Goal: Information Seeking & Learning: Learn about a topic

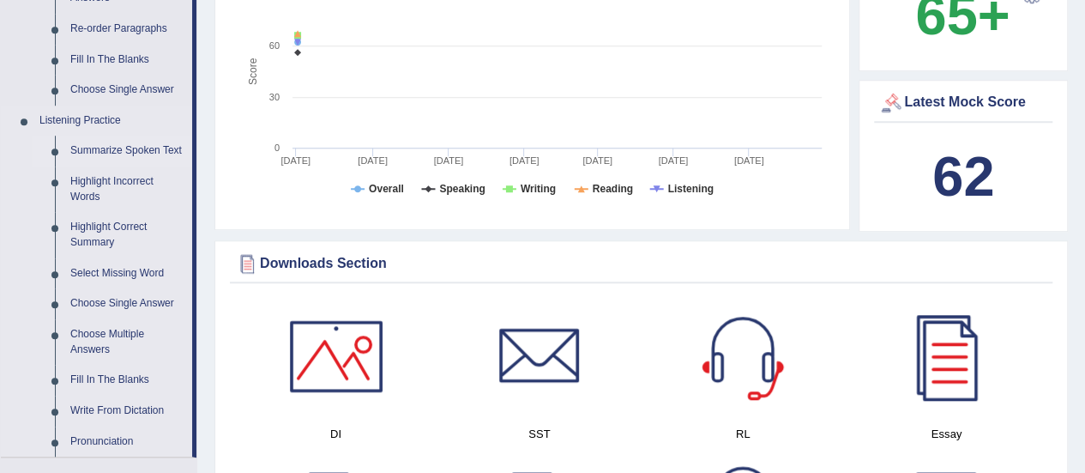
scroll to position [686, 0]
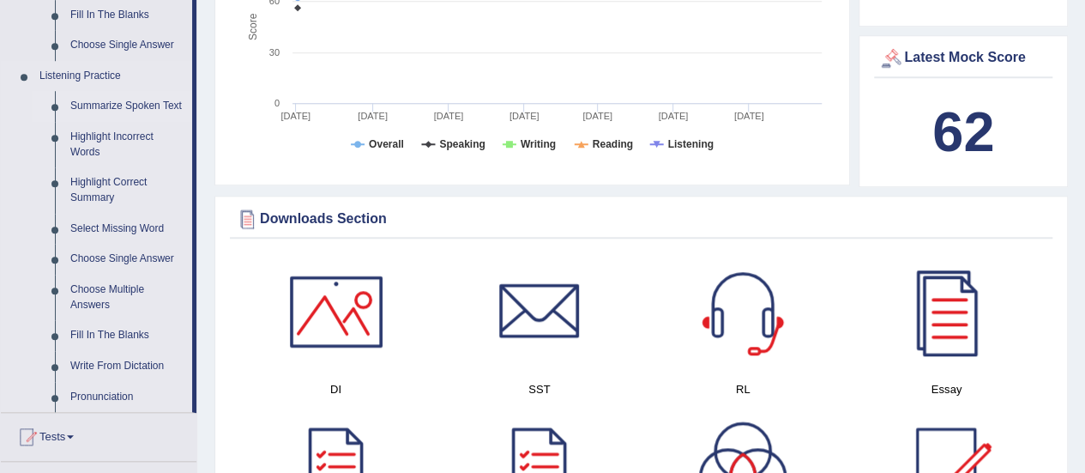
click at [121, 101] on link "Summarize Spoken Text" at bounding box center [128, 106] width 130 height 31
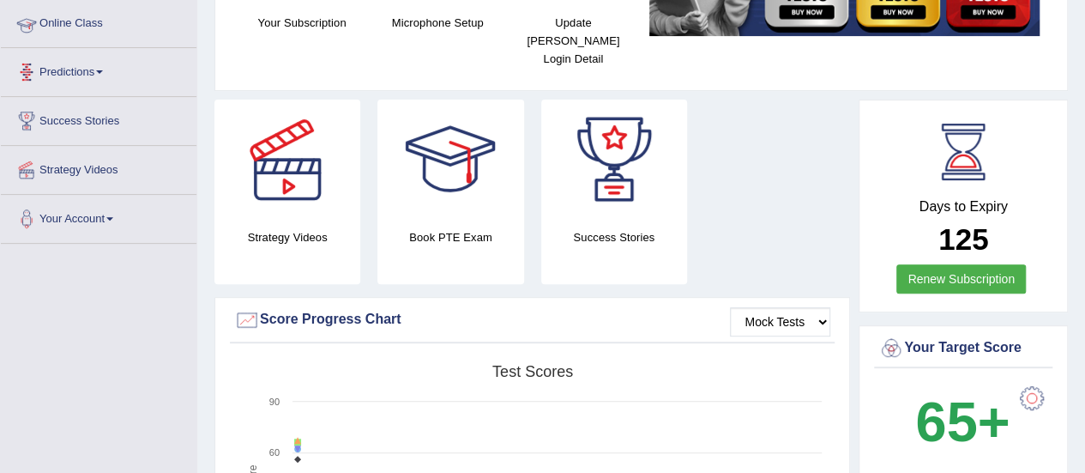
scroll to position [218, 0]
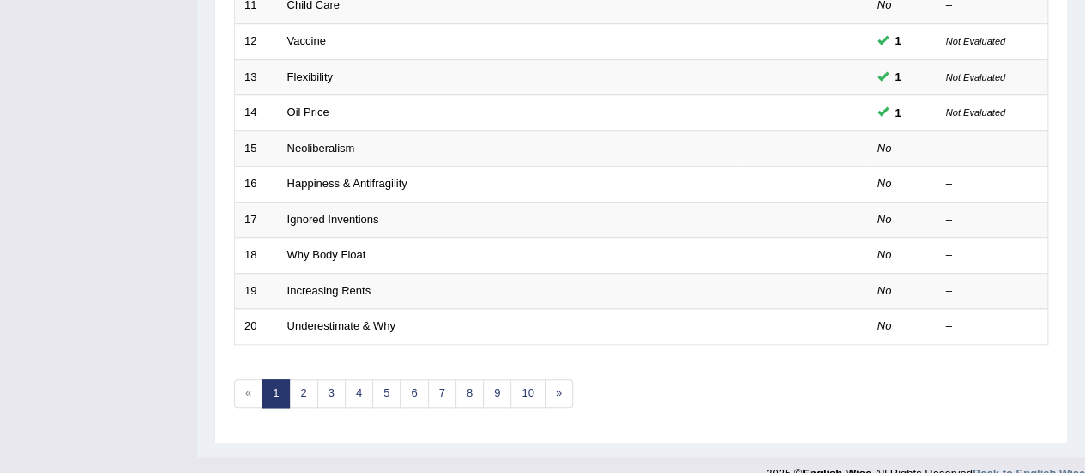
scroll to position [654, 0]
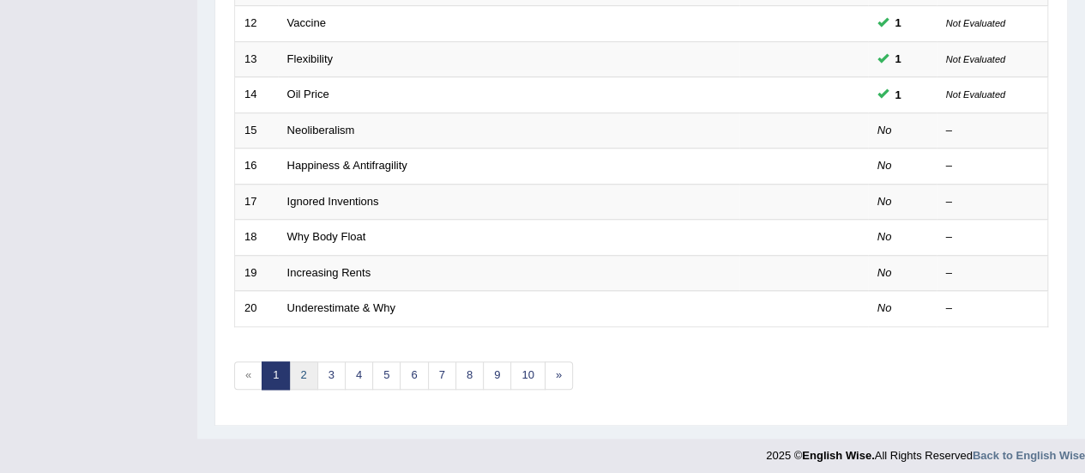
click at [308, 375] on link "2" at bounding box center [303, 375] width 28 height 28
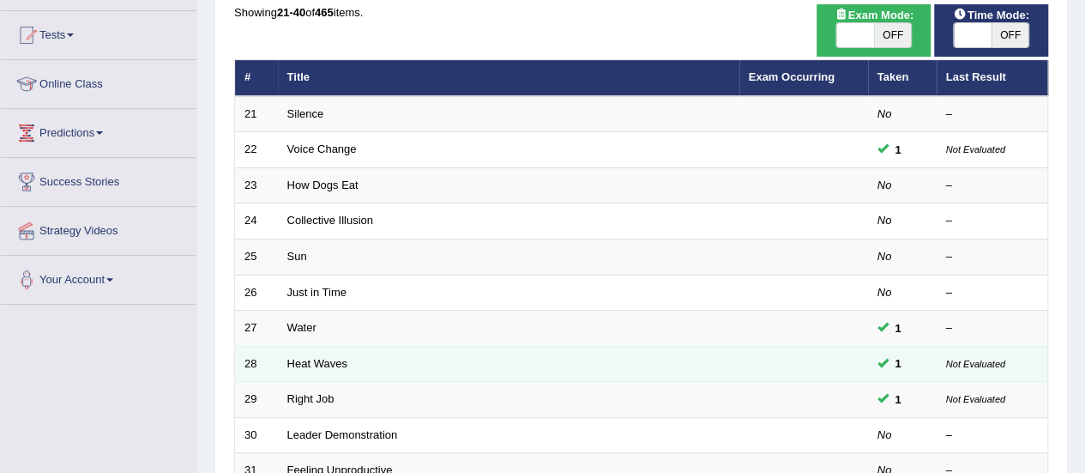
scroll to position [343, 0]
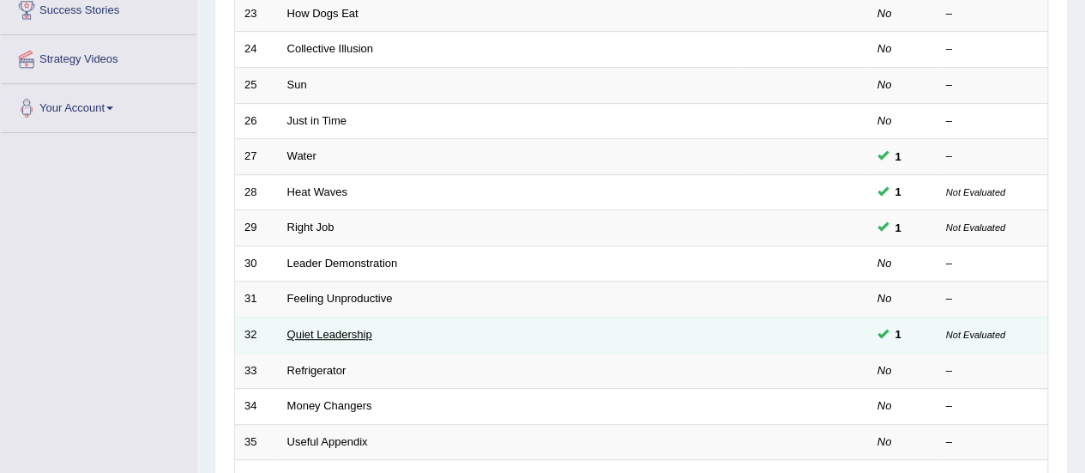
click at [336, 328] on link "Quiet Leadership" at bounding box center [329, 334] width 85 height 13
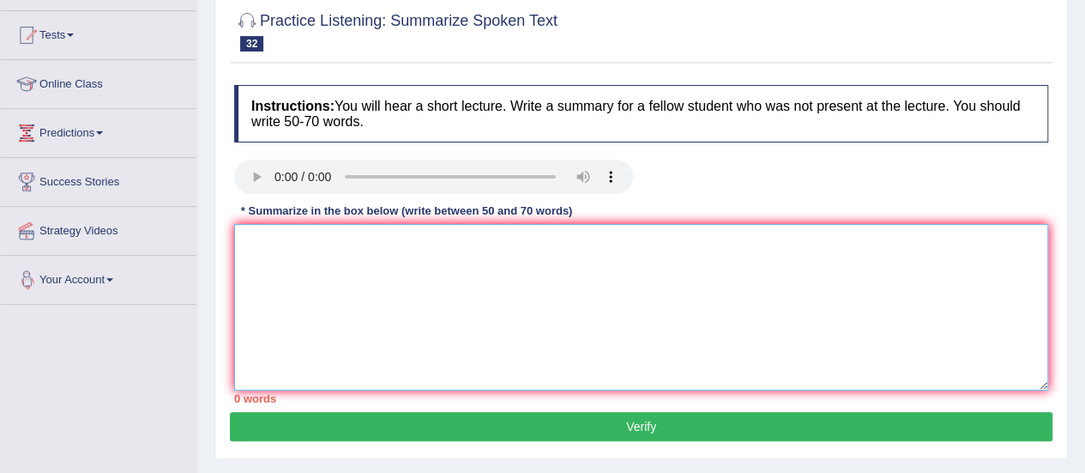
click at [366, 281] on textarea at bounding box center [641, 307] width 814 height 166
paste textarea "The speaker provided a comprehensive overview of [main topic], highlighting sev…"
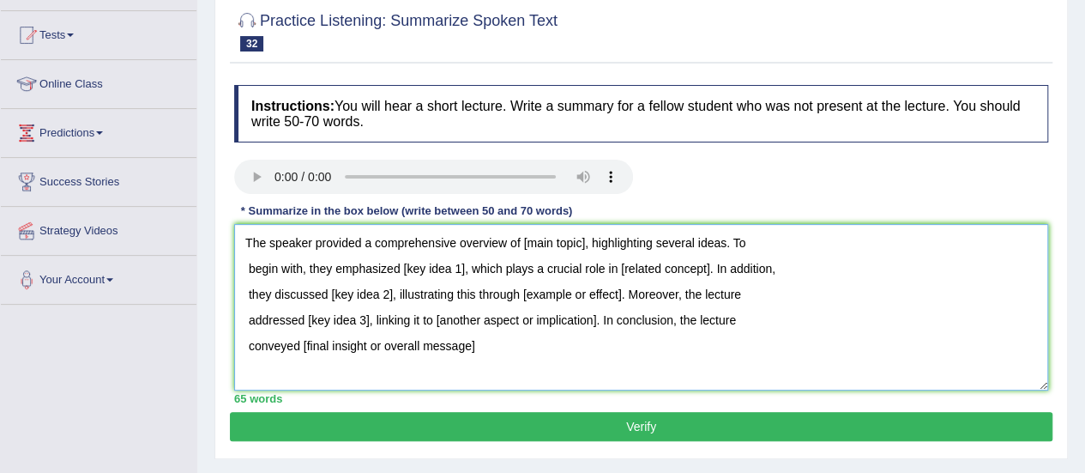
drag, startPoint x: 525, startPoint y: 244, endPoint x: 588, endPoint y: 244, distance: 63.5
click at [588, 244] on textarea "The speaker provided a comprehensive overview of [main topic], highlighting sev…" at bounding box center [641, 307] width 814 height 166
click at [247, 247] on textarea "The speaker provided a comprehensive overview of leadership, highlighting sever…" at bounding box center [641, 307] width 814 height 166
click at [251, 273] on textarea "The speaker provided a comprehensive overview of leadership, highlighting sever…" at bounding box center [641, 307] width 814 height 166
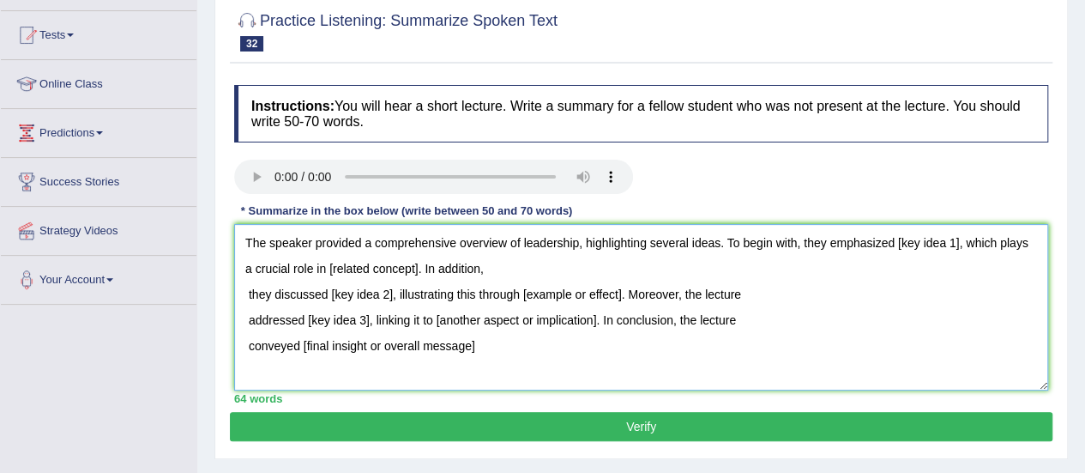
drag, startPoint x: 895, startPoint y: 243, endPoint x: 960, endPoint y: 242, distance: 65.2
click at [960, 242] on textarea "The speaker provided a comprehensive overview of leadership, highlighting sever…" at bounding box center [641, 307] width 814 height 166
drag, startPoint x: 489, startPoint y: 266, endPoint x: 576, endPoint y: 258, distance: 87.0
click at [576, 258] on textarea "The speaker provided a comprehensive overview of leadership, highlighting sever…" at bounding box center [641, 307] width 814 height 166
click at [244, 292] on textarea "The speaker provided a comprehensive overview of leadership, highlighting sever…" at bounding box center [641, 307] width 814 height 166
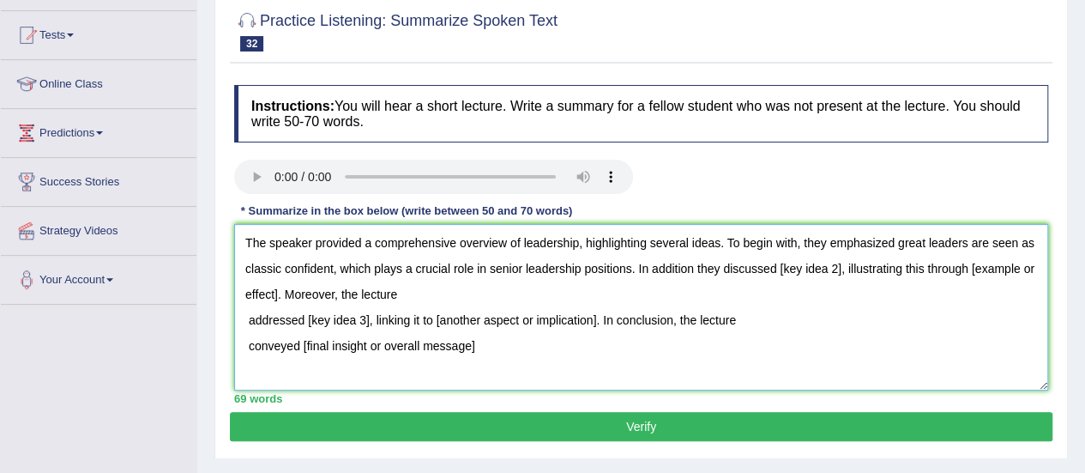
drag, startPoint x: 781, startPoint y: 270, endPoint x: 843, endPoint y: 270, distance: 62.6
click at [843, 270] on textarea "The speaker provided a comprehensive overview of leadership, highlighting sever…" at bounding box center [641, 307] width 814 height 166
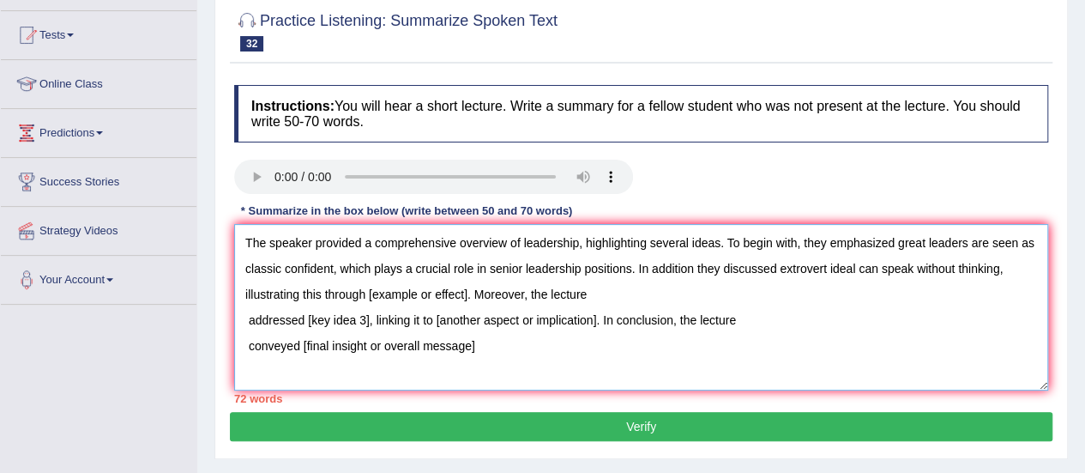
drag, startPoint x: 367, startPoint y: 299, endPoint x: 465, endPoint y: 297, distance: 97.8
click at [465, 297] on textarea "The speaker provided a comprehensive overview of leadership, highlighting sever…" at bounding box center [641, 307] width 814 height 166
drag, startPoint x: 235, startPoint y: 315, endPoint x: 261, endPoint y: 311, distance: 26.0
click at [235, 315] on textarea "The speaker provided a comprehensive overview of leadership, highlighting sever…" at bounding box center [641, 307] width 814 height 166
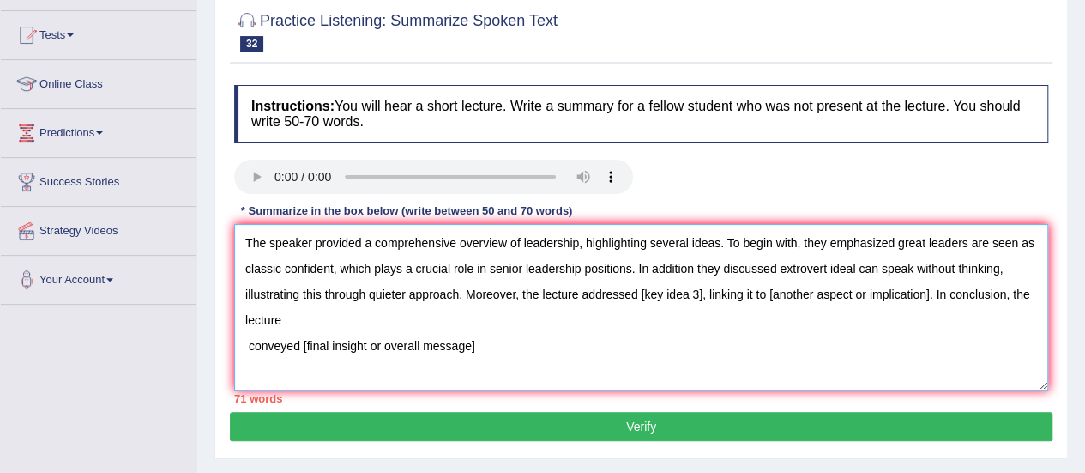
drag, startPoint x: 646, startPoint y: 293, endPoint x: 700, endPoint y: 292, distance: 54.0
click at [700, 292] on textarea "The speaker provided a comprehensive overview of leadership, highlighting sever…" at bounding box center [641, 307] width 814 height 166
drag, startPoint x: 908, startPoint y: 294, endPoint x: 304, endPoint y: 315, distance: 604.2
click at [304, 315] on textarea "The speaker provided a comprehensive overview of leadership, highlighting sever…" at bounding box center [641, 307] width 814 height 166
click at [237, 313] on textarea "The speaker provided a comprehensive overview of leadership, highlighting sever…" at bounding box center [641, 307] width 814 height 166
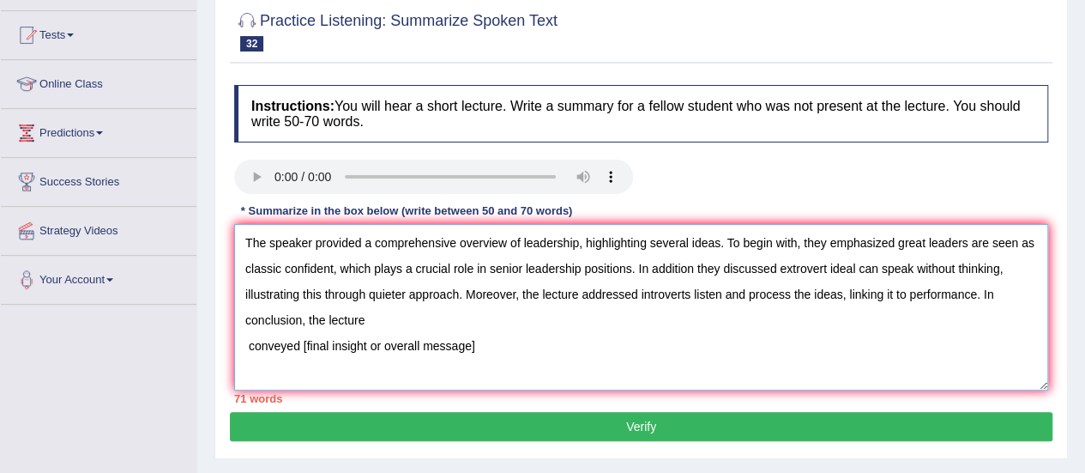
click at [243, 337] on textarea "The speaker provided a comprehensive overview of leadership, highlighting sever…" at bounding box center [641, 307] width 814 height 166
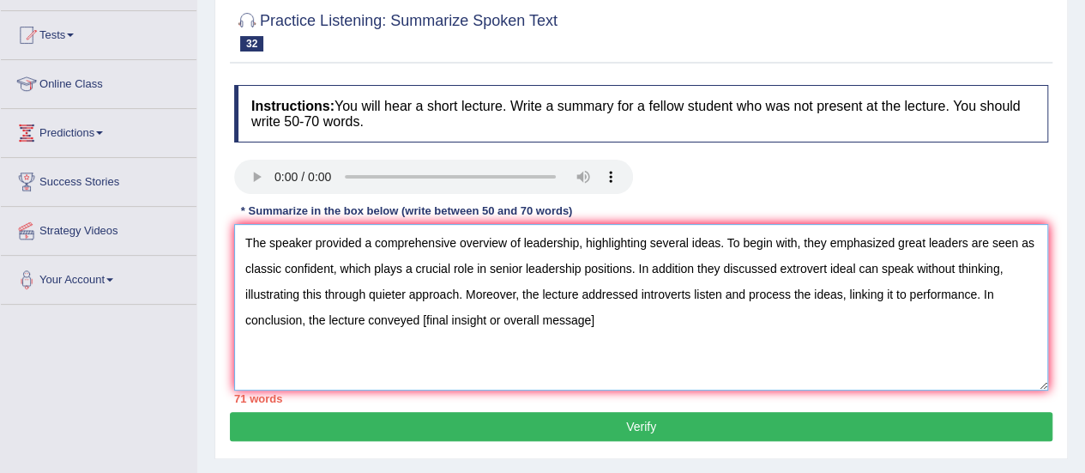
drag, startPoint x: 420, startPoint y: 321, endPoint x: 656, endPoint y: 323, distance: 235.9
click at [657, 323] on textarea "The speaker provided a comprehensive overview of leadership, highlighting sever…" at bounding box center [641, 307] width 814 height 166
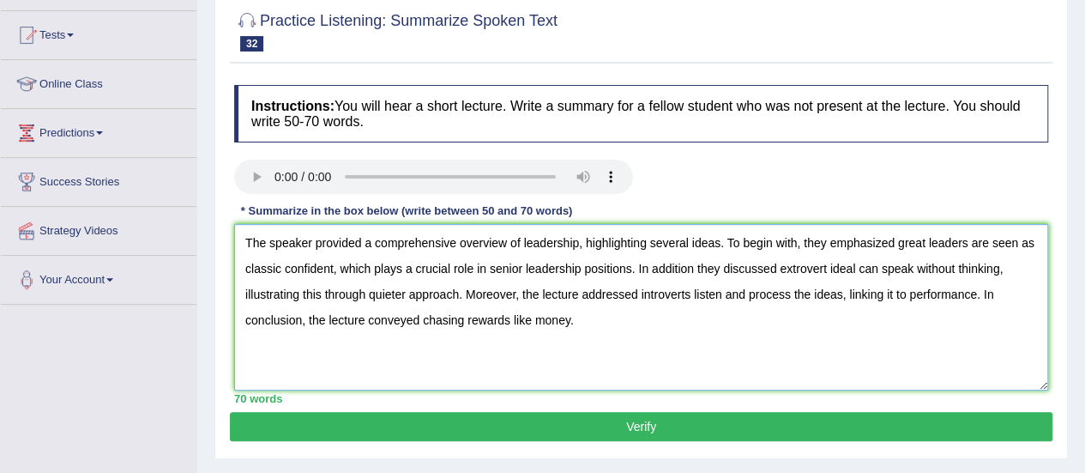
click at [719, 271] on textarea "The speaker provided a comprehensive overview of leadership, highlighting sever…" at bounding box center [641, 307] width 814 height 166
drag, startPoint x: 896, startPoint y: 239, endPoint x: 906, endPoint y: 241, distance: 9.6
click at [896, 239] on textarea "The speaker provided a comprehensive overview of leadership, highlighting sever…" at bounding box center [641, 307] width 814 height 166
type textarea "The speaker provided a comprehensive overview of leadership, highlighting sever…"
drag, startPoint x: 913, startPoint y: 244, endPoint x: 326, endPoint y: 275, distance: 587.6
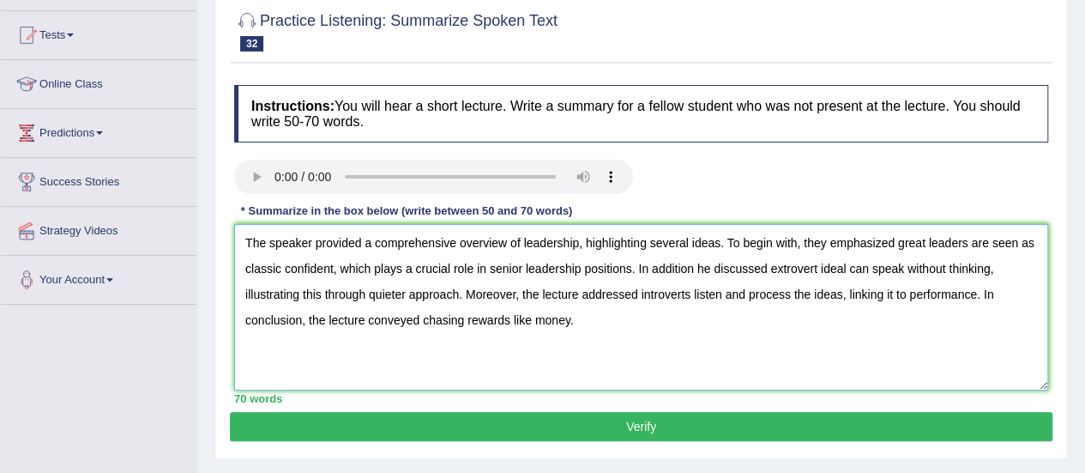
click at [326, 275] on textarea "The speaker provided a comprehensive overview of leadership, highlighting sever…" at bounding box center [641, 307] width 814 height 166
drag, startPoint x: 462, startPoint y: 269, endPoint x: 634, endPoint y: 270, distance: 171.6
click at [634, 270] on textarea "The speaker provided a comprehensive overview of leadership, highlighting sever…" at bounding box center [641, 307] width 814 height 166
drag, startPoint x: 772, startPoint y: 267, endPoint x: 1003, endPoint y: 270, distance: 230.8
click at [1003, 270] on textarea "The speaker provided a comprehensive overview of leadership, highlighting sever…" at bounding box center [641, 307] width 814 height 166
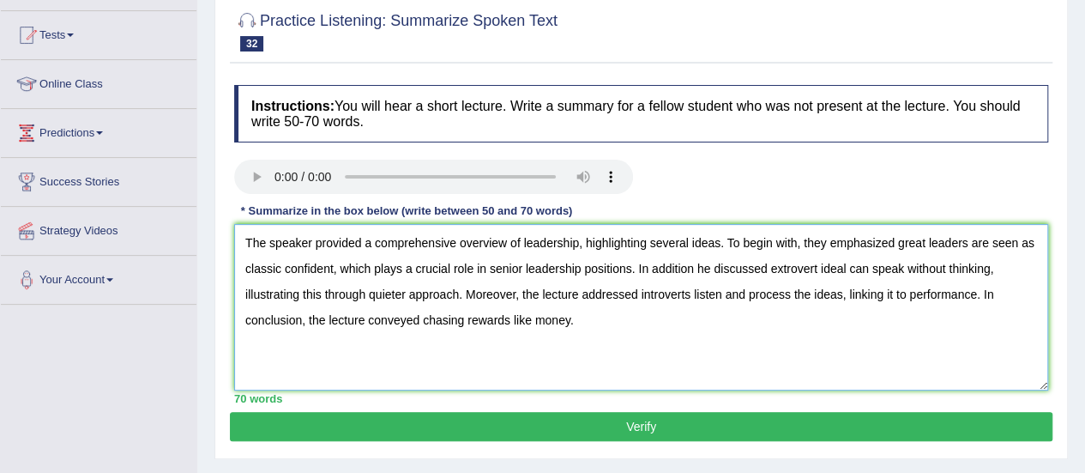
drag, startPoint x: 372, startPoint y: 287, endPoint x: 448, endPoint y: 280, distance: 75.8
click at [448, 280] on textarea "The speaker provided a comprehensive overview of leadership, highlighting sever…" at bounding box center [641, 307] width 814 height 166
drag, startPoint x: 682, startPoint y: 293, endPoint x: 841, endPoint y: 298, distance: 159.6
click at [841, 298] on textarea "The speaker provided a comprehensive overview of leadership, highlighting sever…" at bounding box center [641, 307] width 814 height 166
drag, startPoint x: 910, startPoint y: 296, endPoint x: 978, endPoint y: 294, distance: 67.8
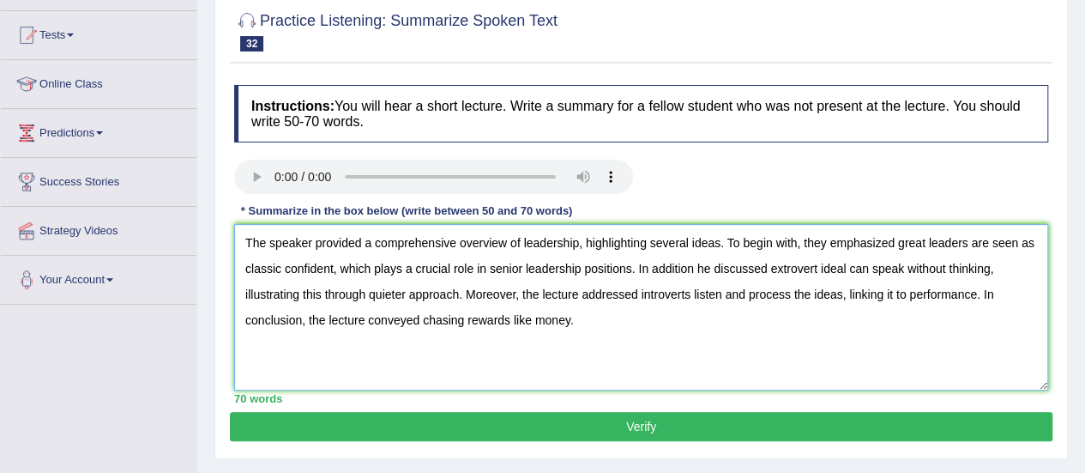
click at [978, 294] on textarea "The speaker provided a comprehensive overview of leadership, highlighting sever…" at bounding box center [641, 307] width 814 height 166
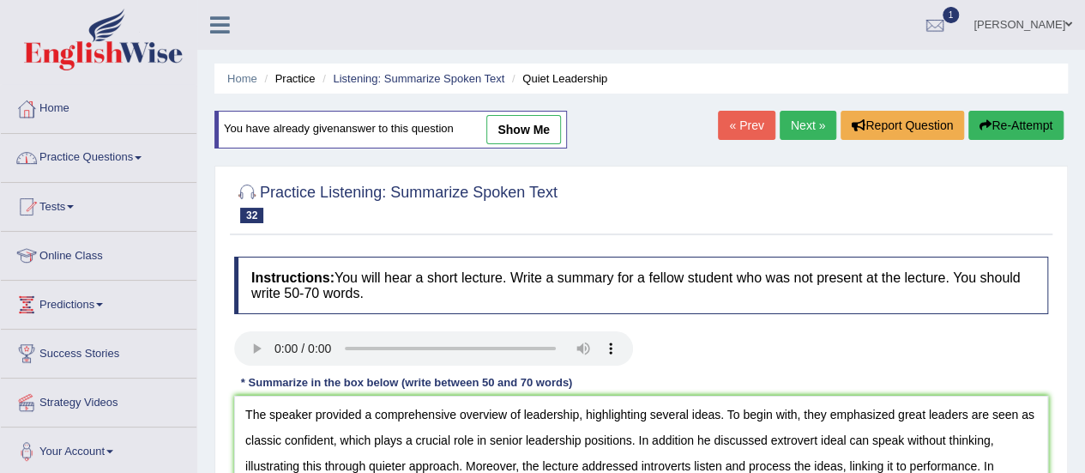
click at [108, 146] on link "Practice Questions" at bounding box center [99, 155] width 196 height 43
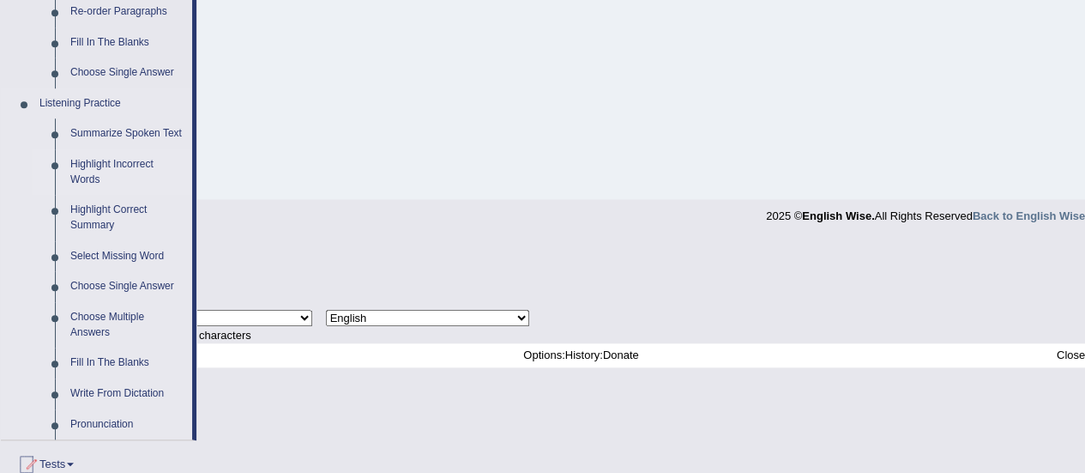
scroll to position [686, 0]
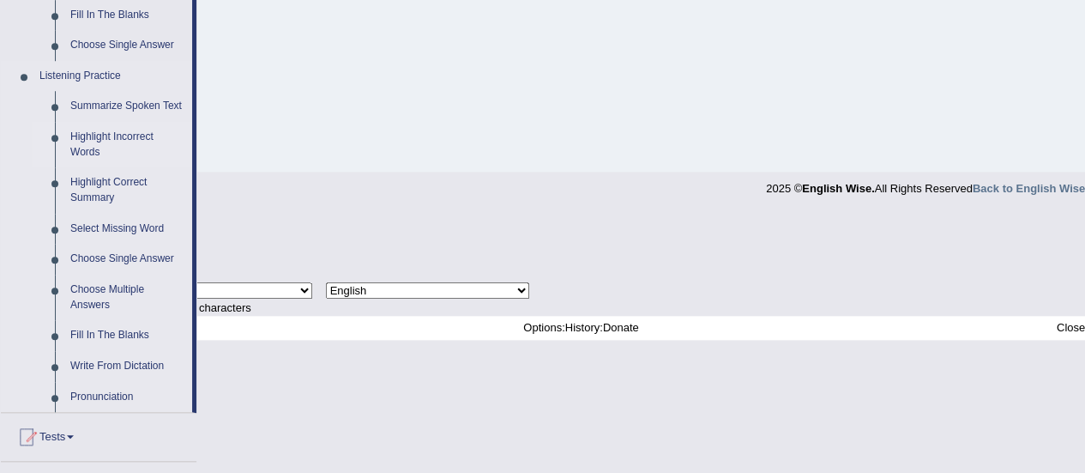
click at [124, 136] on link "Highlight Incorrect Words" at bounding box center [128, 144] width 130 height 45
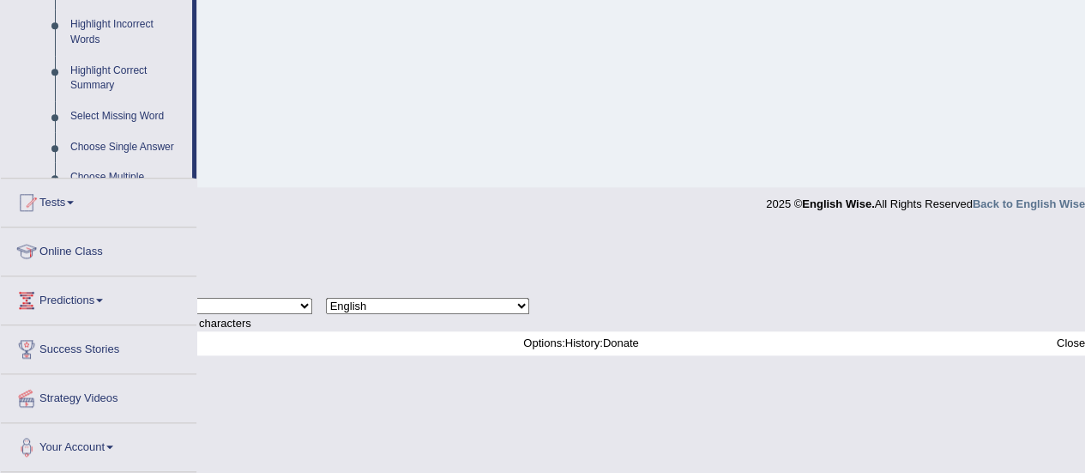
scroll to position [427, 0]
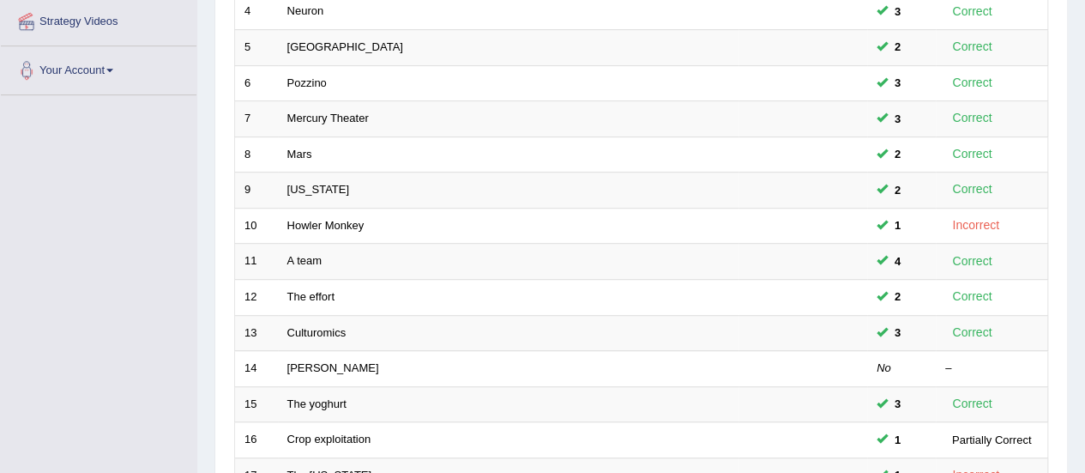
scroll to position [654, 0]
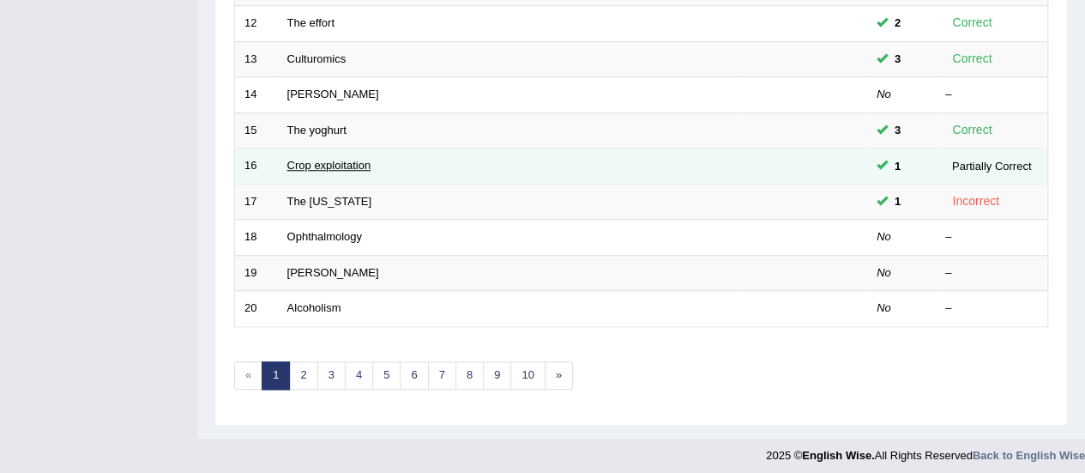
click at [323, 160] on link "Crop exploitation" at bounding box center [329, 165] width 84 height 13
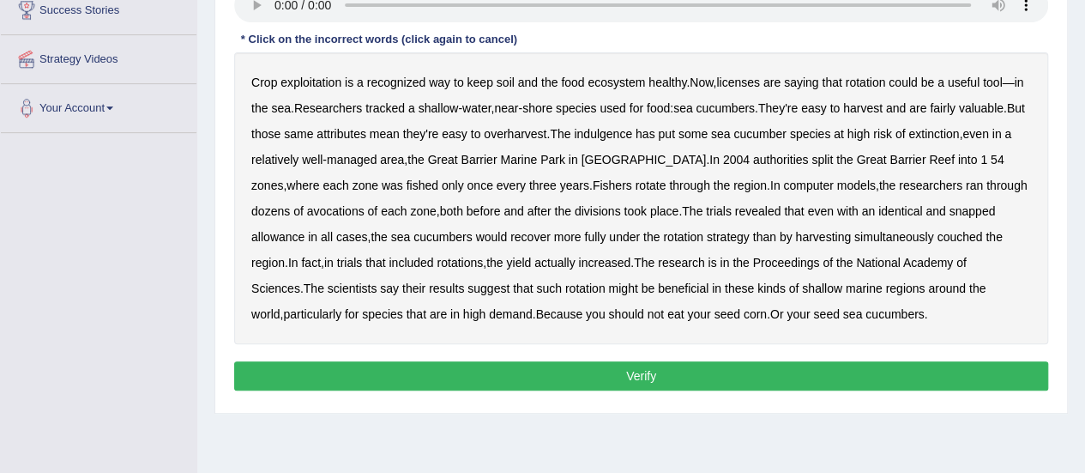
scroll to position [257, 0]
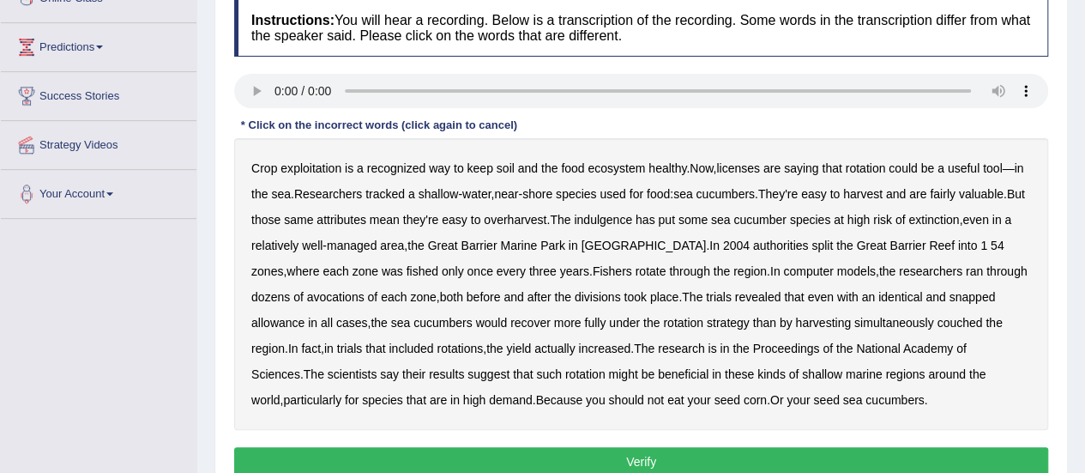
click at [403, 162] on b "recognized" at bounding box center [396, 168] width 59 height 14
drag, startPoint x: 408, startPoint y: 166, endPoint x: 402, endPoint y: 207, distance: 41.6
click at [408, 166] on b "recognized" at bounding box center [396, 168] width 59 height 14
click at [305, 172] on b "exploitation" at bounding box center [310, 168] width 61 height 14
click at [739, 167] on b "licenses" at bounding box center [738, 168] width 44 height 14
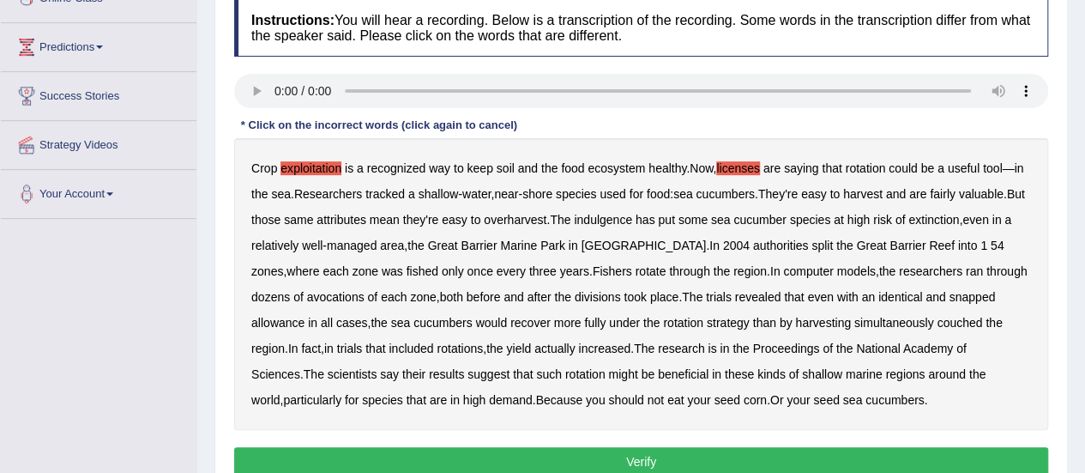
click at [632, 219] on b "indulgence" at bounding box center [603, 220] width 58 height 14
click at [307, 290] on b "avocations" at bounding box center [335, 297] width 57 height 14
click at [949, 294] on b "snapped" at bounding box center [972, 297] width 46 height 14
click at [937, 323] on b "couched" at bounding box center [959, 323] width 45 height 14
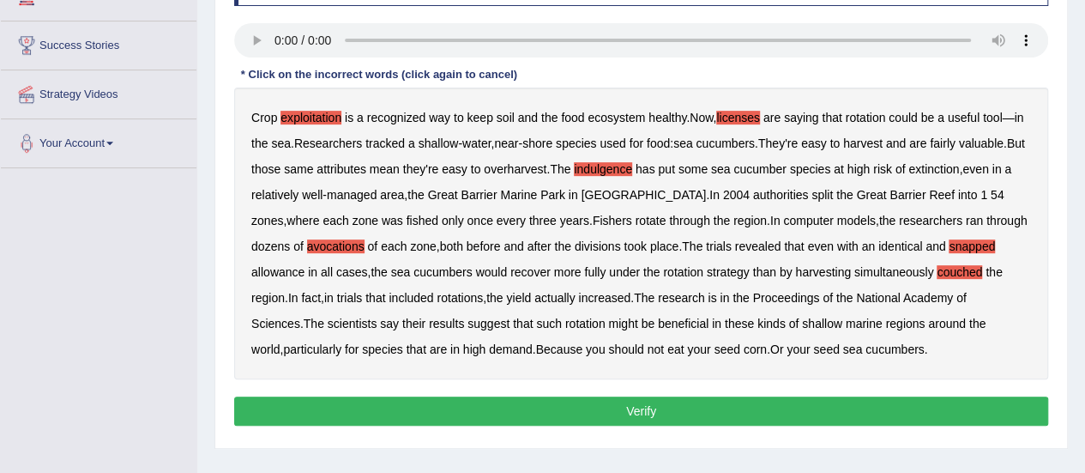
scroll to position [343, 0]
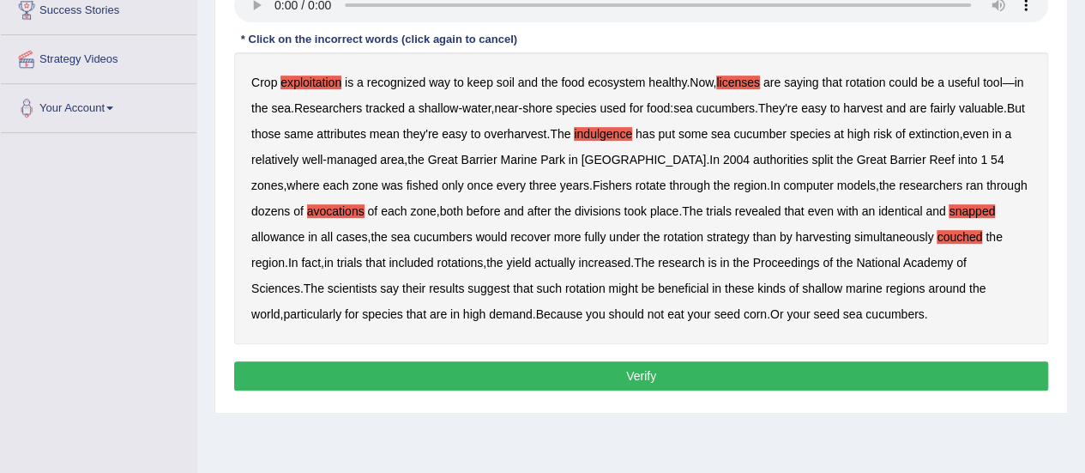
drag, startPoint x: 677, startPoint y: 365, endPoint x: 664, endPoint y: 353, distance: 18.2
click at [677, 366] on button "Verify" at bounding box center [641, 375] width 814 height 29
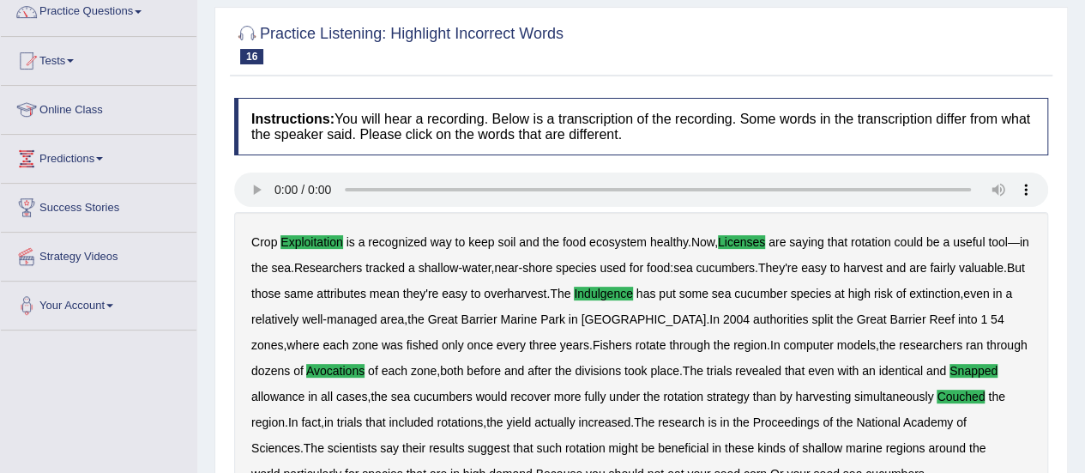
scroll to position [0, 0]
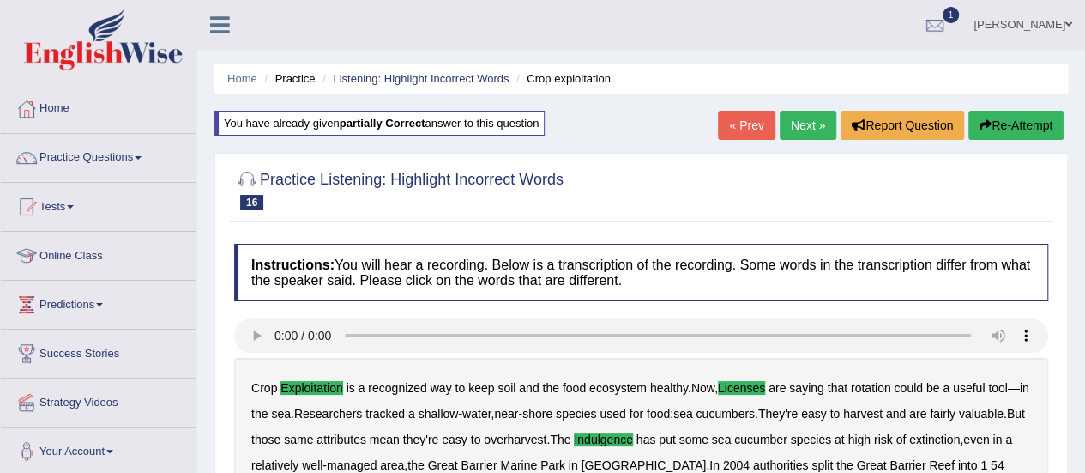
click at [86, 157] on link "Practice Questions" at bounding box center [99, 155] width 196 height 43
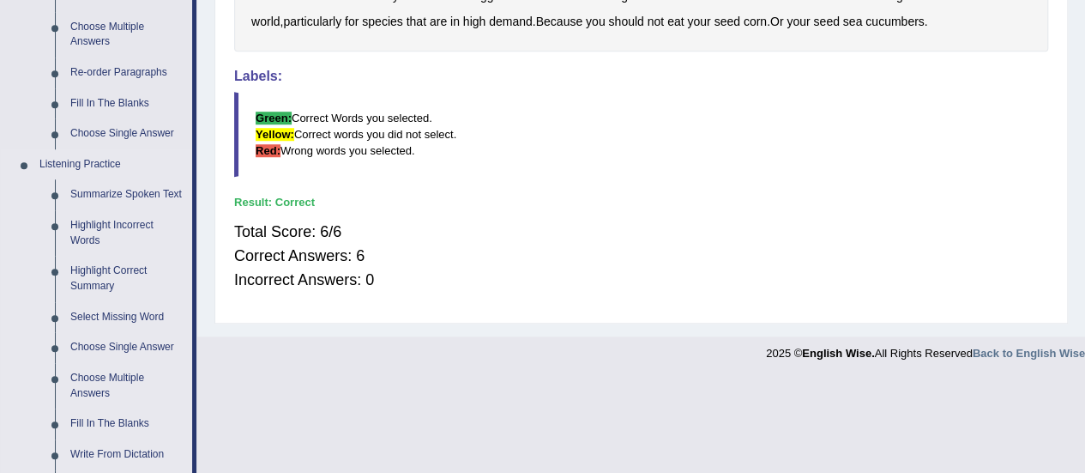
scroll to position [600, 0]
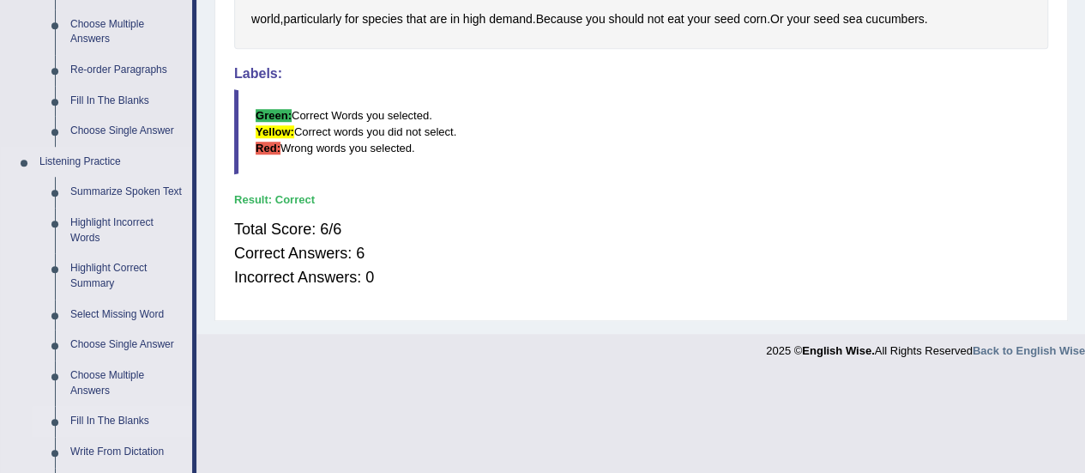
click at [130, 418] on link "Fill In The Blanks" at bounding box center [128, 421] width 130 height 31
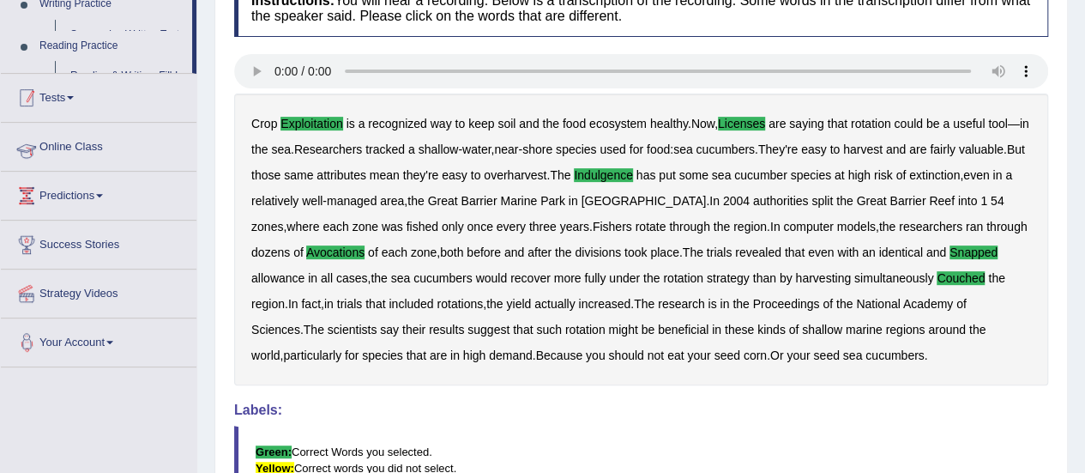
scroll to position [245, 0]
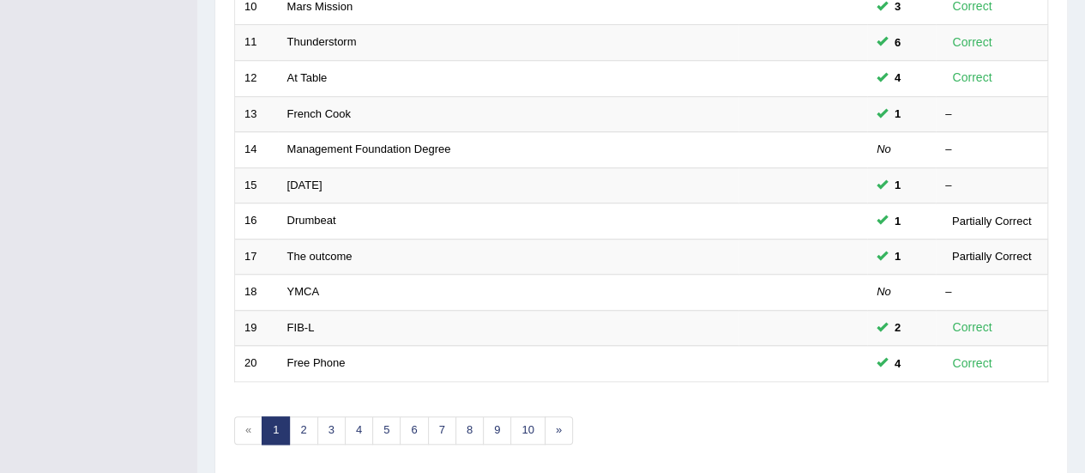
scroll to position [600, 0]
click at [331, 432] on link "3" at bounding box center [331, 429] width 28 height 28
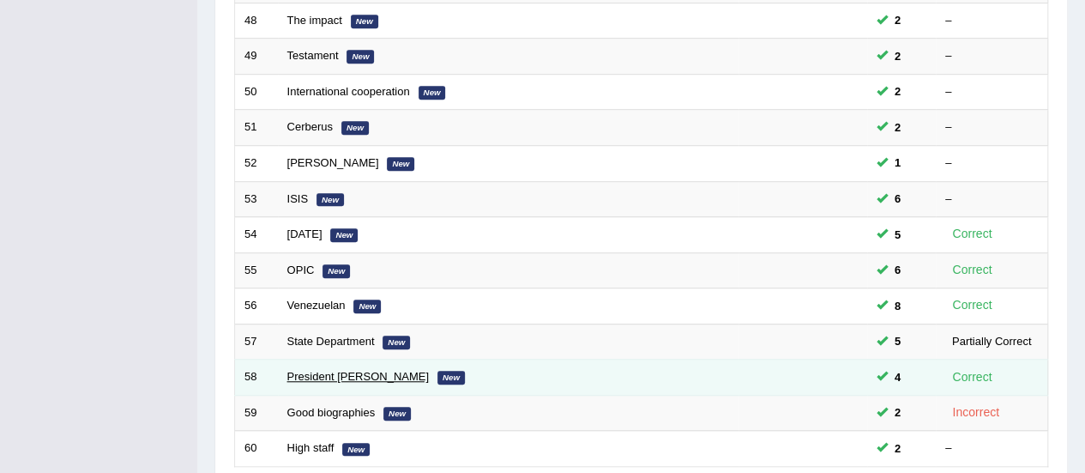
click at [338, 371] on link "President [PERSON_NAME]" at bounding box center [358, 376] width 142 height 13
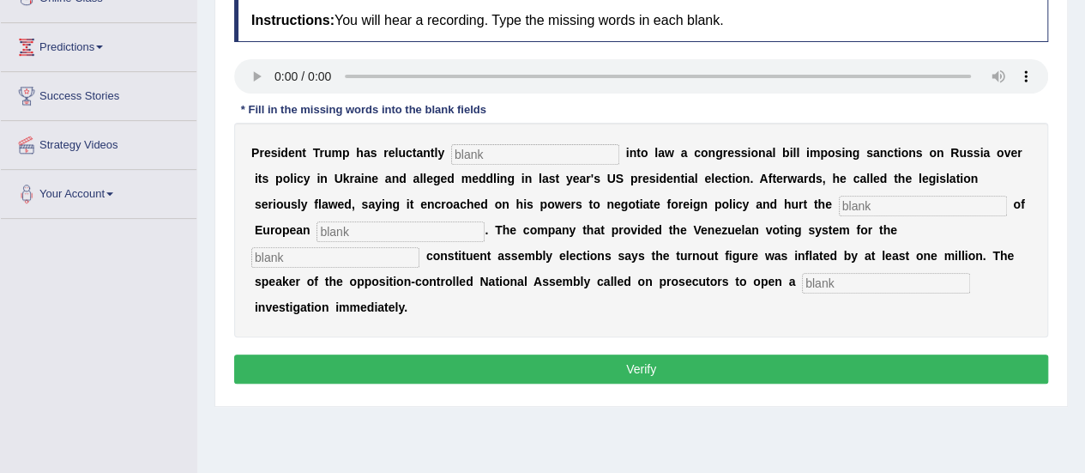
click at [569, 151] on input "text" at bounding box center [535, 154] width 168 height 21
type input "signed"
click at [844, 200] on input "text" at bounding box center [923, 206] width 168 height 21
type input "interests"
click at [395, 237] on input "text" at bounding box center [401, 231] width 168 height 21
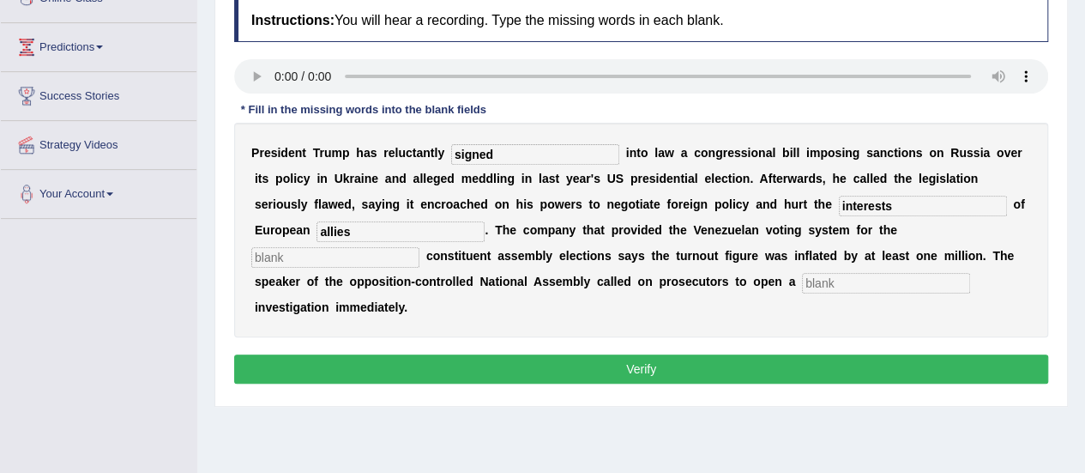
type input "allies"
click at [361, 262] on input "controversia;" at bounding box center [335, 257] width 168 height 21
type input "controversial"
type input "criminal"
click at [643, 360] on button "Verify" at bounding box center [641, 368] width 814 height 29
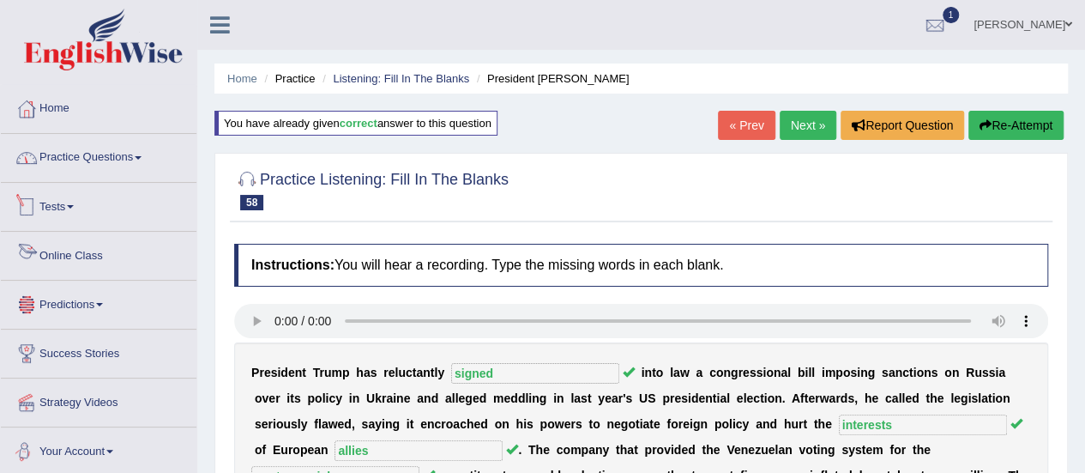
click at [85, 164] on link "Practice Questions" at bounding box center [99, 155] width 196 height 43
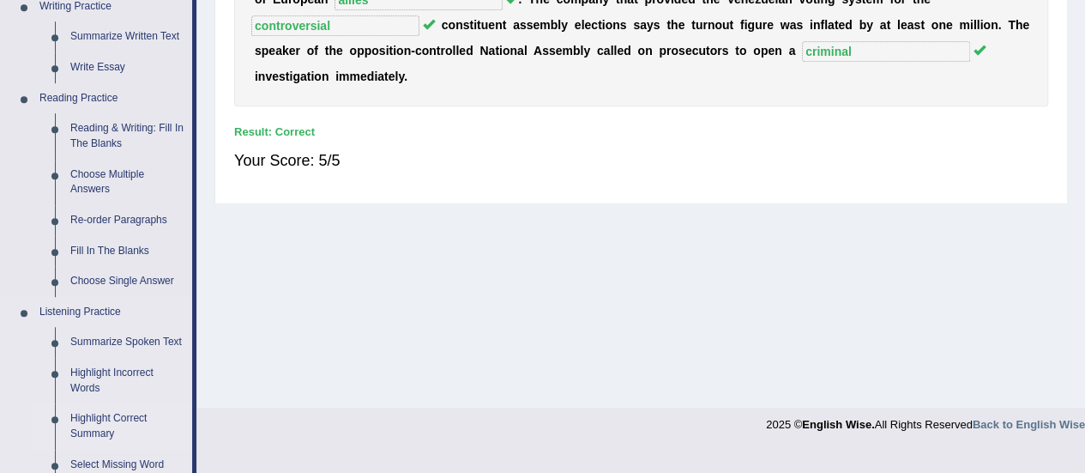
scroll to position [686, 0]
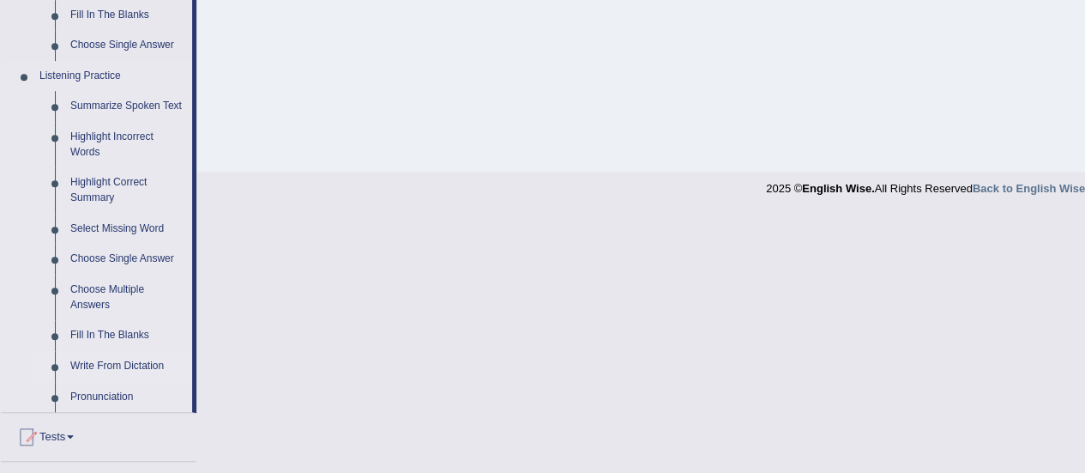
click at [116, 366] on link "Write From Dictation" at bounding box center [128, 366] width 130 height 31
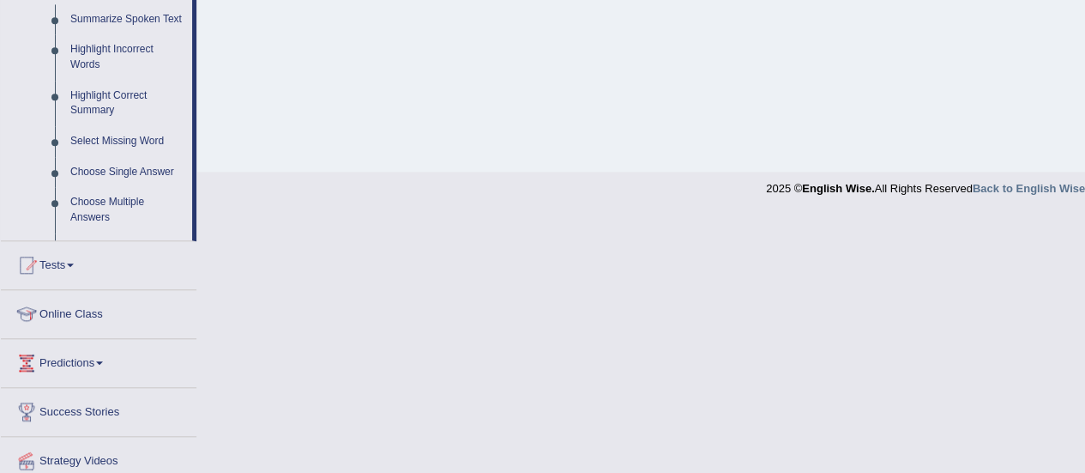
scroll to position [427, 0]
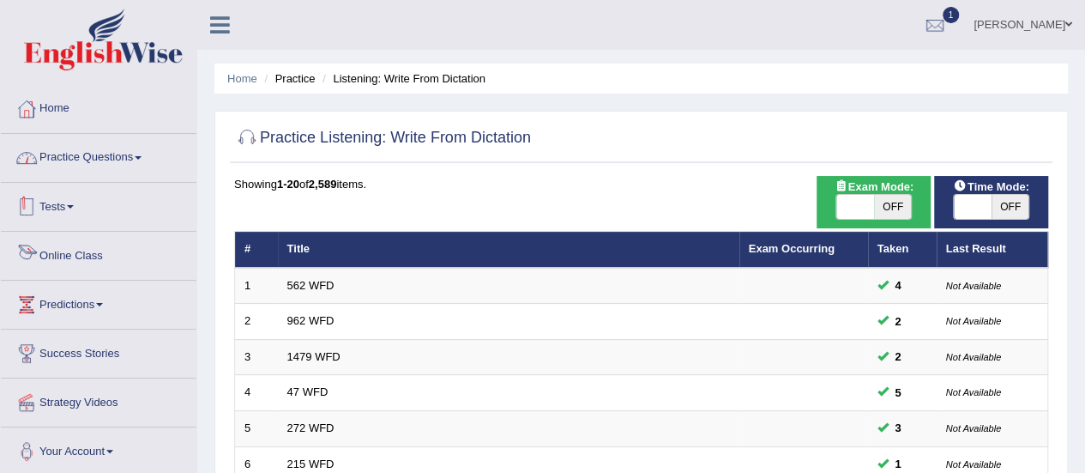
click at [83, 149] on link "Practice Questions" at bounding box center [99, 155] width 196 height 43
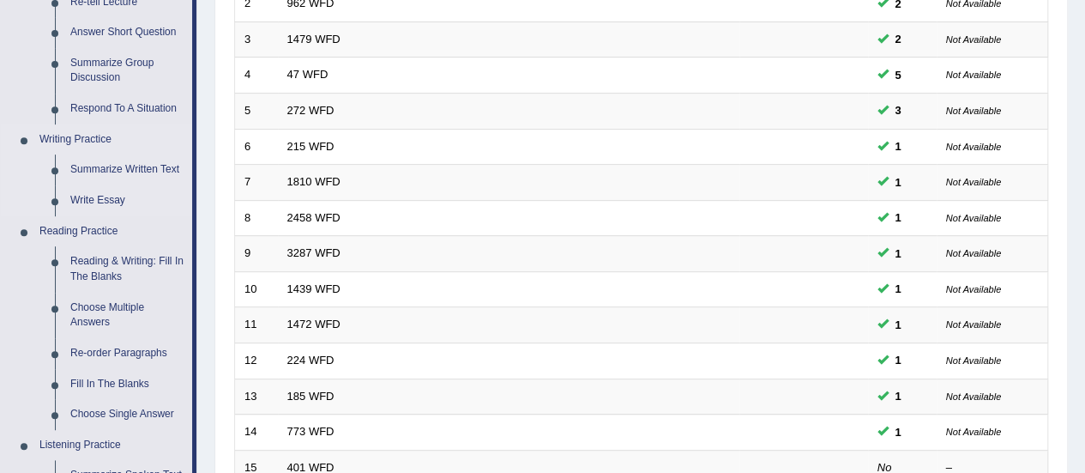
scroll to position [686, 0]
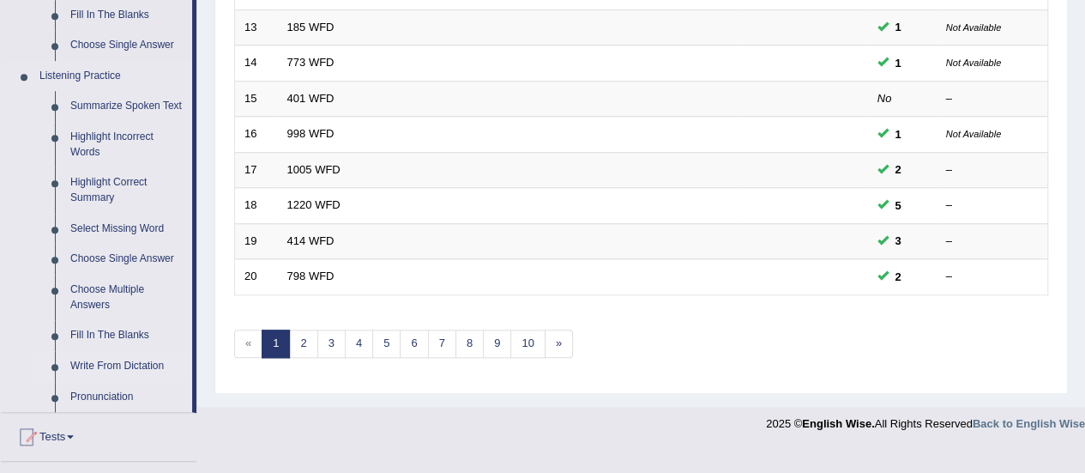
click at [145, 364] on link "Write From Dictation" at bounding box center [128, 366] width 130 height 31
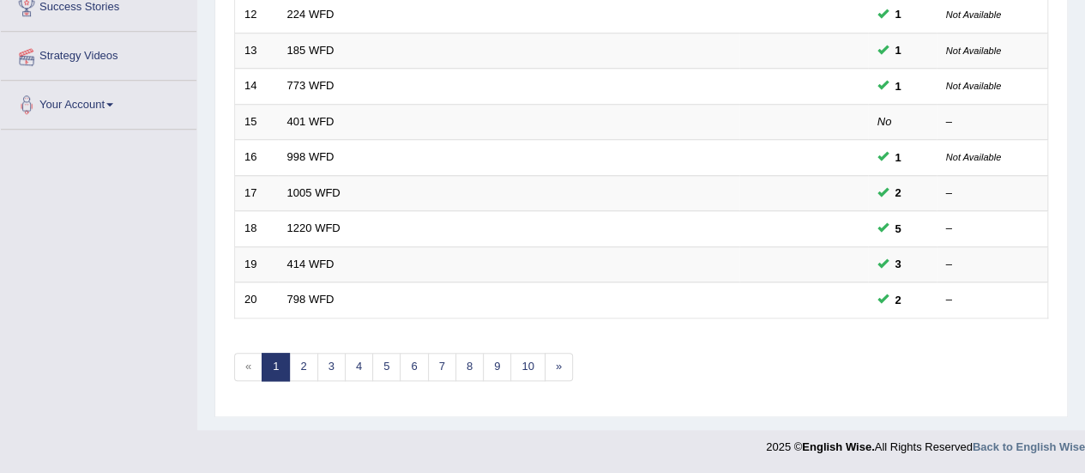
scroll to position [492, 0]
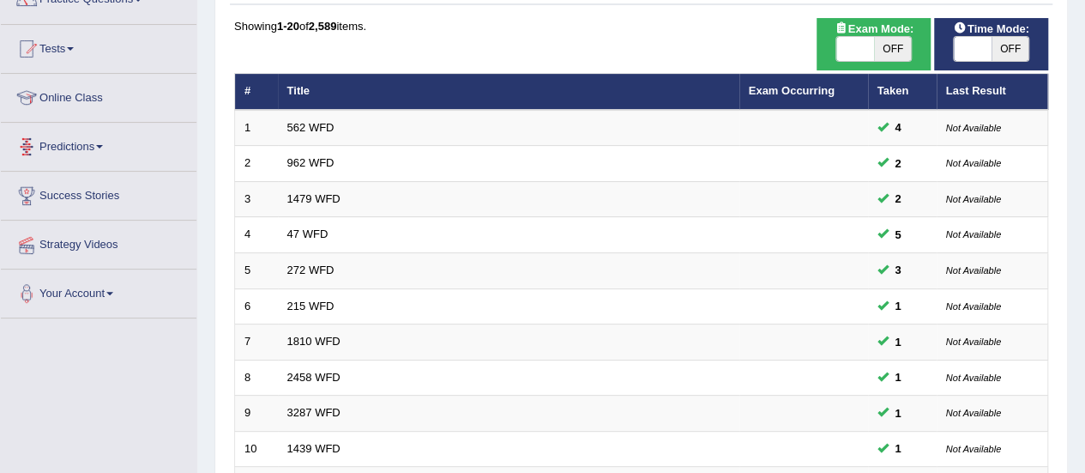
scroll to position [172, 0]
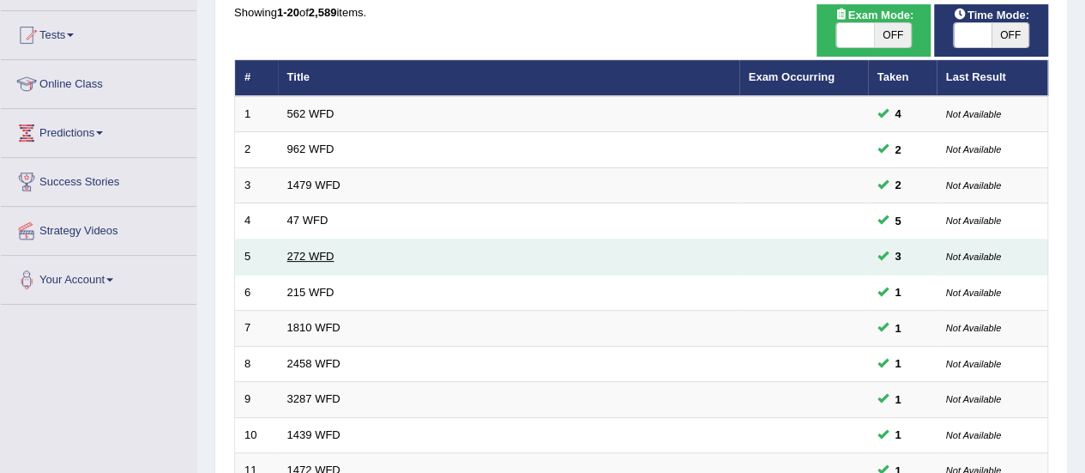
click at [299, 250] on link "272 WFD" at bounding box center [310, 256] width 47 height 13
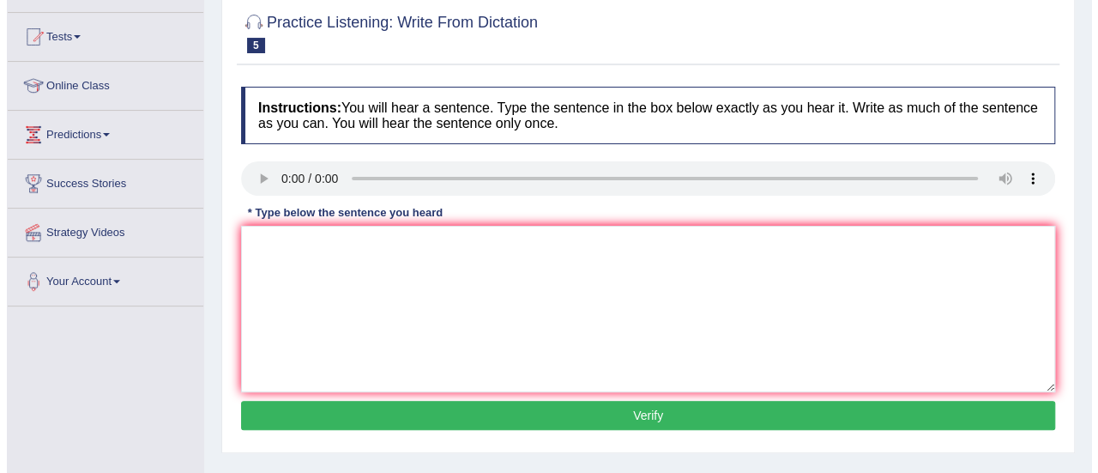
scroll to position [172, 0]
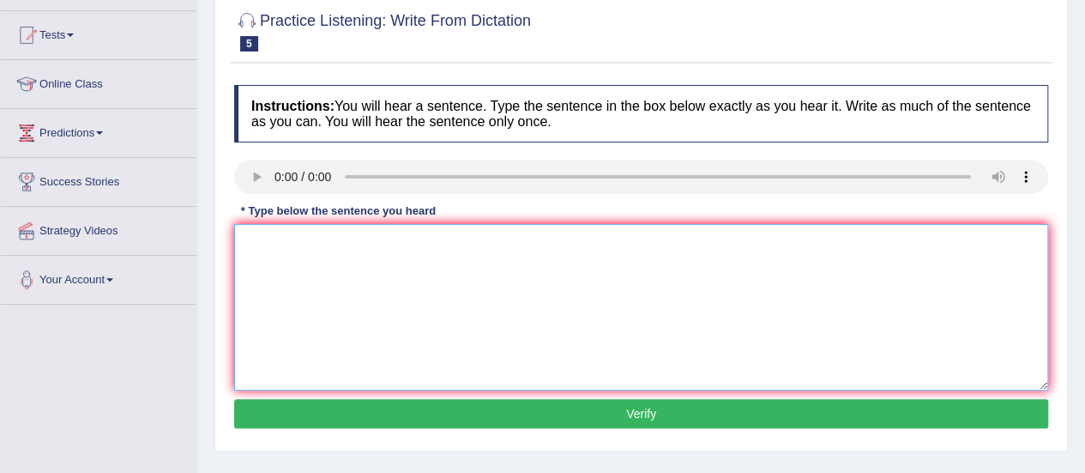
click at [277, 229] on textarea at bounding box center [641, 307] width 814 height 166
type textarea "The development has a great negative impact on the environment."
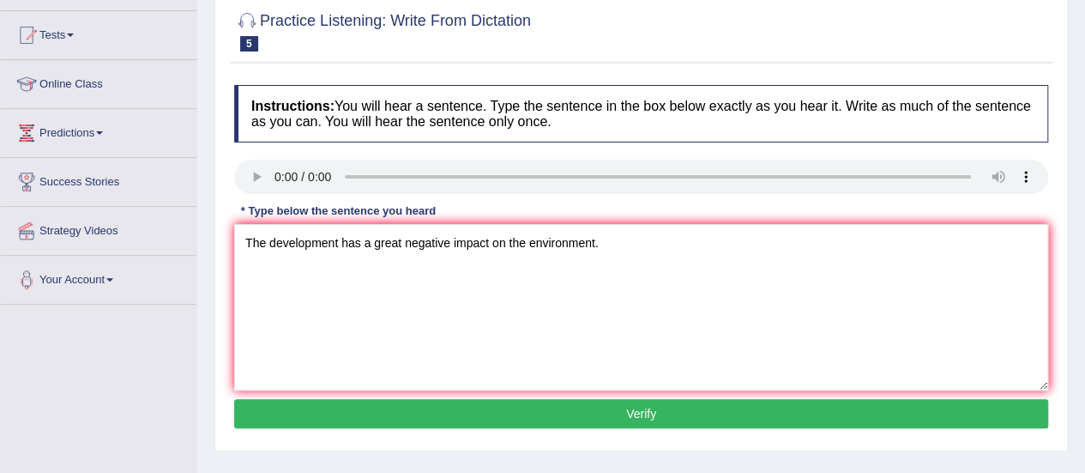
click at [636, 413] on button "Verify" at bounding box center [641, 413] width 814 height 29
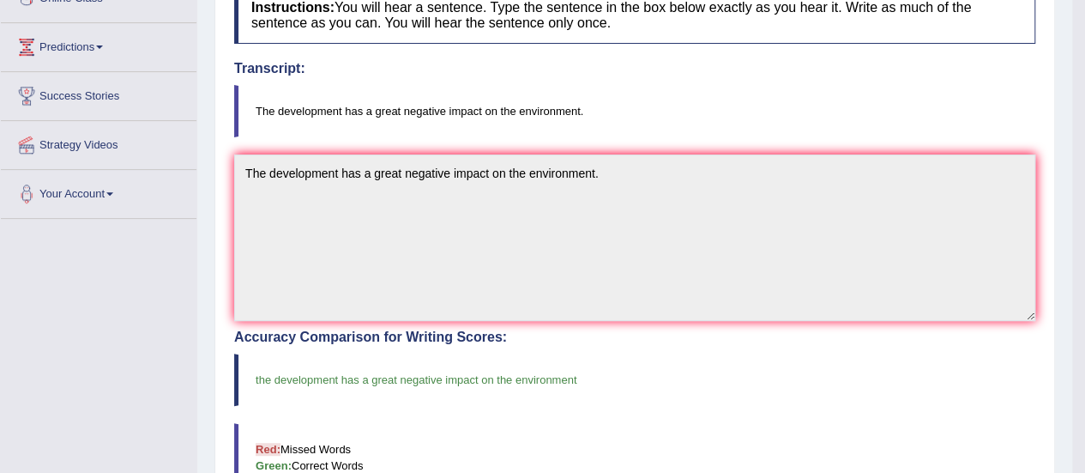
scroll to position [0, 0]
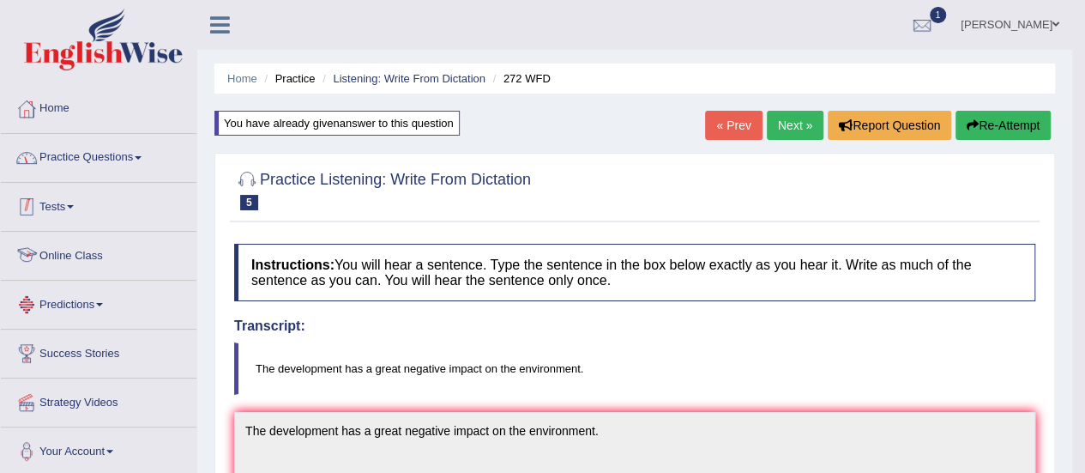
click at [101, 172] on link "Practice Questions" at bounding box center [99, 155] width 196 height 43
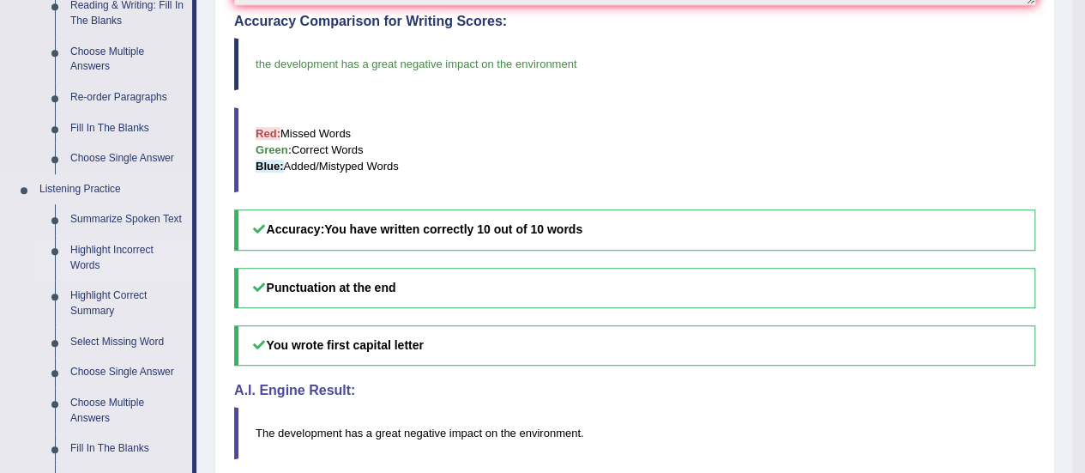
scroll to position [600, 0]
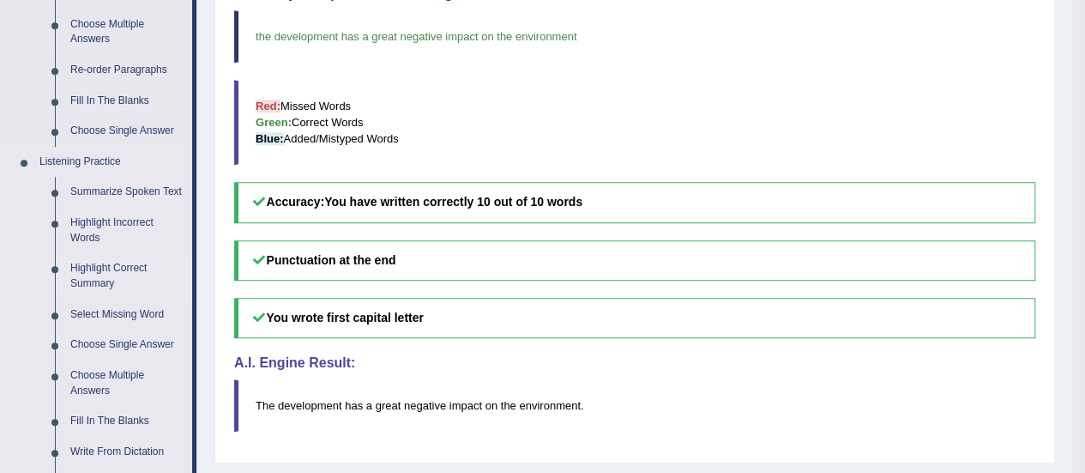
click at [124, 264] on link "Highlight Correct Summary" at bounding box center [128, 275] width 130 height 45
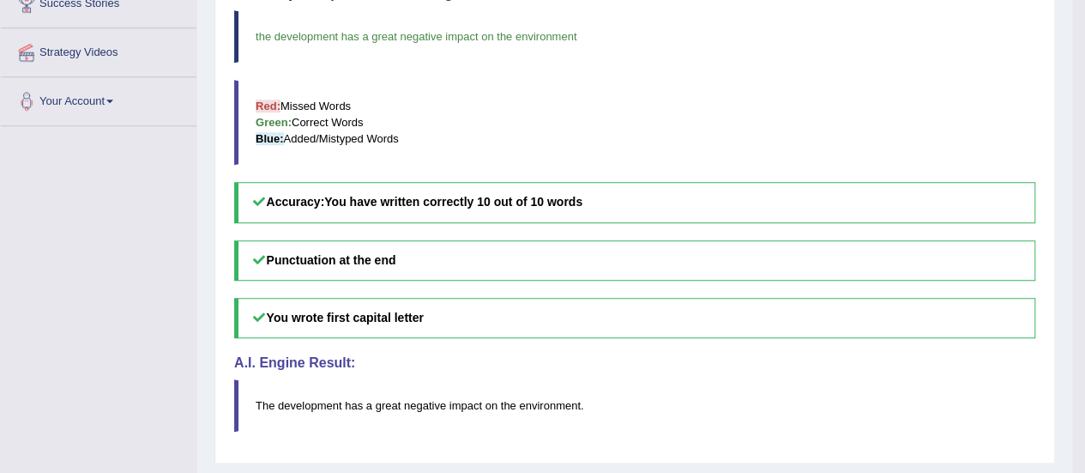
scroll to position [216, 0]
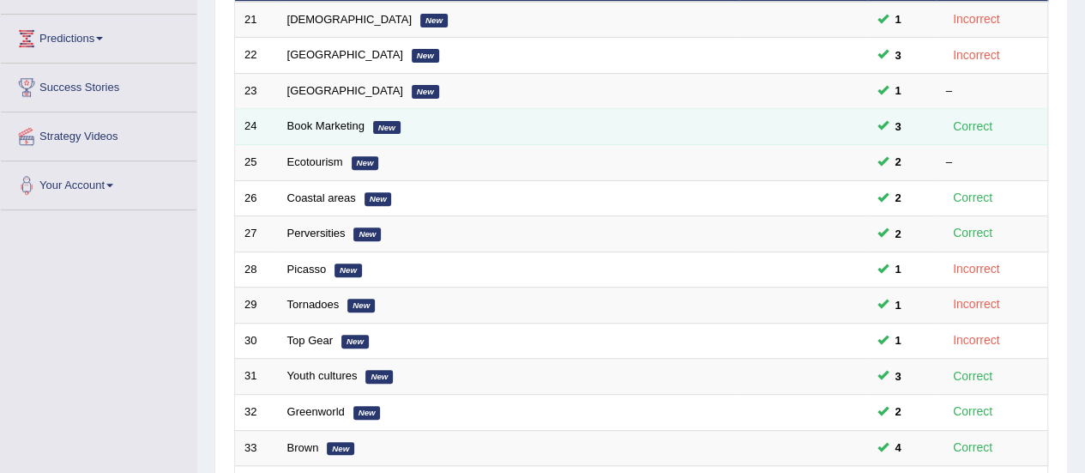
scroll to position [343, 0]
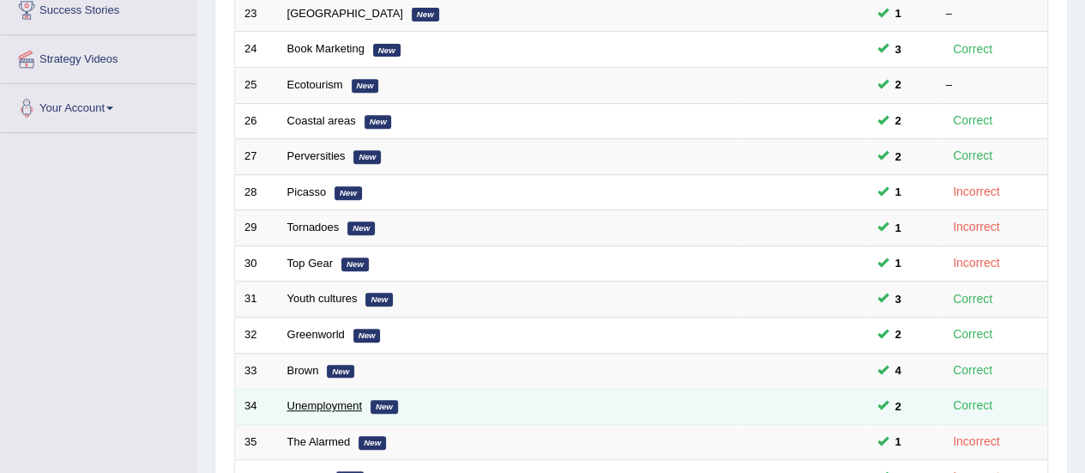
click at [335, 399] on link "Unemployment" at bounding box center [324, 405] width 75 height 13
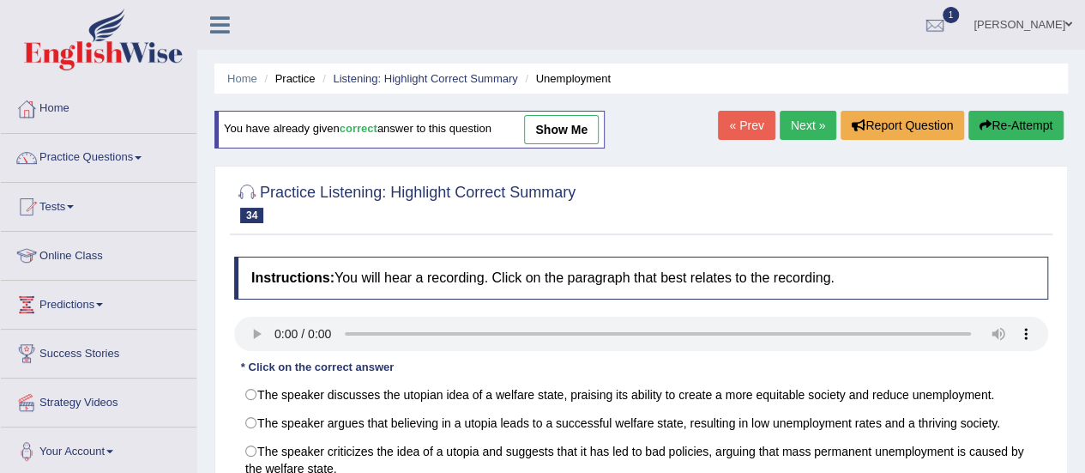
click at [805, 130] on link "Next »" at bounding box center [808, 125] width 57 height 29
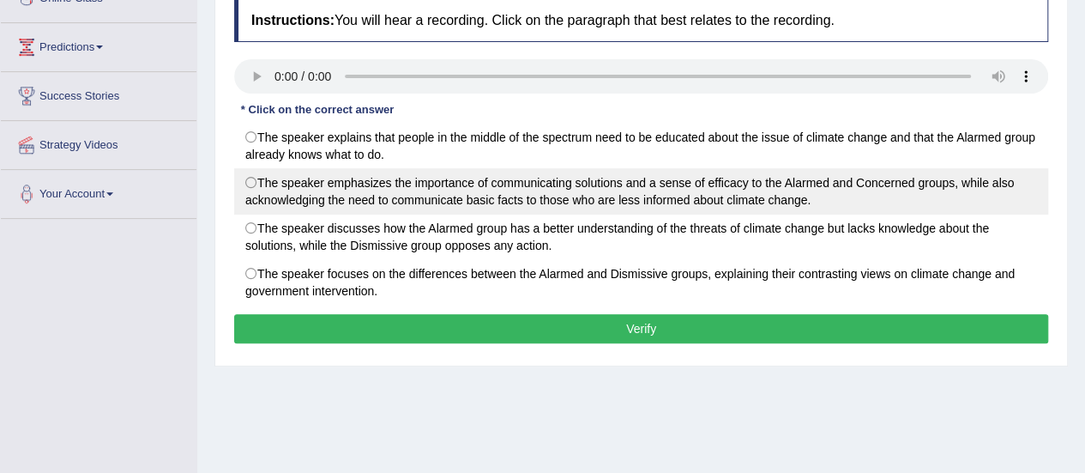
click at [259, 176] on label "The speaker emphasizes the importance of communicating solutions and a sense of…" at bounding box center [641, 191] width 814 height 46
radio input "true"
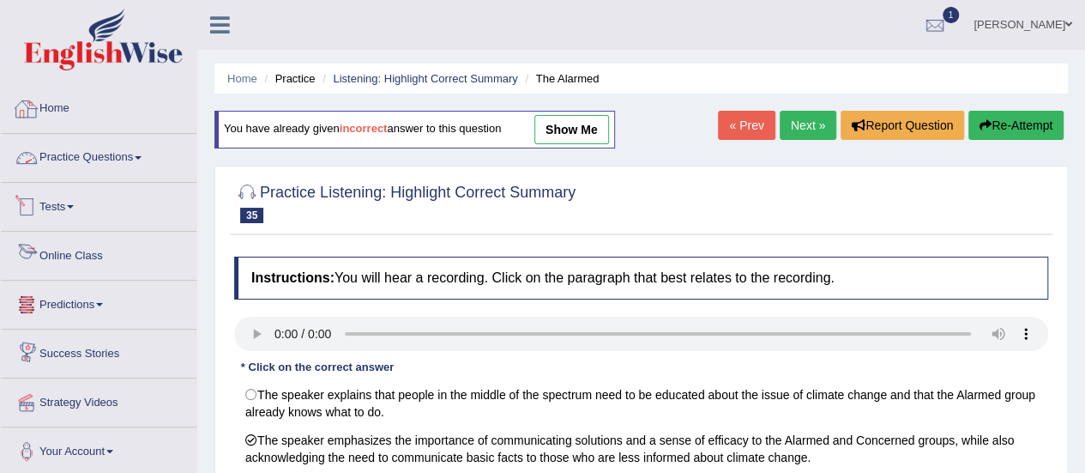
click at [87, 145] on link "Practice Questions" at bounding box center [99, 155] width 196 height 43
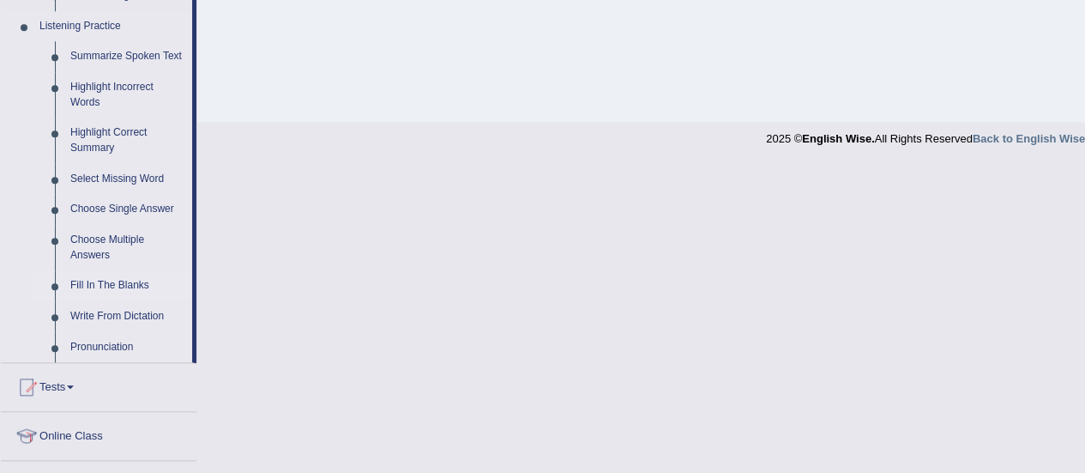
scroll to position [858, 0]
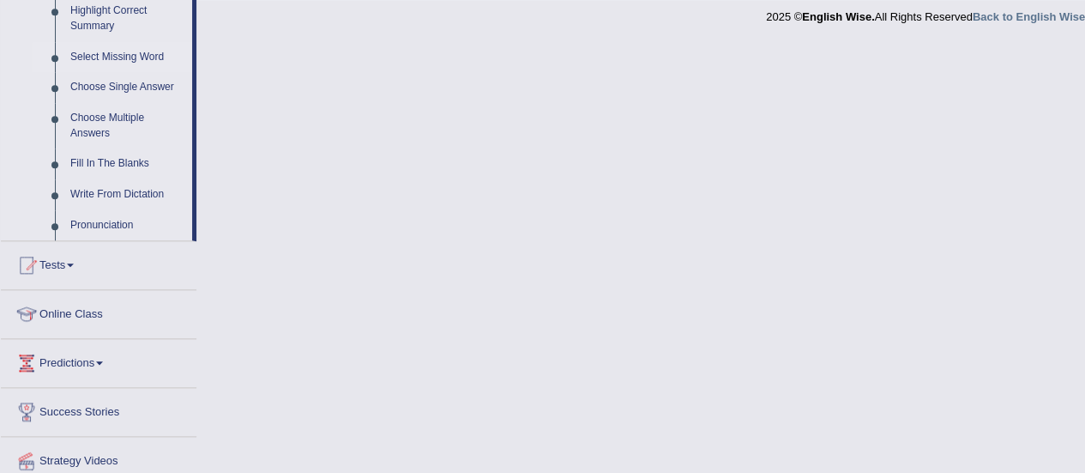
click at [151, 53] on link "Select Missing Word" at bounding box center [128, 57] width 130 height 31
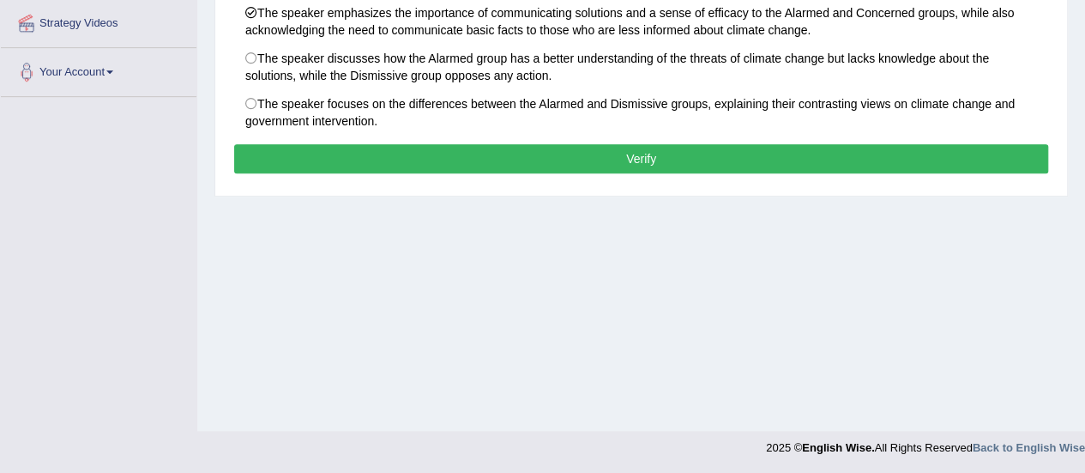
scroll to position [229, 0]
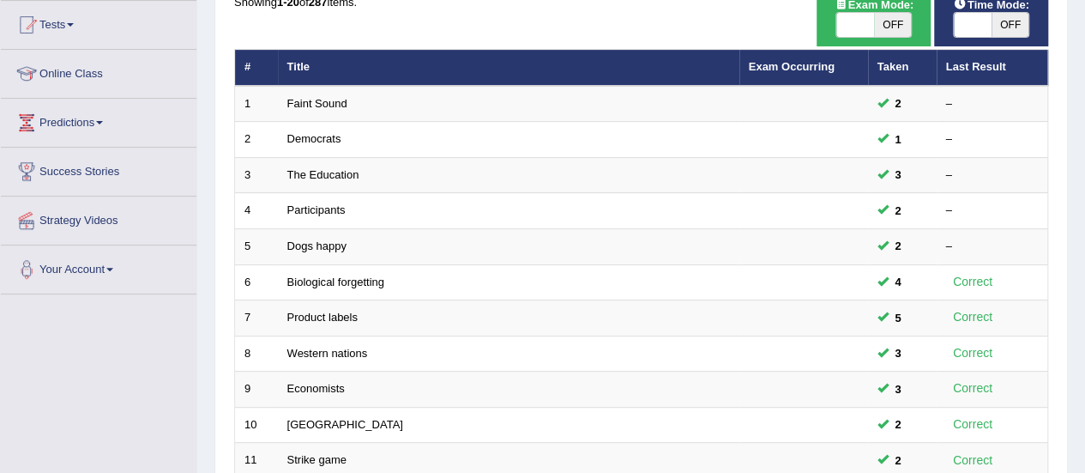
scroll to position [654, 0]
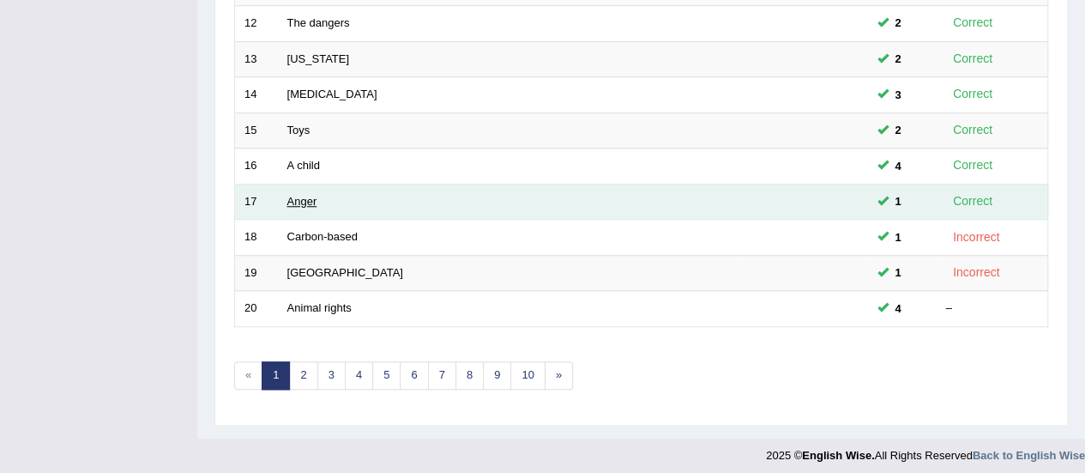
click at [302, 195] on link "Anger" at bounding box center [302, 201] width 30 height 13
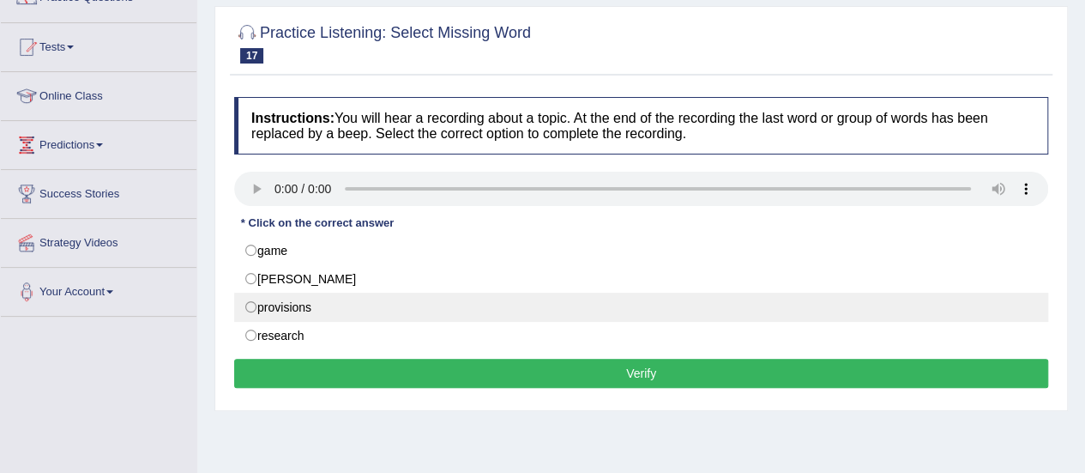
scroll to position [257, 0]
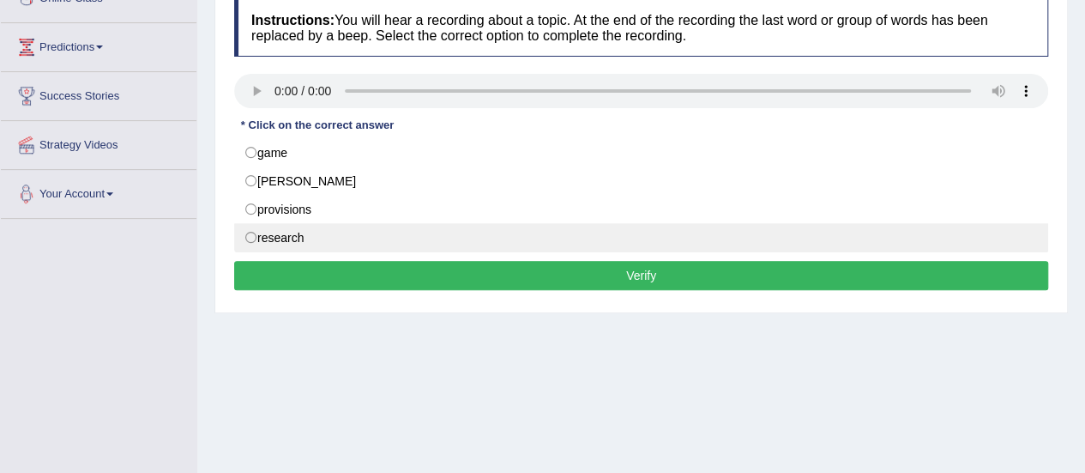
click at [250, 234] on label "research" at bounding box center [641, 237] width 814 height 29
radio input "true"
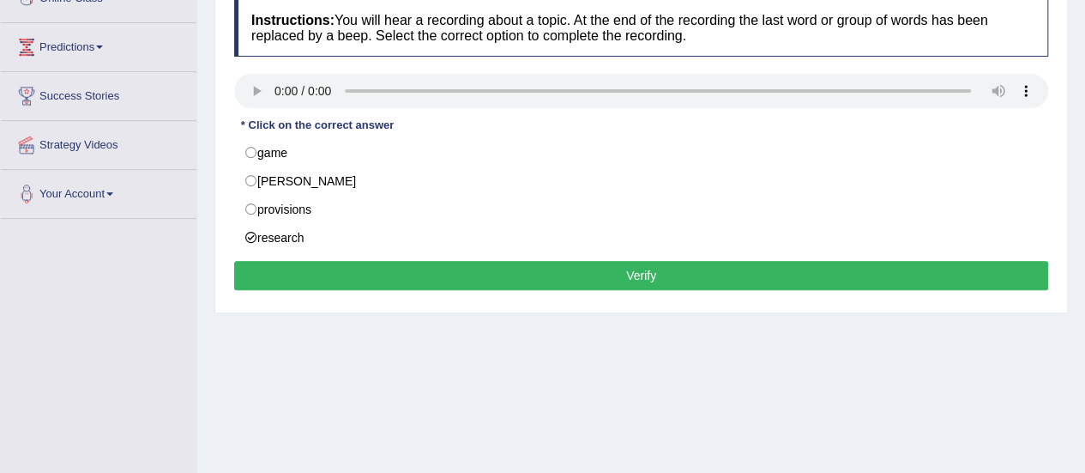
click at [583, 269] on button "Verify" at bounding box center [641, 275] width 814 height 29
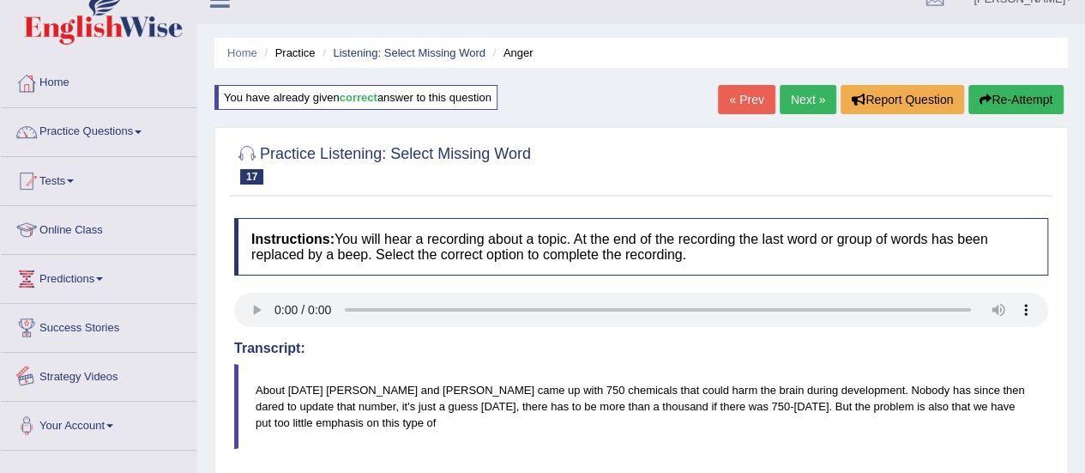
scroll to position [0, 0]
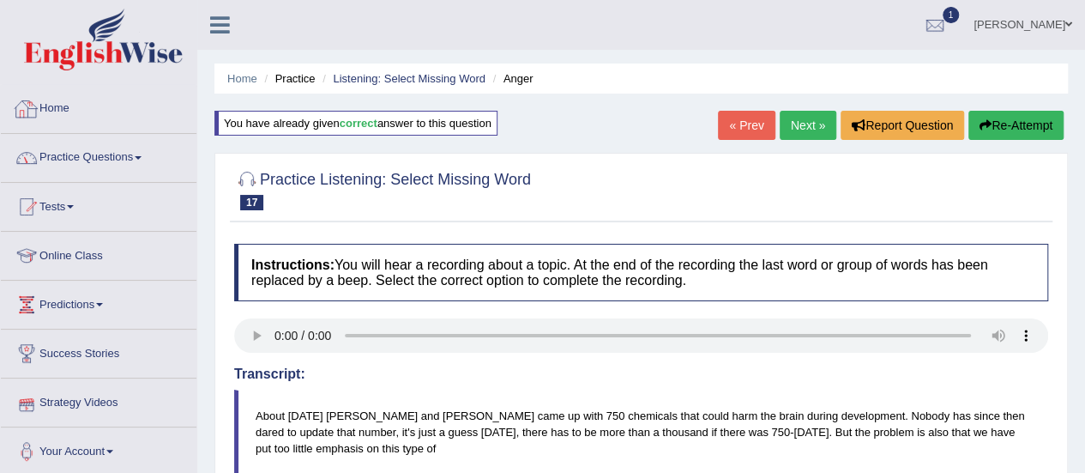
click at [95, 151] on link "Practice Questions" at bounding box center [99, 155] width 196 height 43
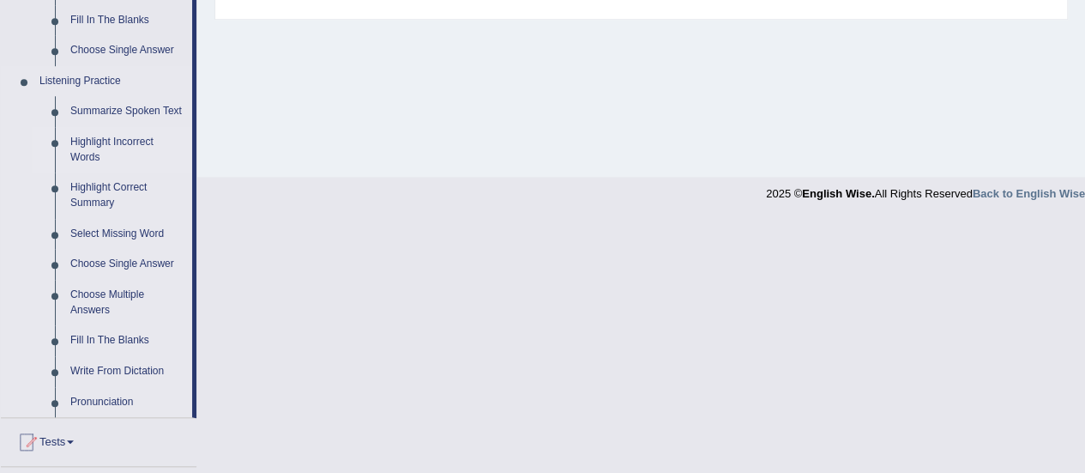
scroll to position [686, 0]
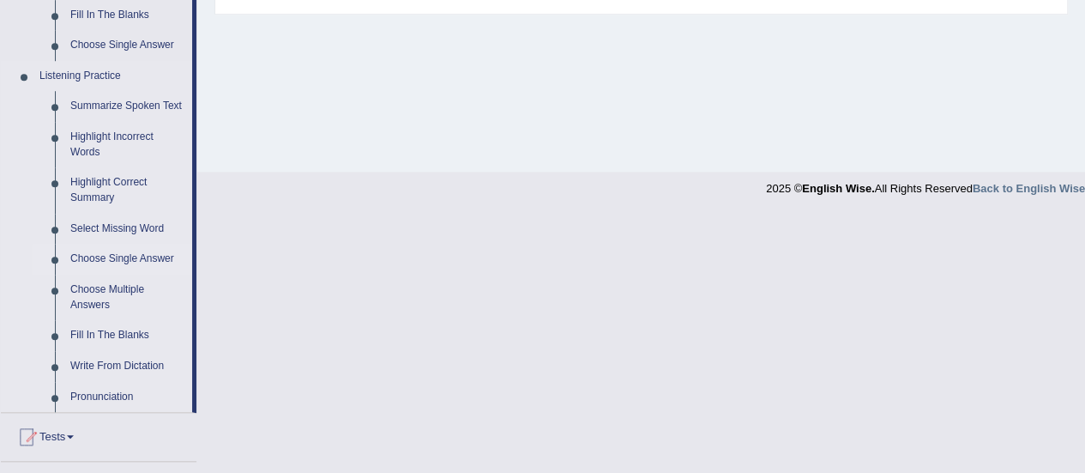
click at [145, 262] on link "Choose Single Answer" at bounding box center [128, 259] width 130 height 31
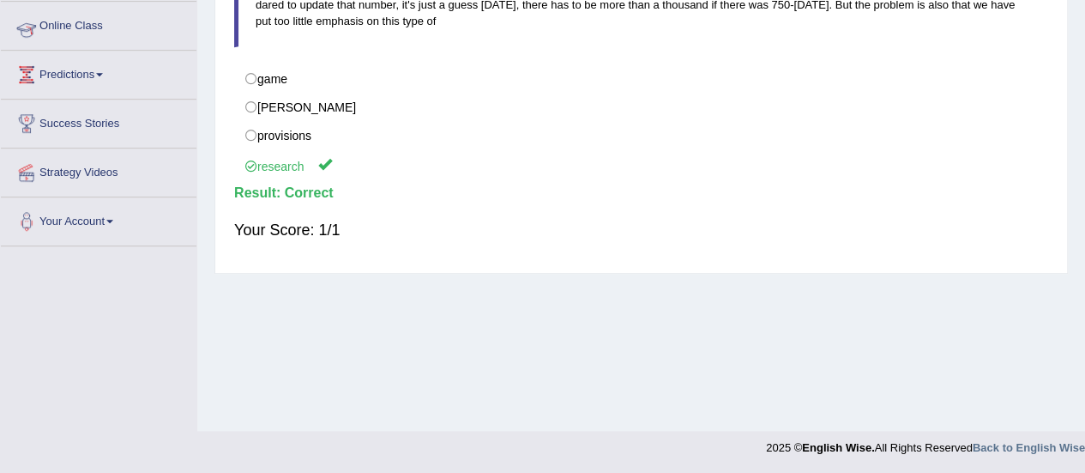
scroll to position [257, 0]
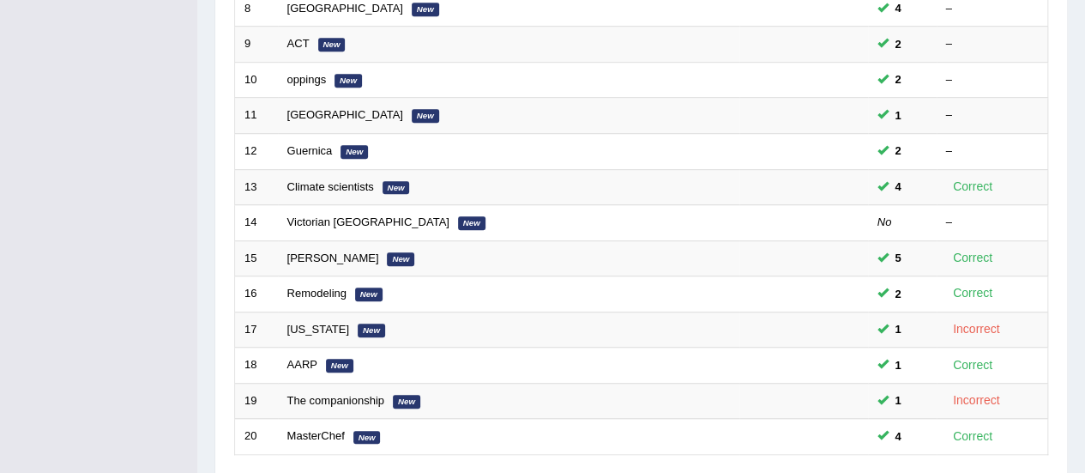
scroll to position [600, 0]
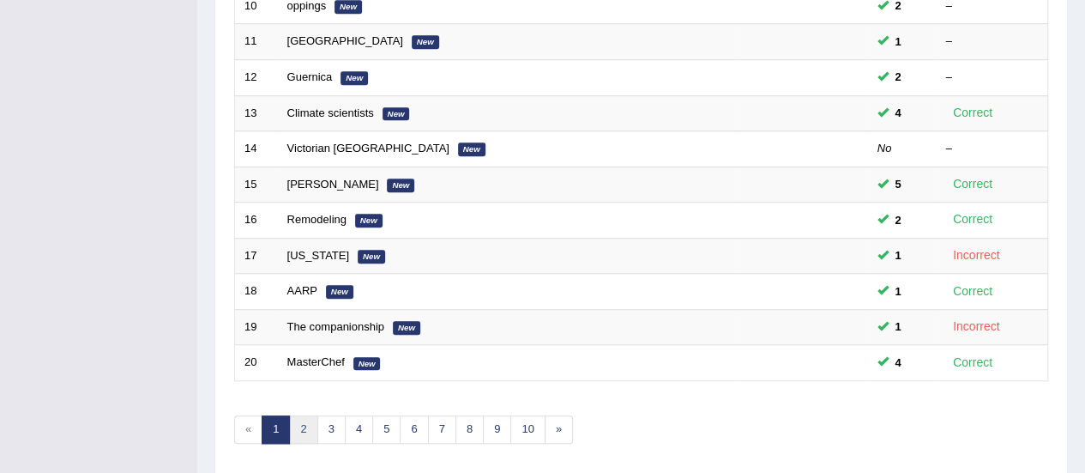
click at [304, 416] on link "2" at bounding box center [303, 429] width 28 height 28
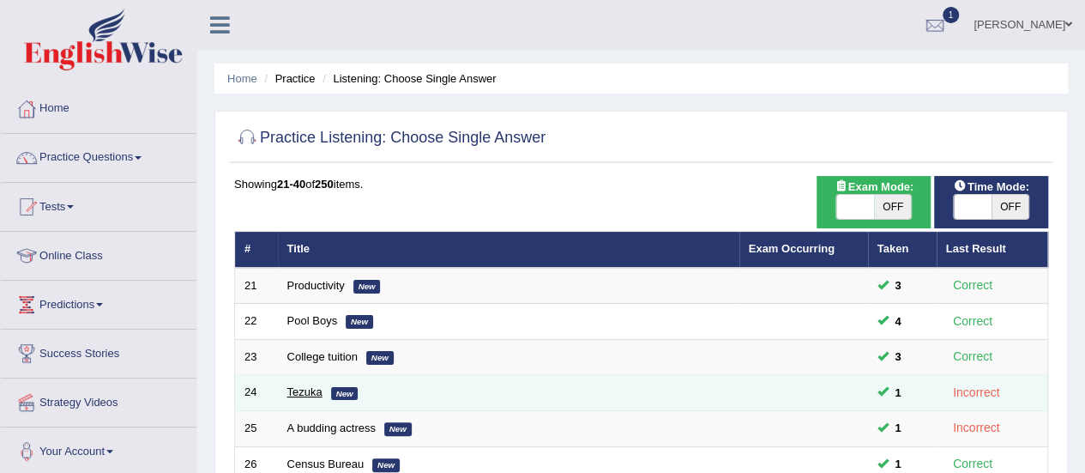
click at [297, 389] on link "Tezuka" at bounding box center [304, 391] width 35 height 13
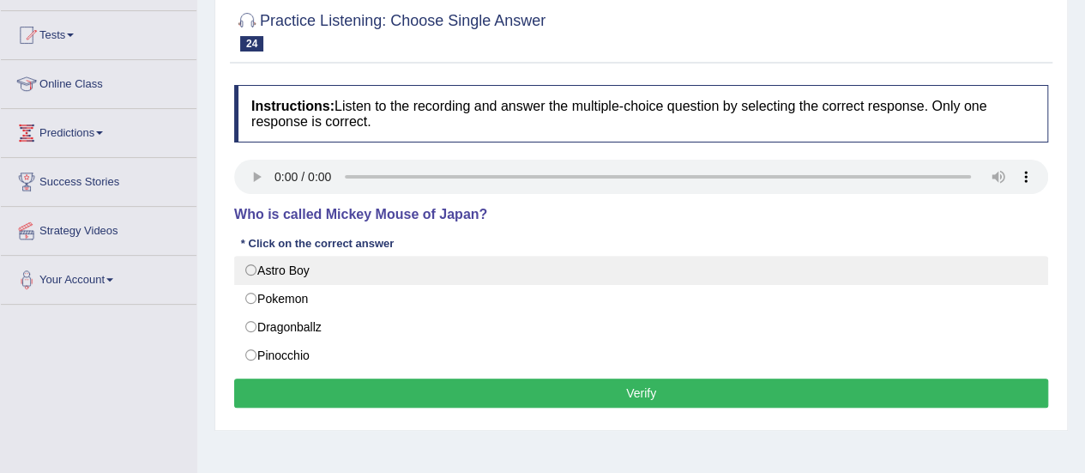
click at [250, 270] on label "Astro Boy" at bounding box center [641, 270] width 814 height 29
radio input "true"
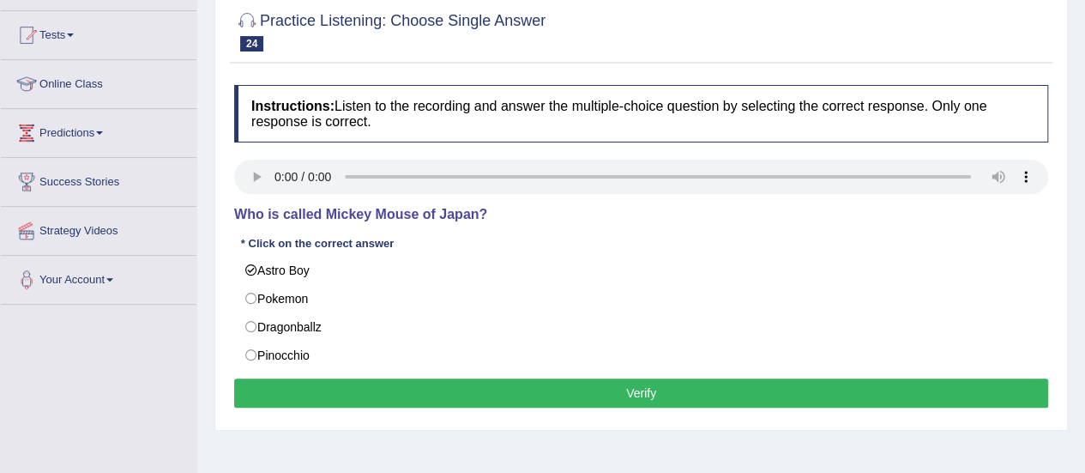
click at [707, 392] on button "Verify" at bounding box center [641, 392] width 814 height 29
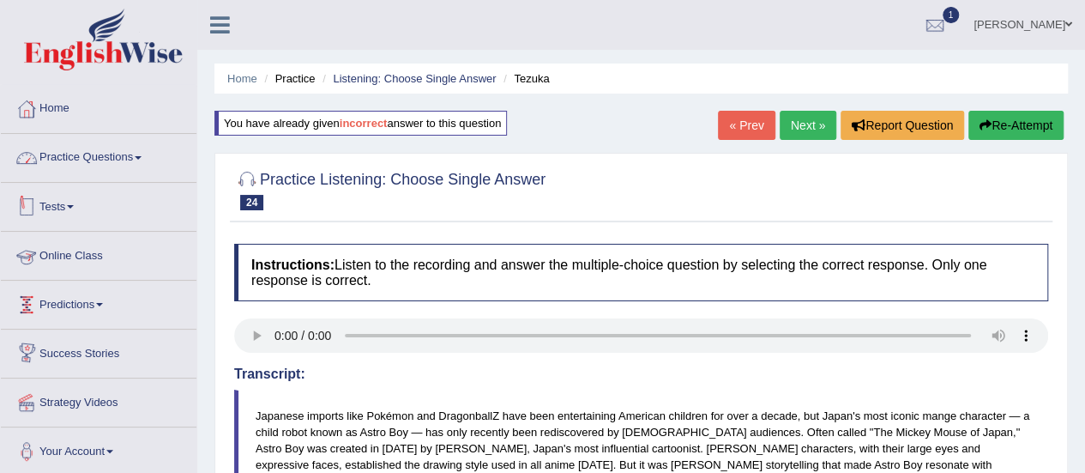
click at [110, 171] on link "Practice Questions" at bounding box center [99, 155] width 196 height 43
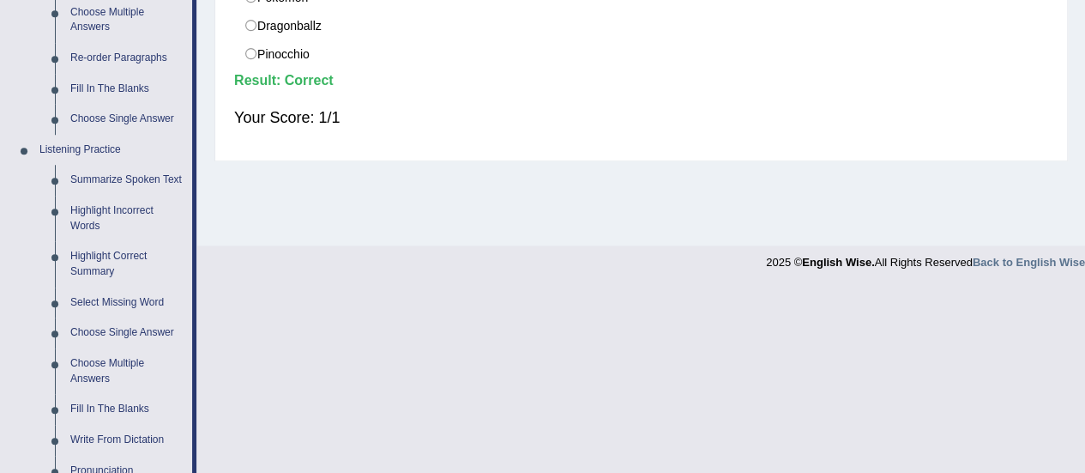
scroll to position [772, 0]
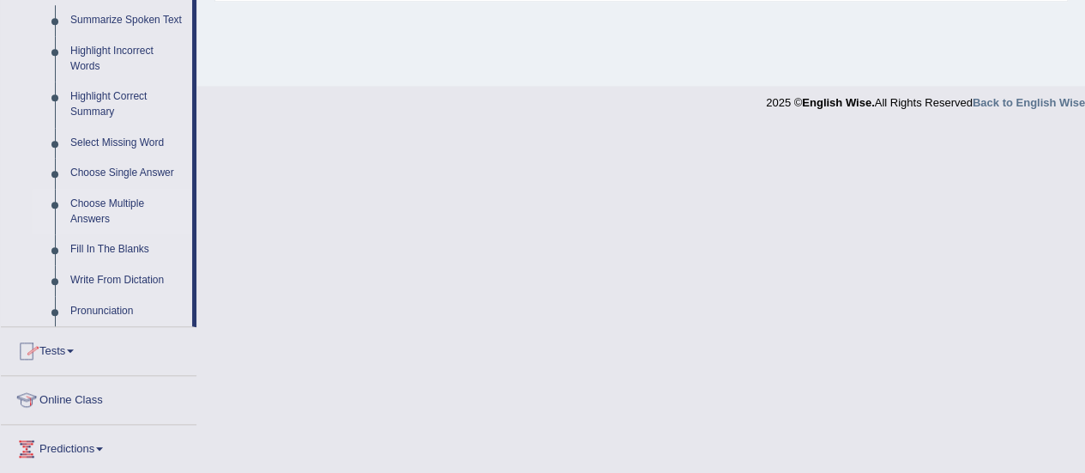
click at [123, 198] on link "Choose Multiple Answers" at bounding box center [128, 211] width 130 height 45
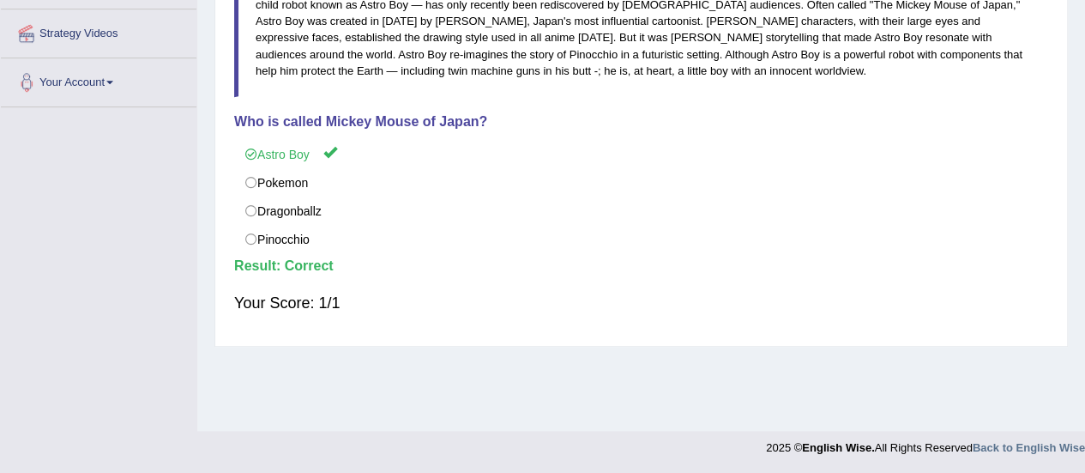
scroll to position [288, 0]
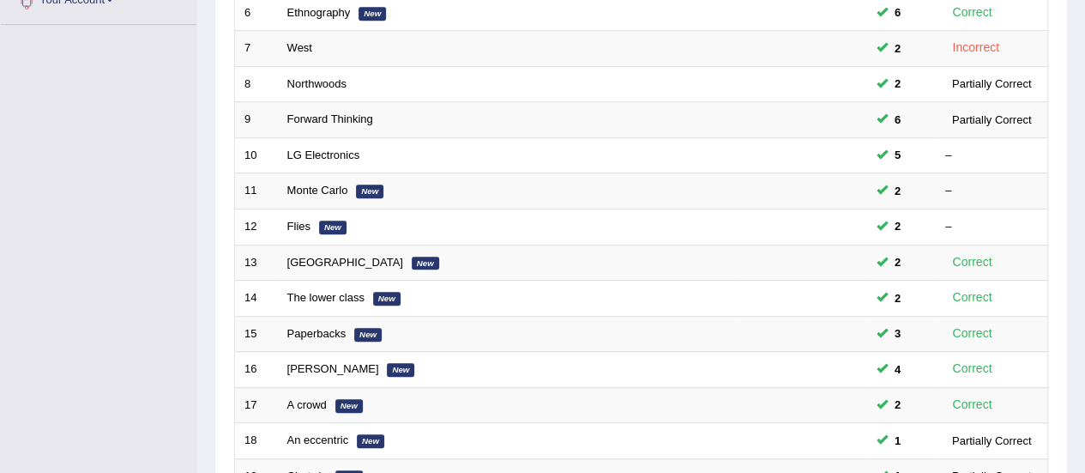
scroll to position [429, 0]
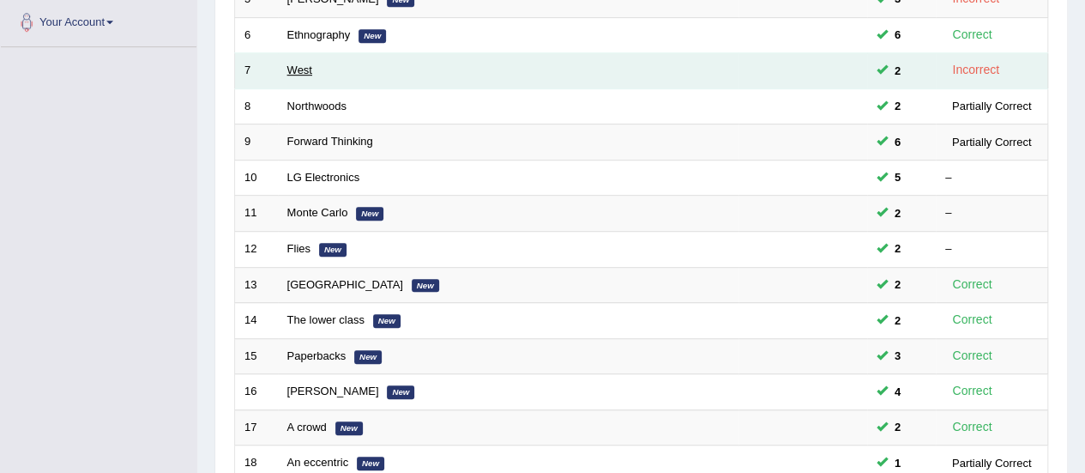
click at [290, 63] on link "West" at bounding box center [299, 69] width 25 height 13
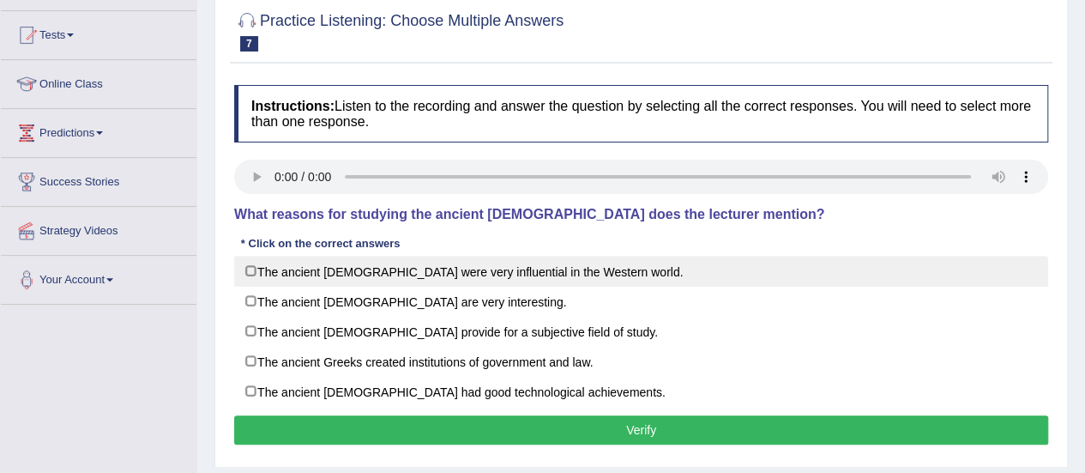
click at [249, 271] on label "The ancient [DEMOGRAPHIC_DATA] were very influential in the Western world." at bounding box center [641, 271] width 814 height 31
checkbox input "true"
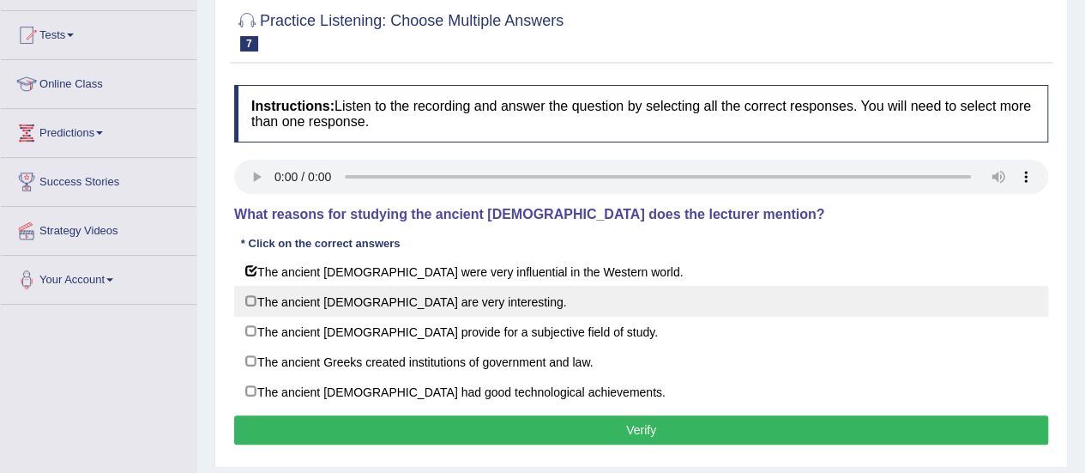
click at [244, 301] on label "The ancient Greeks are very interesting." at bounding box center [641, 301] width 814 height 31
checkbox input "true"
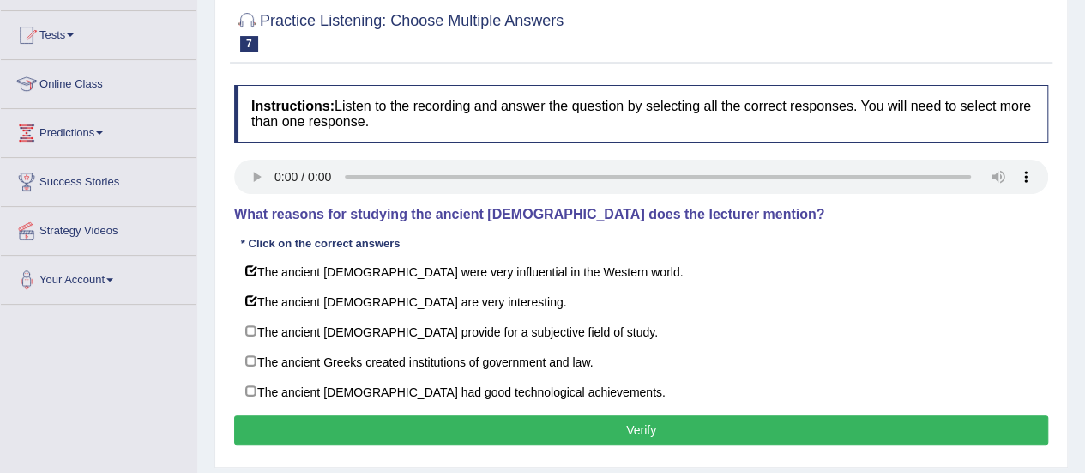
click at [616, 426] on button "Verify" at bounding box center [641, 429] width 814 height 29
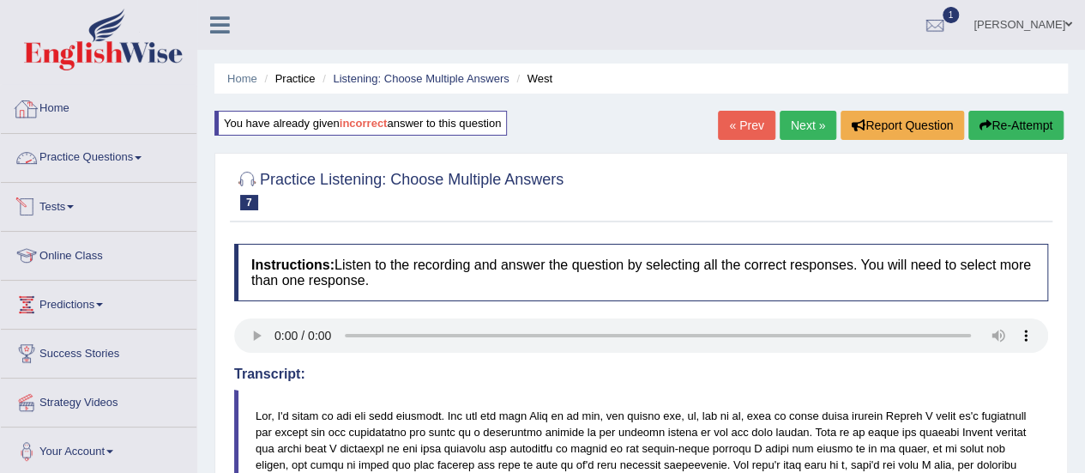
click at [98, 154] on link "Practice Questions" at bounding box center [99, 155] width 196 height 43
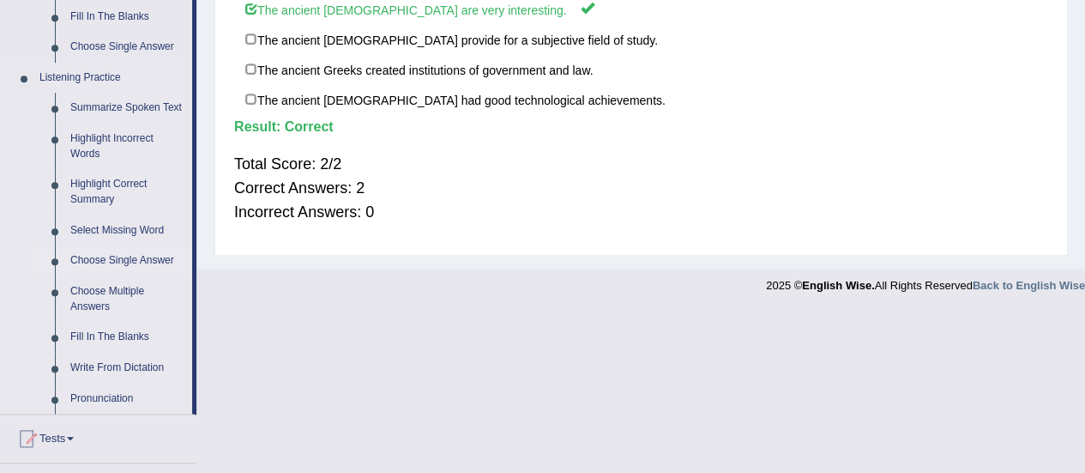
scroll to position [686, 0]
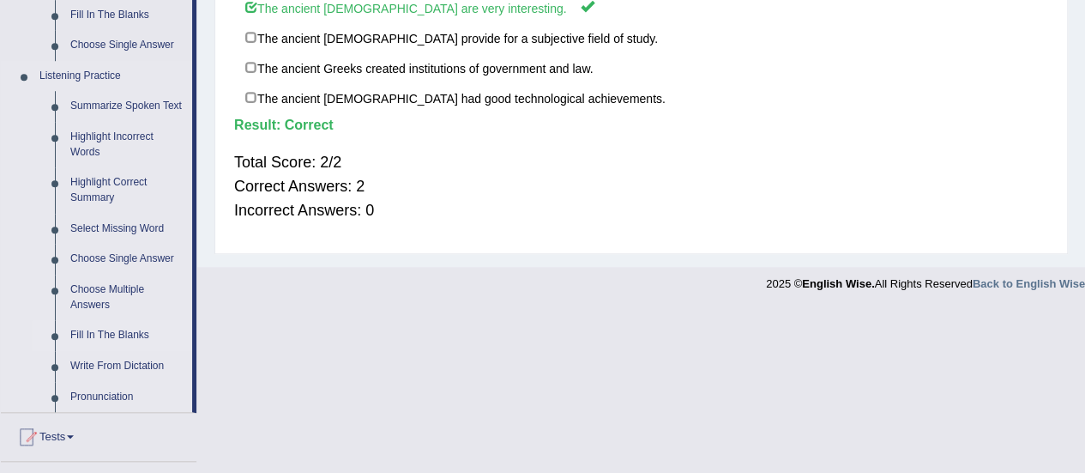
click at [120, 337] on link "Fill In The Blanks" at bounding box center [128, 335] width 130 height 31
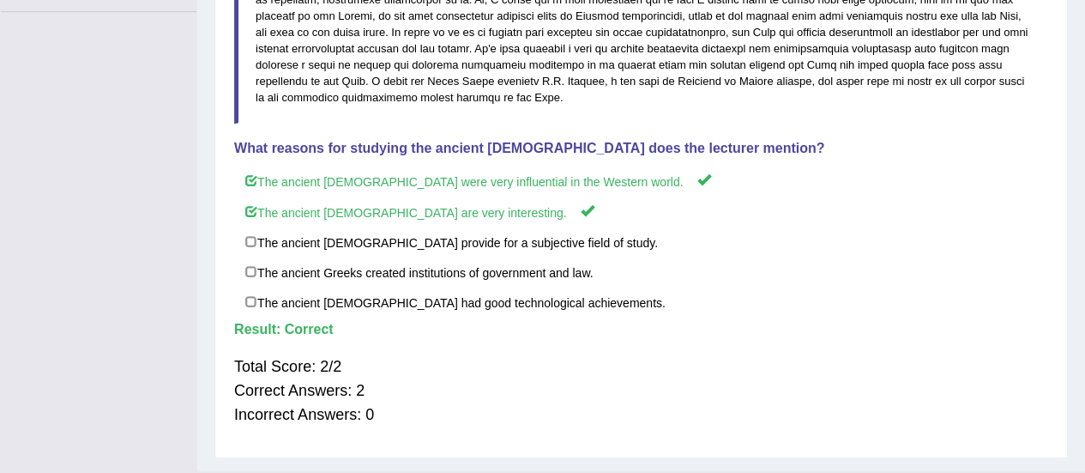
scroll to position [294, 0]
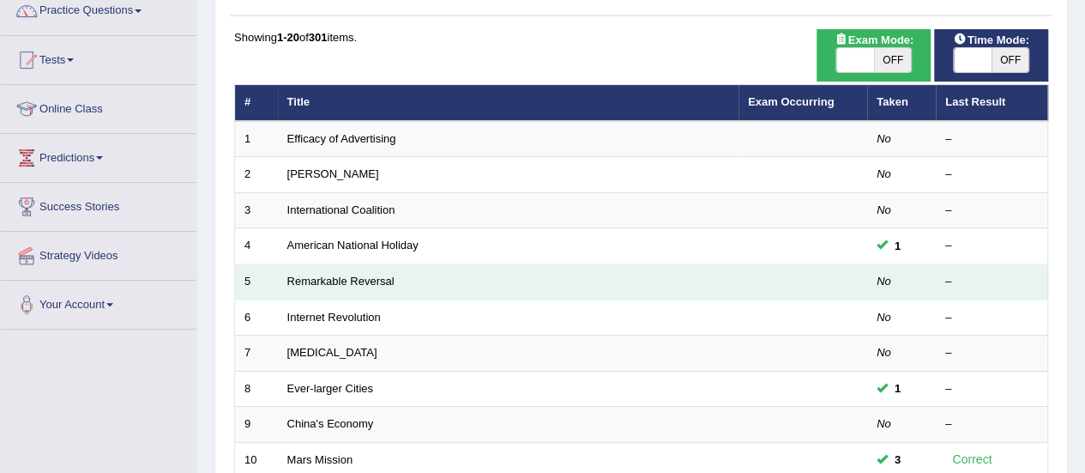
scroll to position [172, 0]
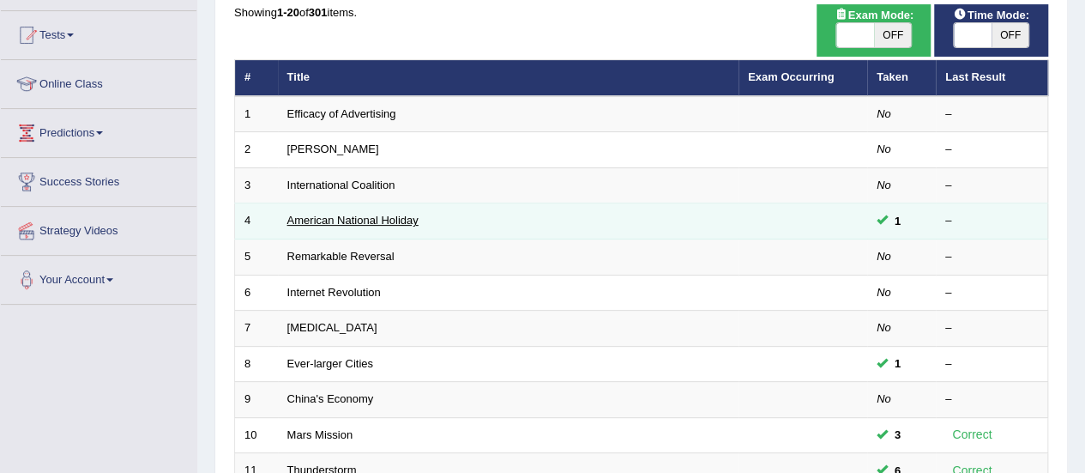
click at [357, 219] on link "American National Holiday" at bounding box center [352, 220] width 131 height 13
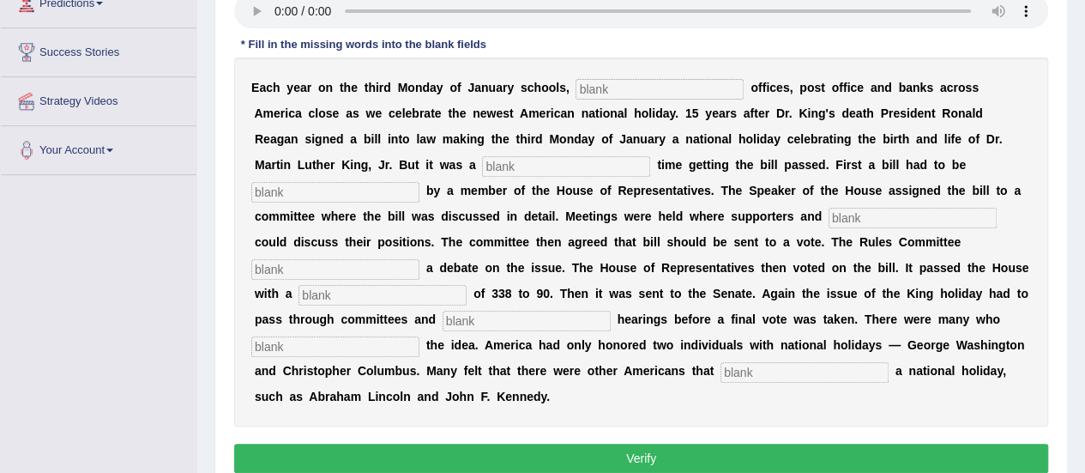
scroll to position [300, 0]
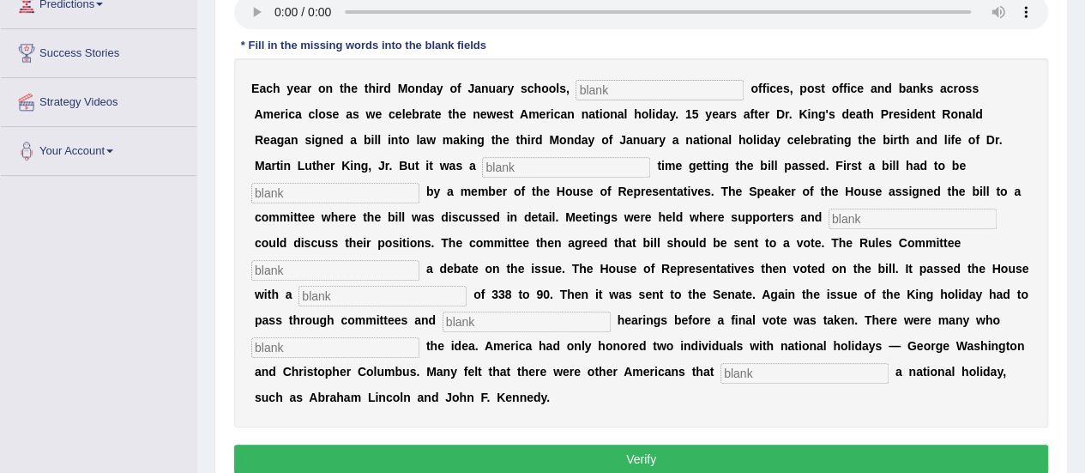
click at [595, 90] on input "text" at bounding box center [660, 90] width 168 height 21
click at [659, 84] on input "text" at bounding box center [660, 90] width 168 height 21
type input "federal"
click at [492, 161] on input "text" at bounding box center [566, 167] width 168 height 21
type input "through"
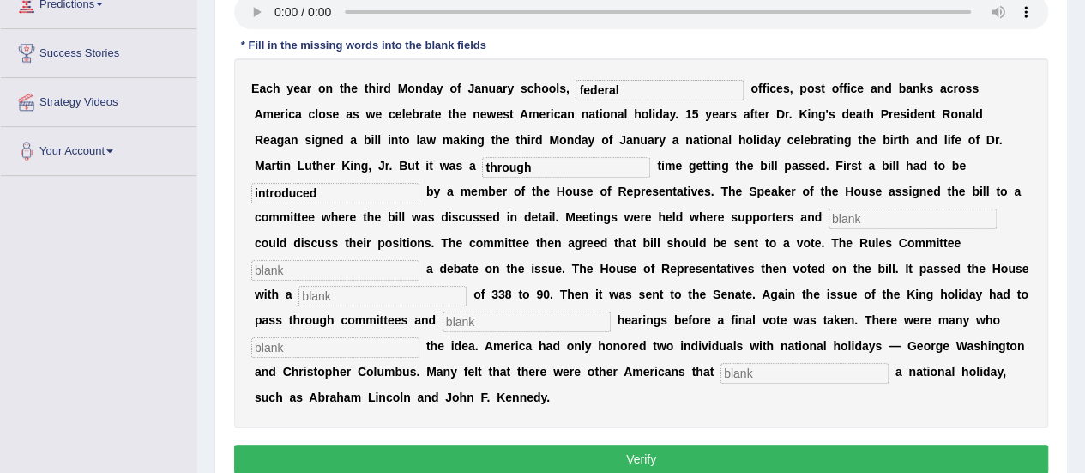
type input "introduced"
type input "opponents"
type input "scheduled"
type input "p"
type input "vote"
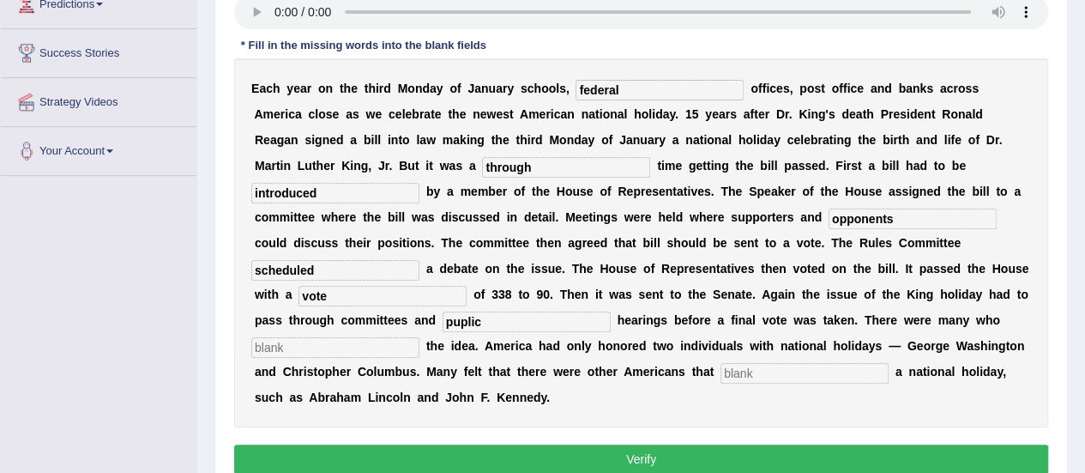
type input "puplic"
click at [748, 363] on input "text" at bounding box center [805, 373] width 168 height 21
type input "desirved"
click at [396, 355] on input "text" at bounding box center [335, 347] width 168 height 21
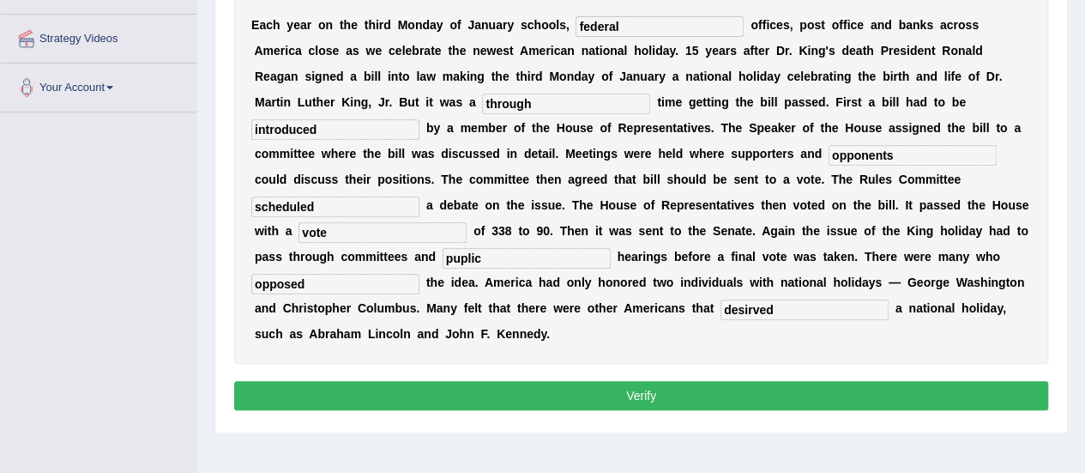
scroll to position [386, 0]
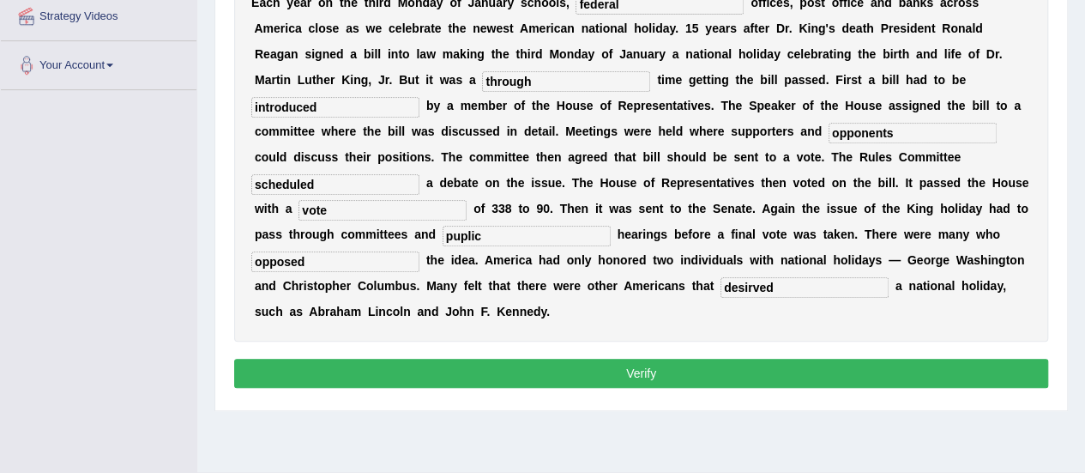
type input "opposed"
drag, startPoint x: 650, startPoint y: 377, endPoint x: 690, endPoint y: 376, distance: 39.5
click at [650, 377] on button "Verify" at bounding box center [641, 373] width 814 height 29
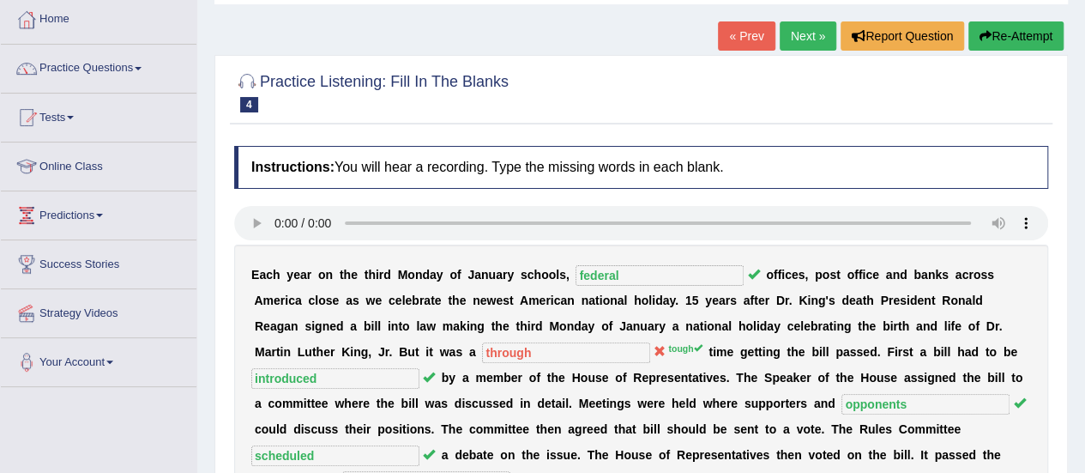
scroll to position [0, 0]
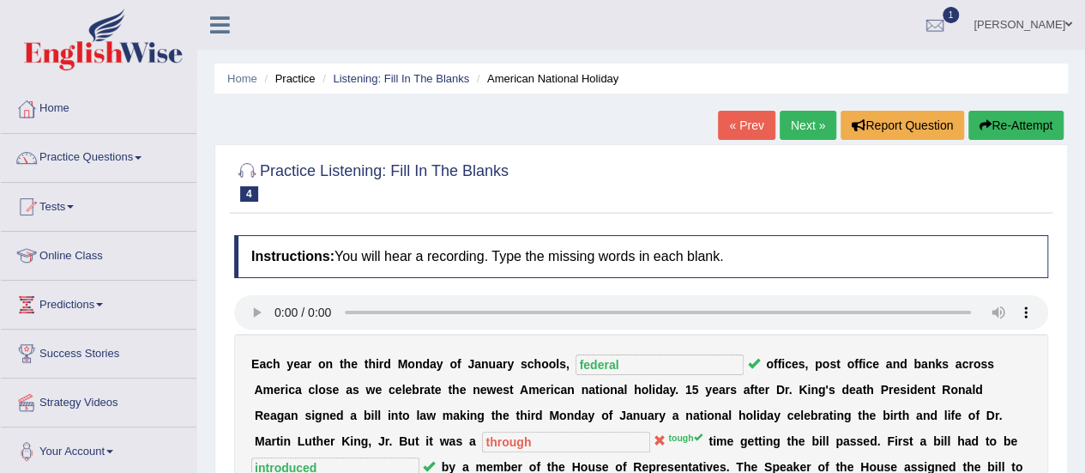
click at [811, 125] on link "Next »" at bounding box center [808, 125] width 57 height 29
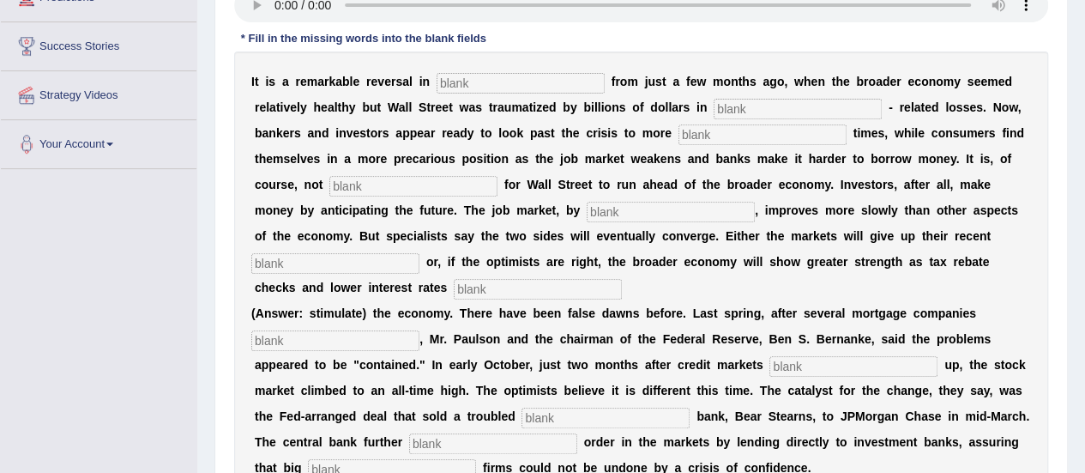
scroll to position [343, 0]
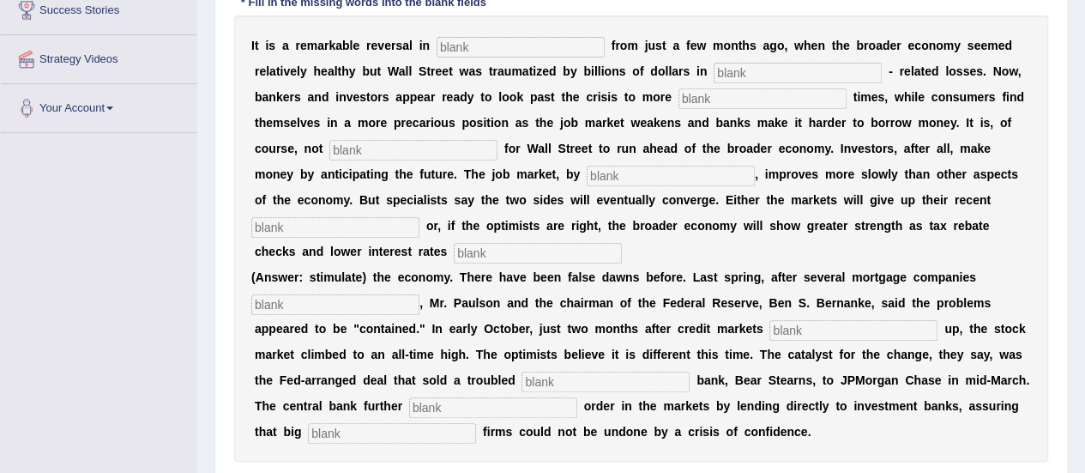
click at [500, 45] on input "text" at bounding box center [521, 47] width 168 height 21
type input "o"
type input "mortgage"
type input "profitable"
type input "uncommon"
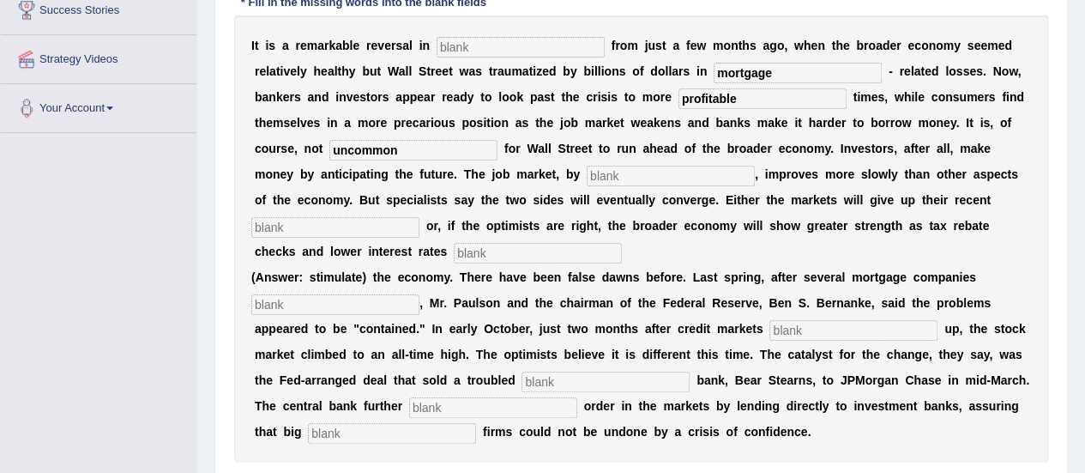
click at [340, 232] on input "text" at bounding box center [335, 227] width 168 height 21
click at [483, 257] on input "text" at bounding box center [538, 253] width 168 height 21
click at [393, 431] on input "text" at bounding box center [392, 433] width 168 height 21
type input "securities"
click at [480, 404] on input "text" at bounding box center [493, 407] width 168 height 21
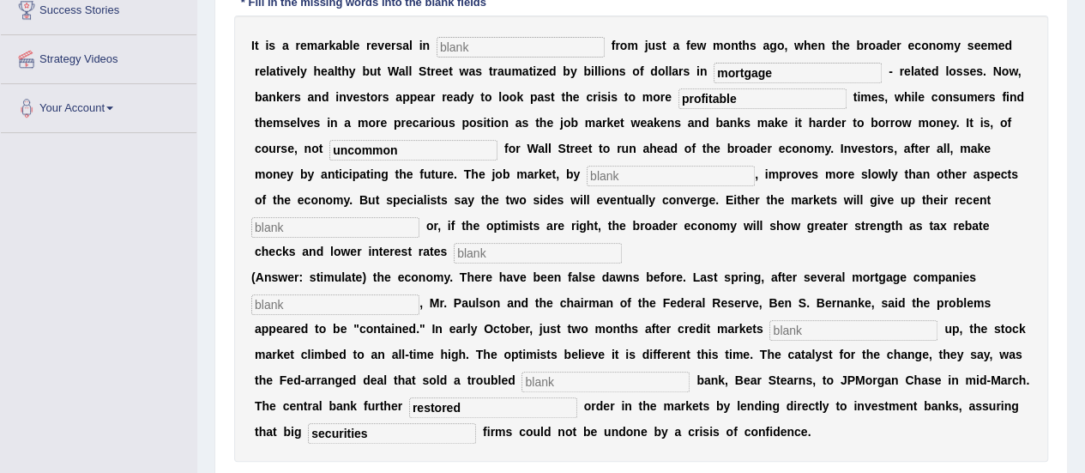
type input "restored"
click at [578, 389] on input "text" at bounding box center [606, 381] width 168 height 21
type input "investment"
click at [788, 320] on input "text" at bounding box center [853, 330] width 168 height 21
type input "froze"
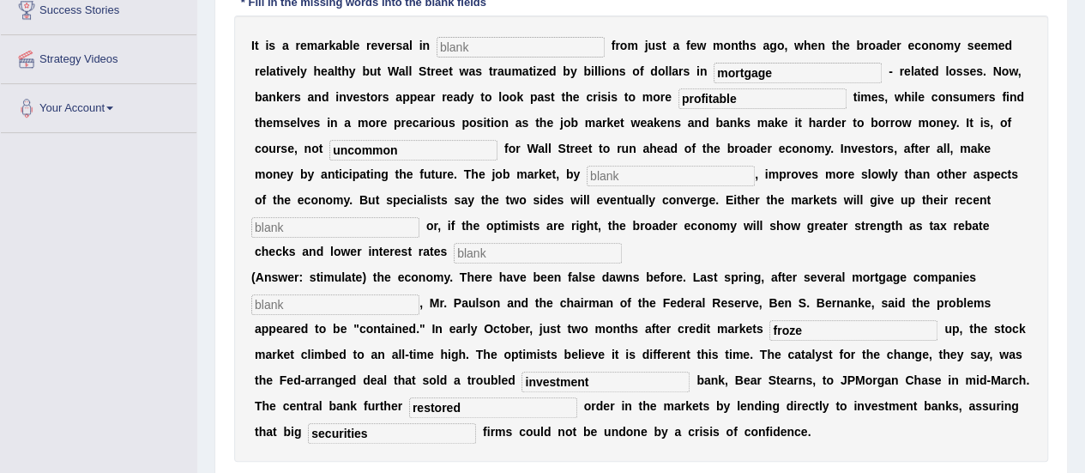
click at [381, 306] on input "text" at bounding box center [335, 304] width 168 height 21
type input "collapsed"
click at [567, 250] on input "text" at bounding box center [538, 253] width 168 height 21
type input "stimulate"
click at [322, 203] on b "n" at bounding box center [322, 200] width 8 height 14
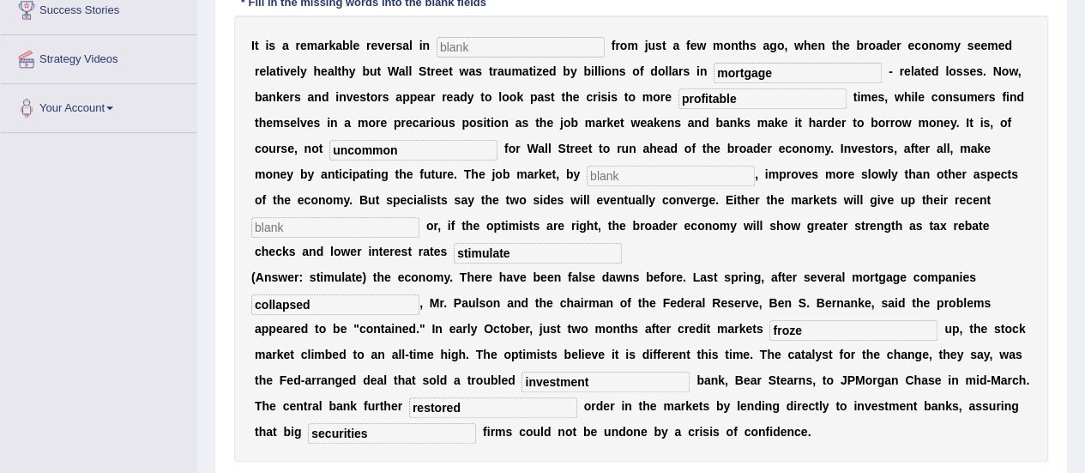
click at [304, 236] on input "text" at bounding box center [335, 227] width 168 height 21
type input "c"
type input "gains"
click at [642, 179] on input "text" at bounding box center [671, 176] width 168 height 21
type input "contrast"
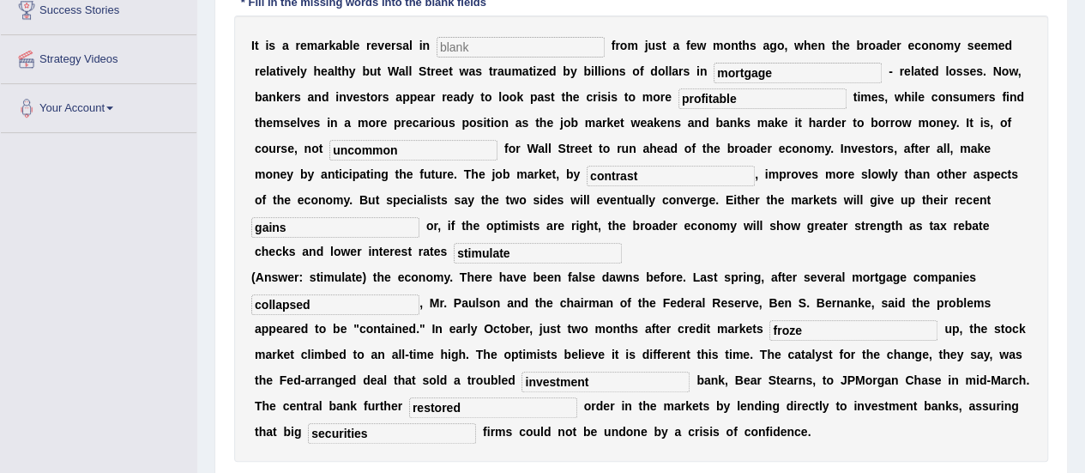
click at [534, 48] on input "text" at bounding box center [521, 47] width 168 height 21
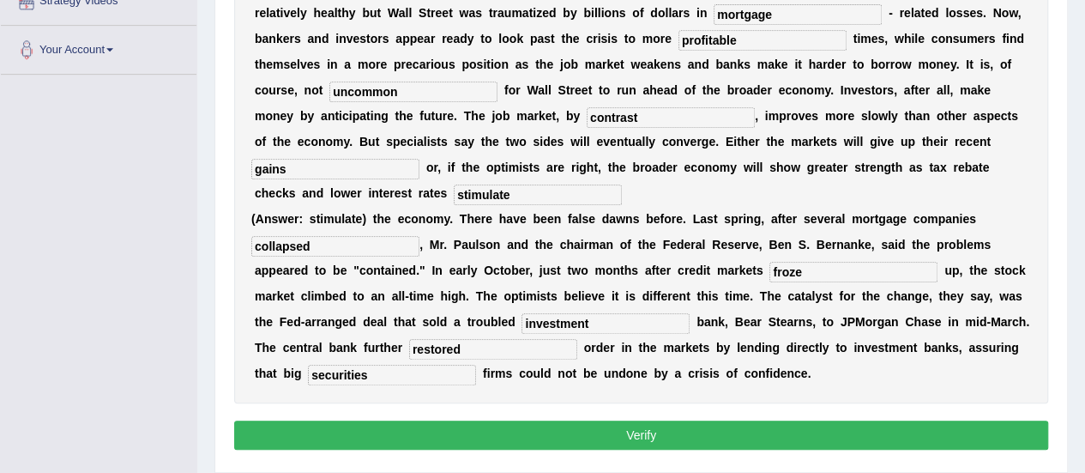
scroll to position [429, 0]
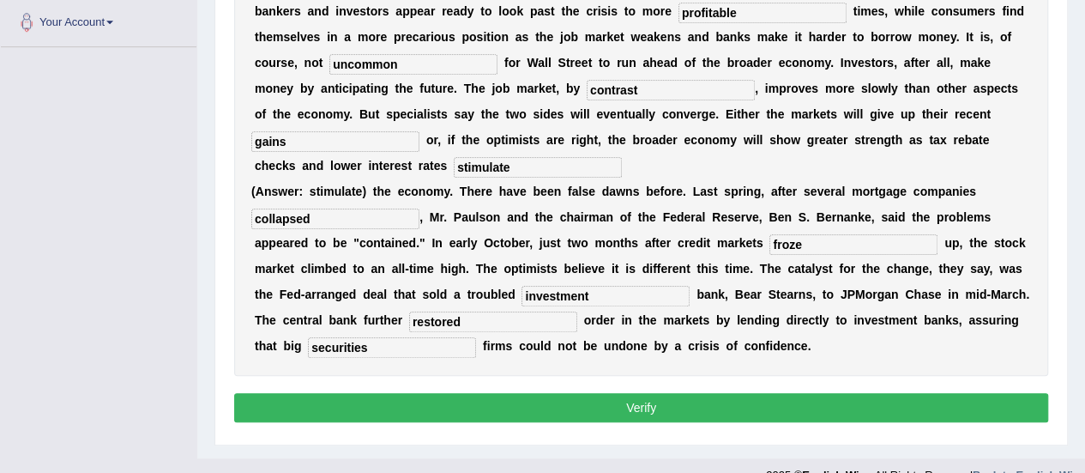
type input "attitudes"
click at [669, 411] on button "Verify" at bounding box center [641, 407] width 814 height 29
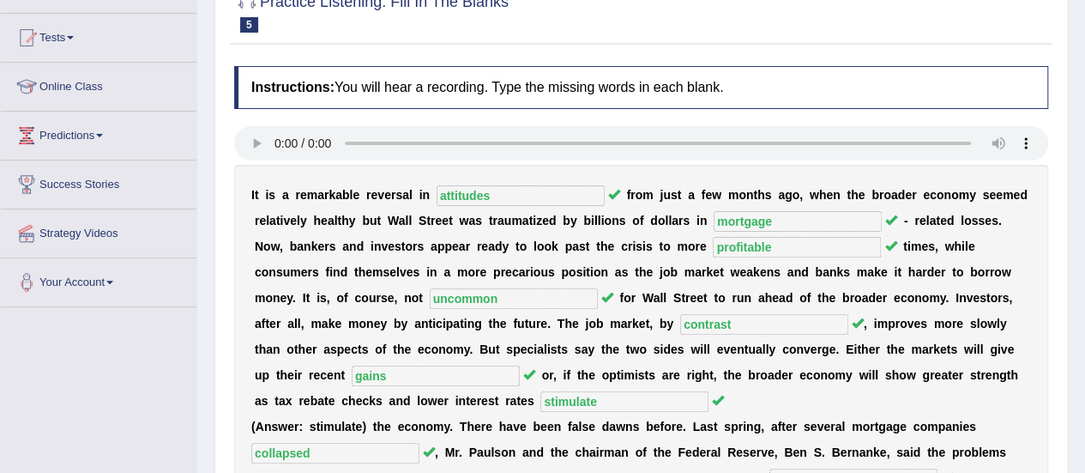
scroll to position [0, 0]
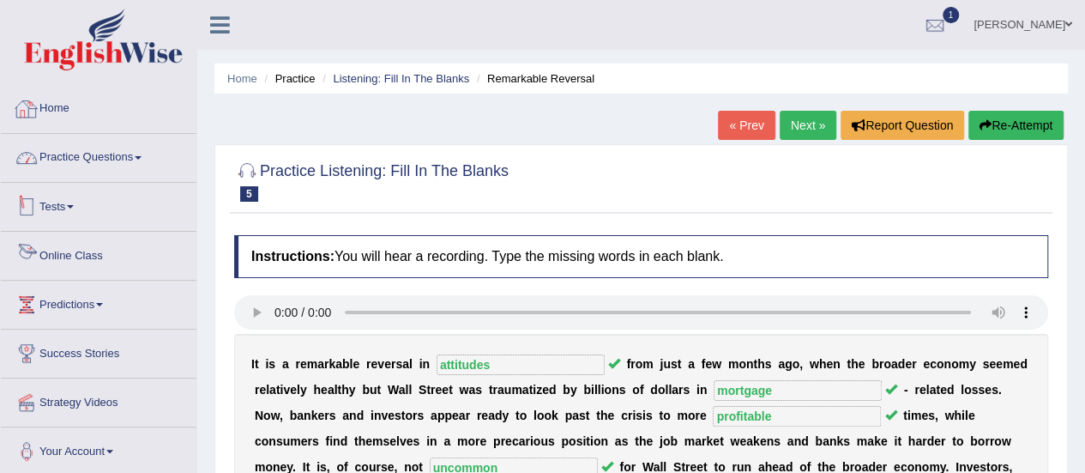
click at [104, 143] on link "Practice Questions" at bounding box center [99, 155] width 196 height 43
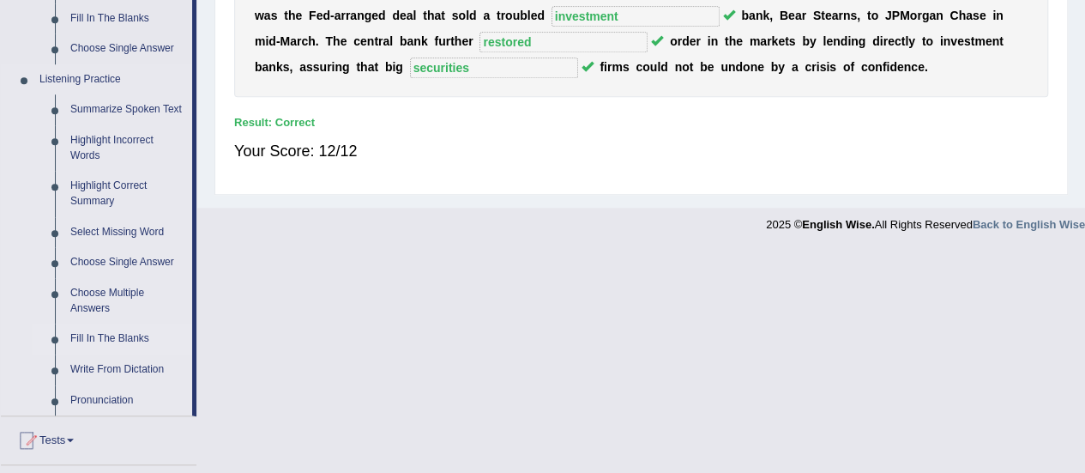
scroll to position [686, 0]
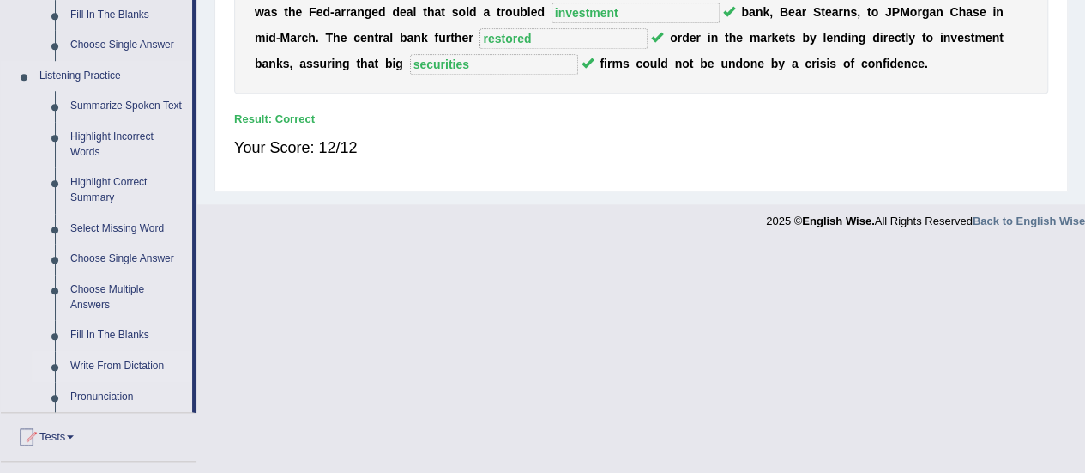
click at [131, 361] on link "Write From Dictation" at bounding box center [128, 366] width 130 height 31
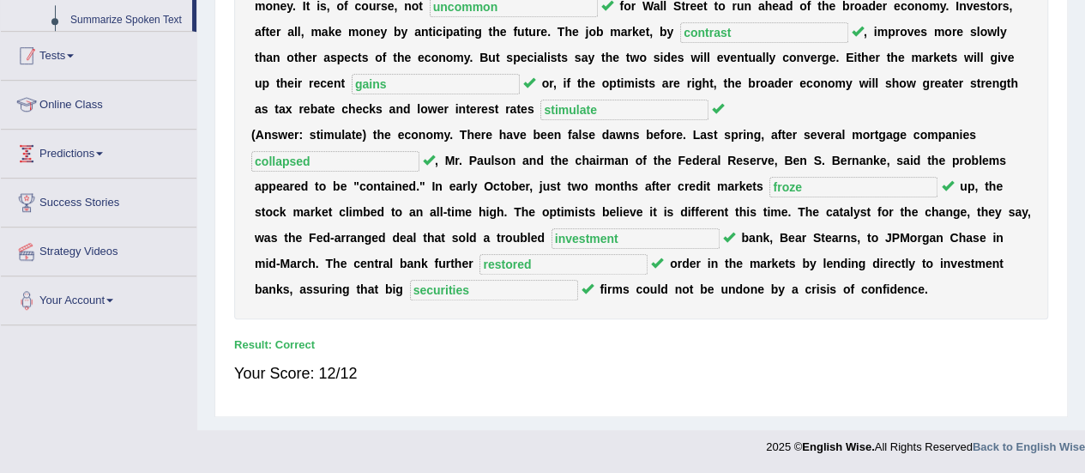
scroll to position [401, 0]
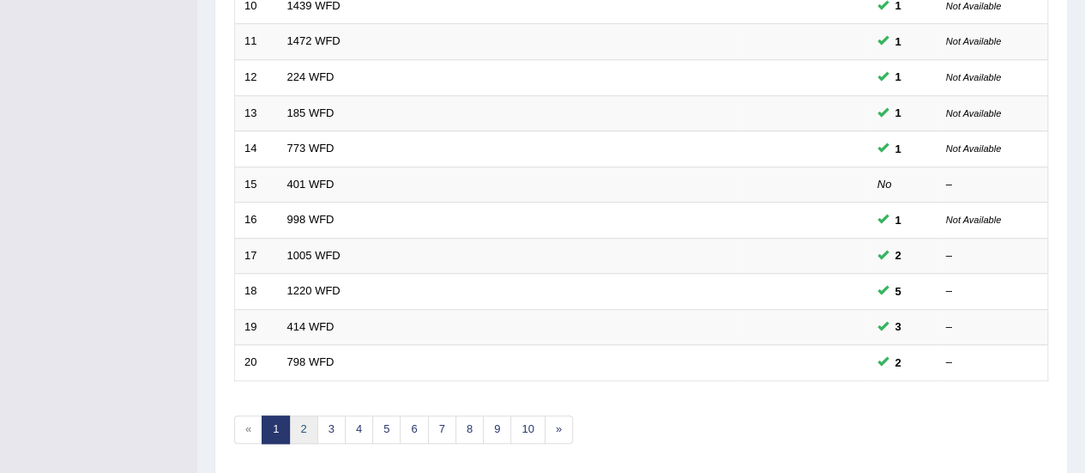
click at [293, 431] on link "2" at bounding box center [303, 429] width 28 height 28
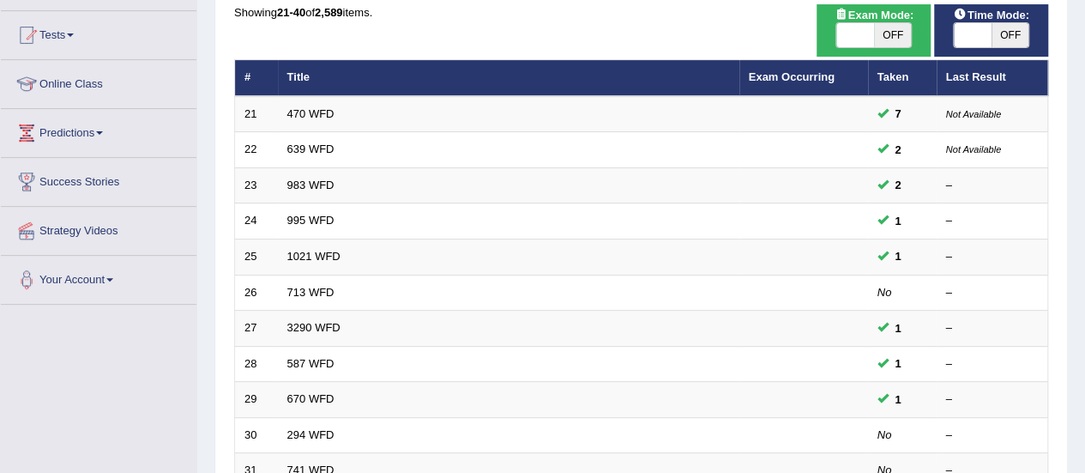
scroll to position [172, 0]
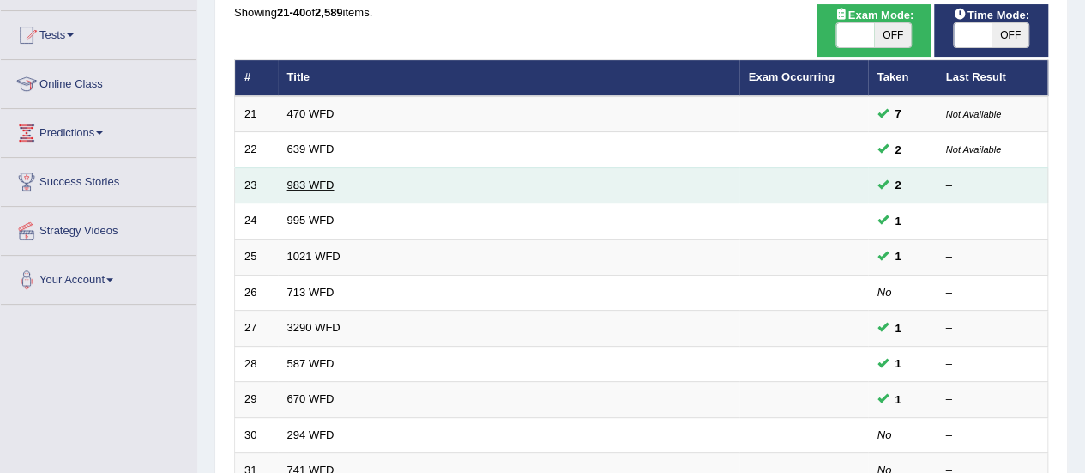
click at [322, 182] on link "983 WFD" at bounding box center [310, 184] width 47 height 13
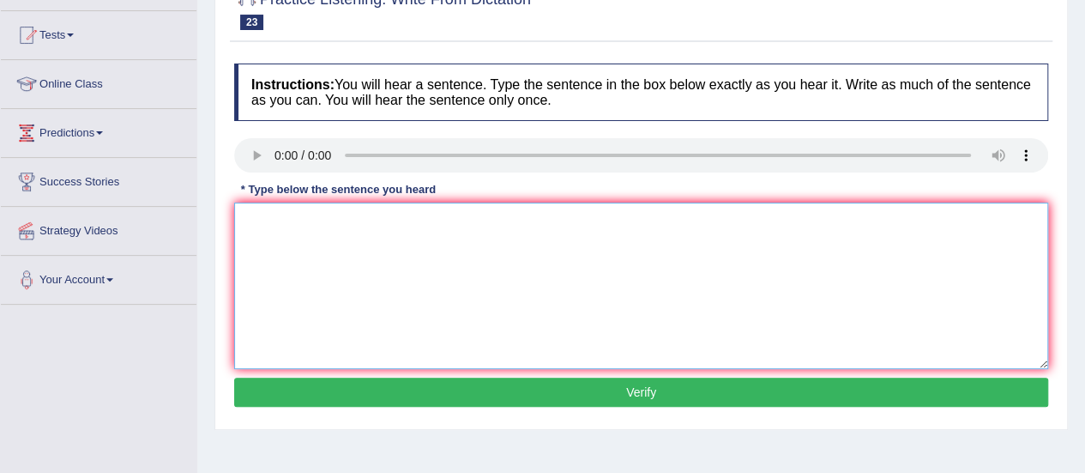
paste textarea "The receptionist in aviation can give you the information on landing and printi…"
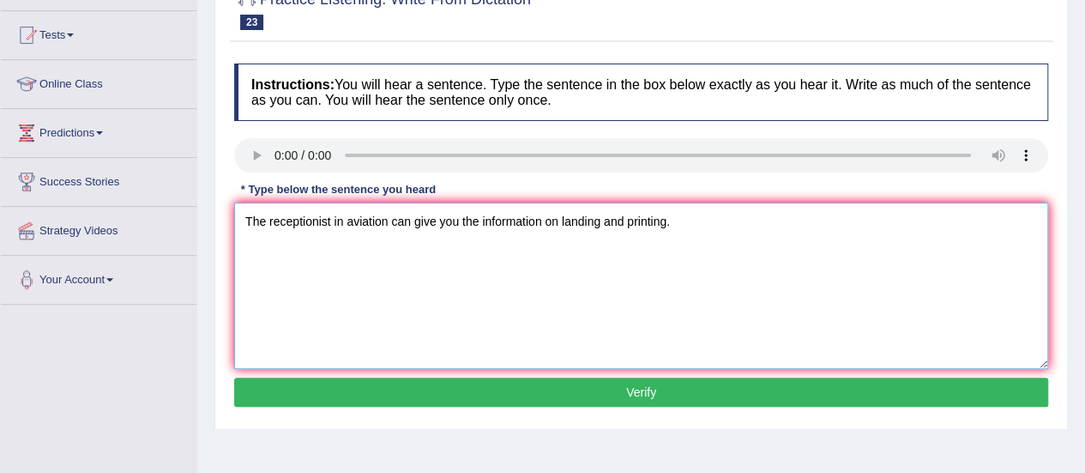
type textarea "The receptionist in aviation can give you the information on landing and printi…"
click at [664, 405] on div "Instructions: You will hear a sentence. Type the sentence in the box below exac…" at bounding box center [641, 237] width 823 height 365
click at [667, 399] on button "Verify" at bounding box center [641, 391] width 814 height 29
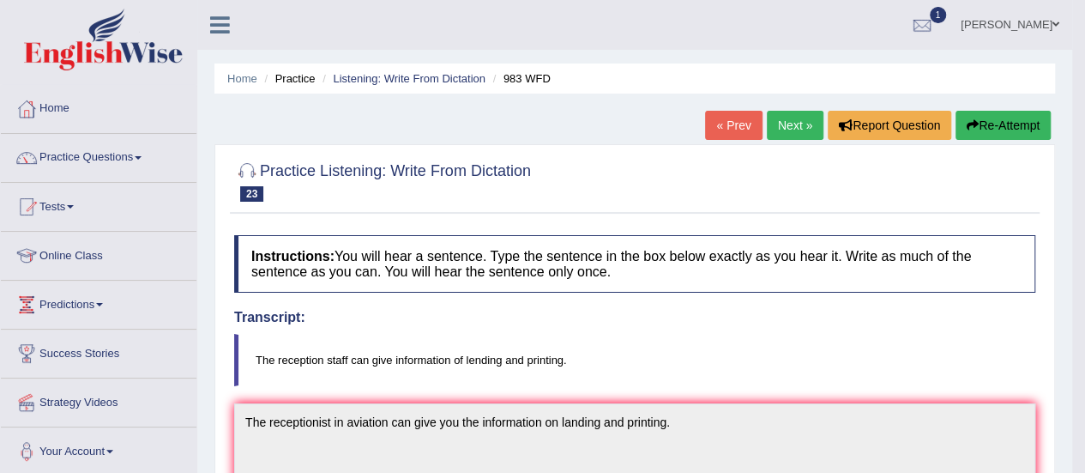
click at [782, 124] on link "Next »" at bounding box center [795, 125] width 57 height 29
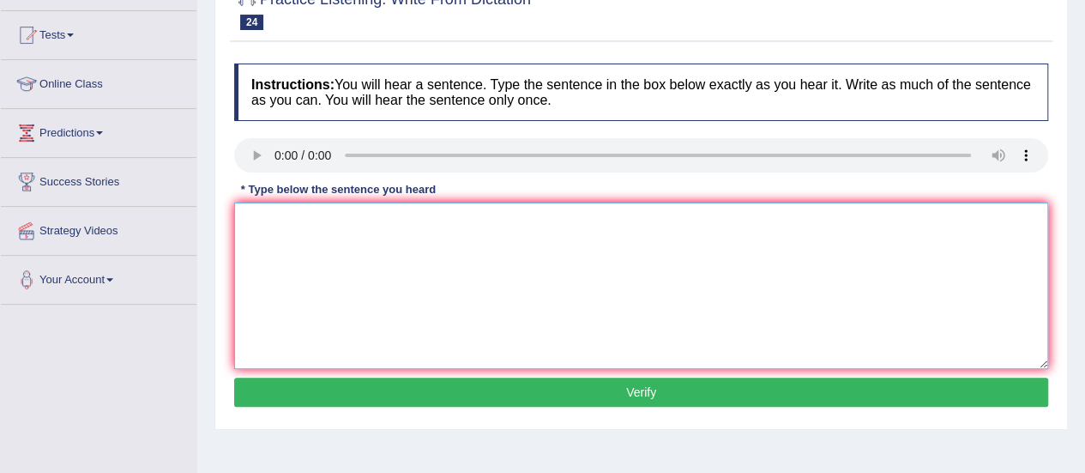
paste textarea "Firm conclusions can be established with a regirous experiments."
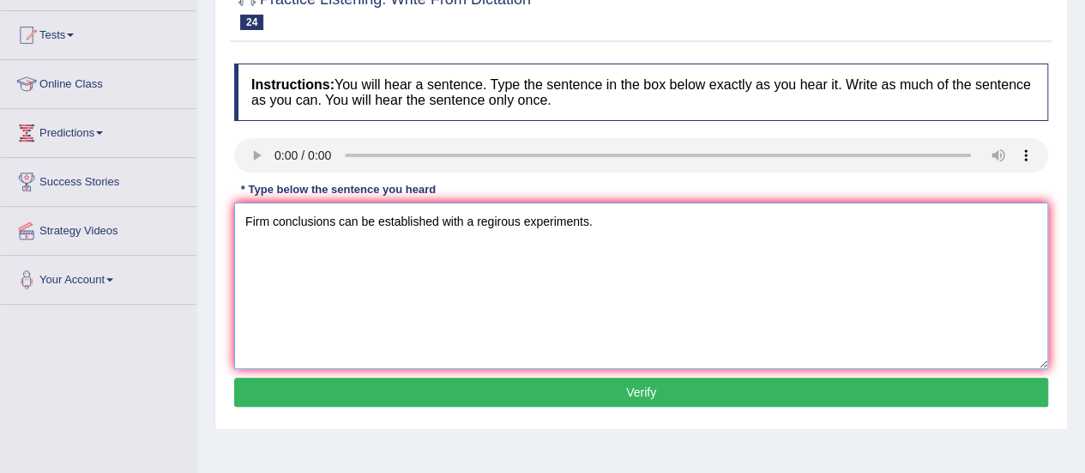
type textarea "Firm conclusions can be established with a regirous experiments."
click at [623, 402] on button "Verify" at bounding box center [641, 391] width 814 height 29
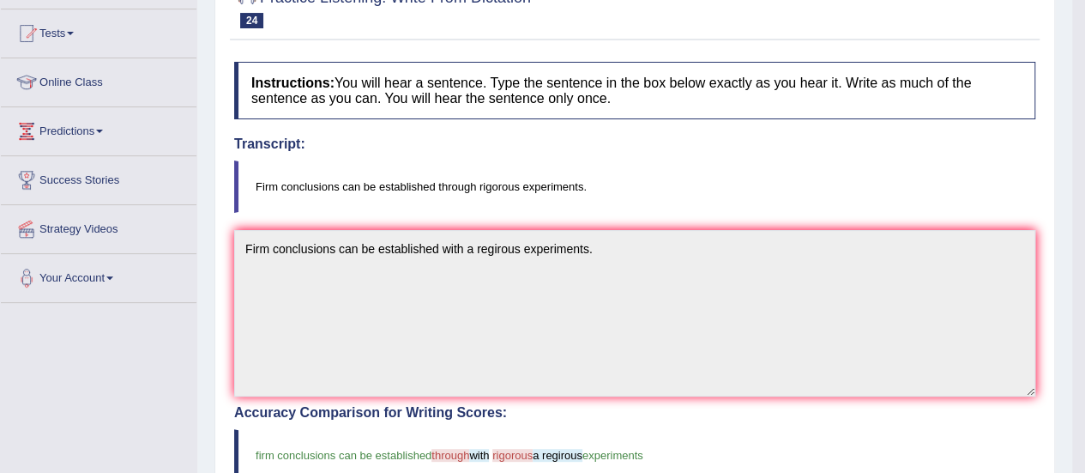
scroll to position [86, 0]
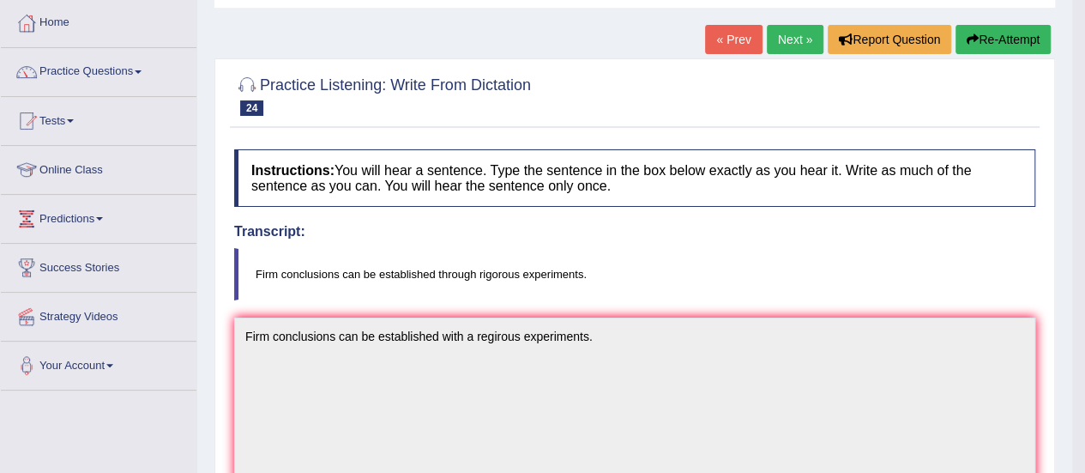
click at [791, 30] on link "Next »" at bounding box center [795, 39] width 57 height 29
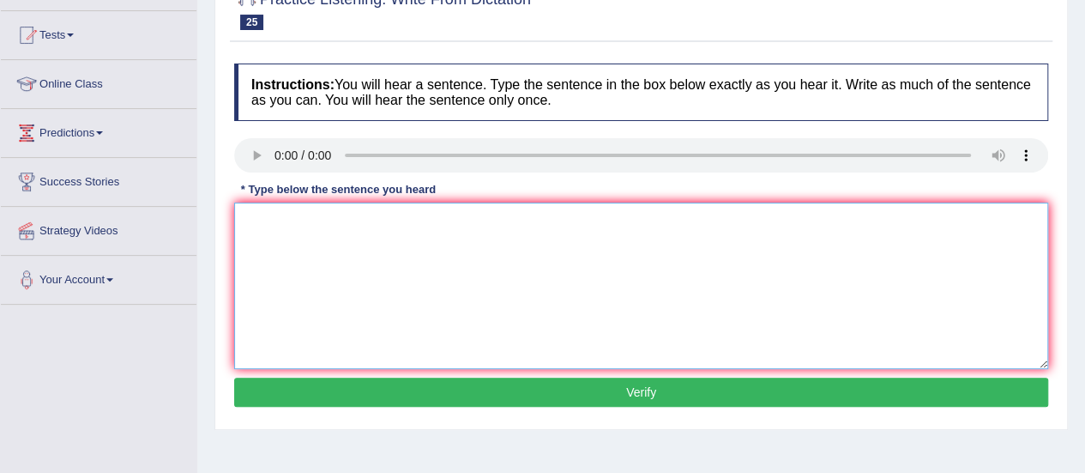
paste textarea "The English degree is especially valuable in the third degree"
type textarea "The English degree is especially valuable in the third degree."
click at [648, 388] on button "Verify" at bounding box center [641, 391] width 814 height 29
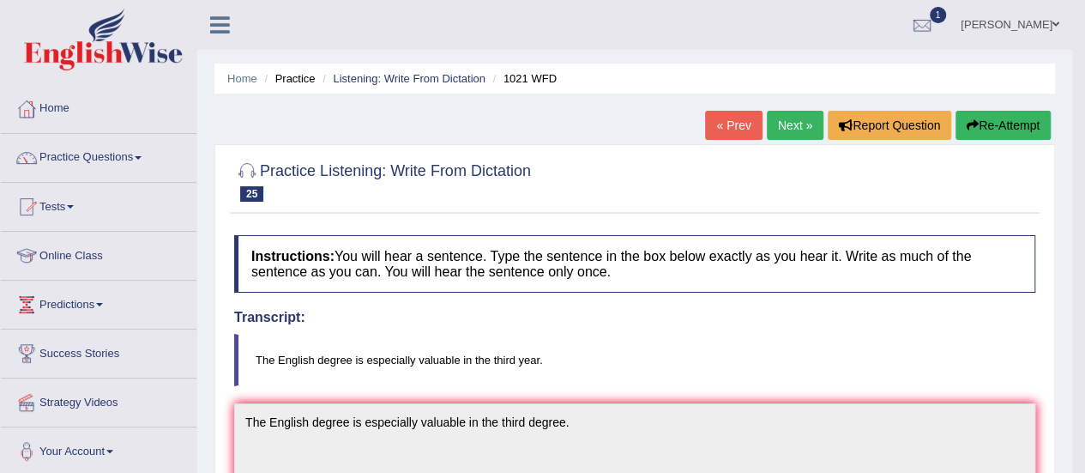
click at [770, 129] on link "Next »" at bounding box center [795, 125] width 57 height 29
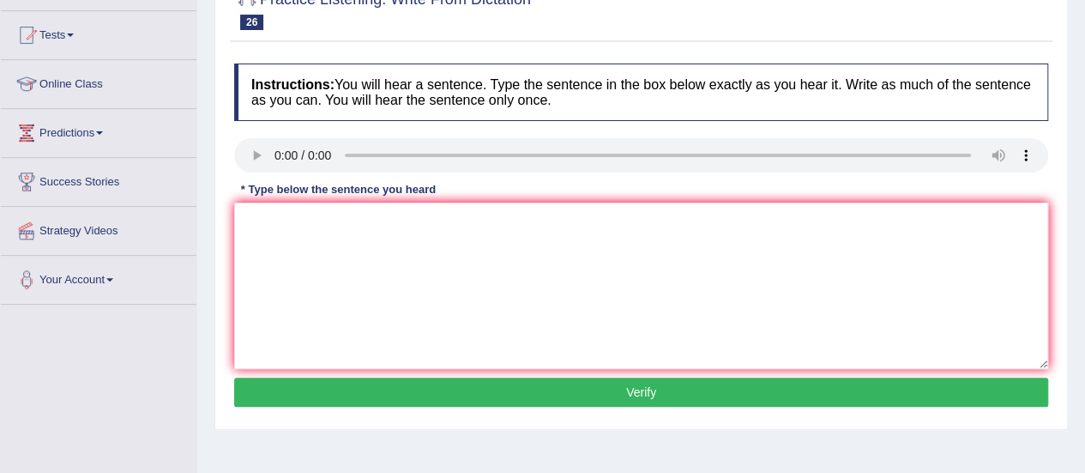
scroll to position [172, 0]
paste textarea "The speaker began with an outline of her presentation"
type textarea "The speaker began with an outline of her presentation."
click at [624, 386] on button "Verify" at bounding box center [641, 391] width 814 height 29
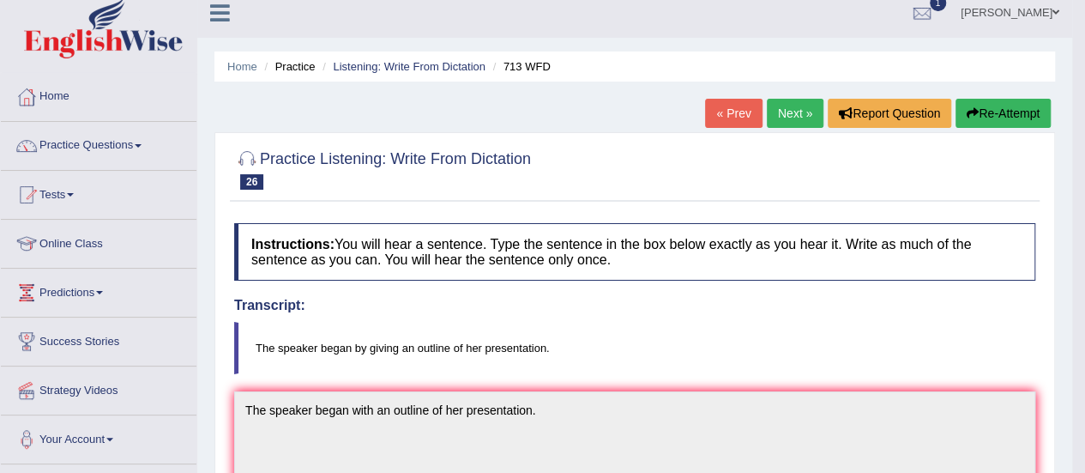
scroll to position [0, 0]
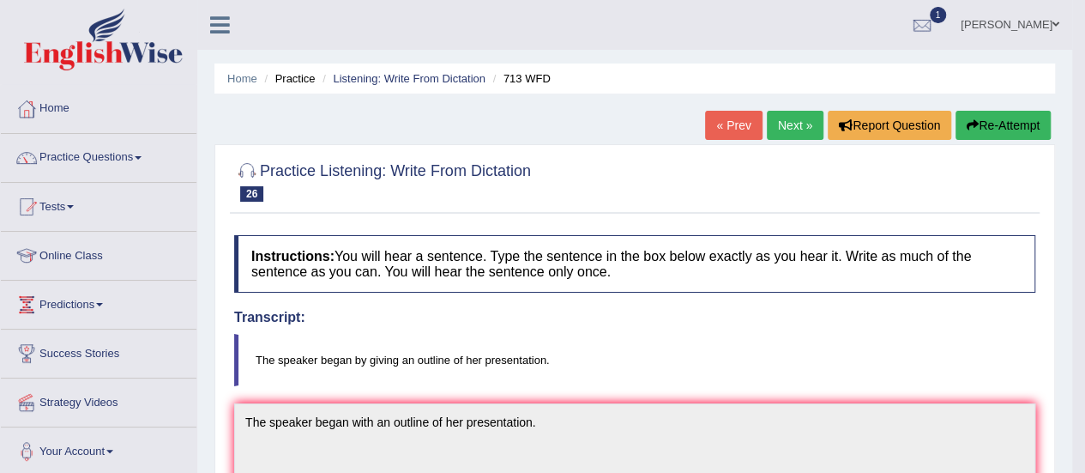
drag, startPoint x: 241, startPoint y: 75, endPoint x: 296, endPoint y: 75, distance: 54.9
click at [241, 75] on link "Home" at bounding box center [242, 78] width 30 height 13
